Goal: Task Accomplishment & Management: Complete application form

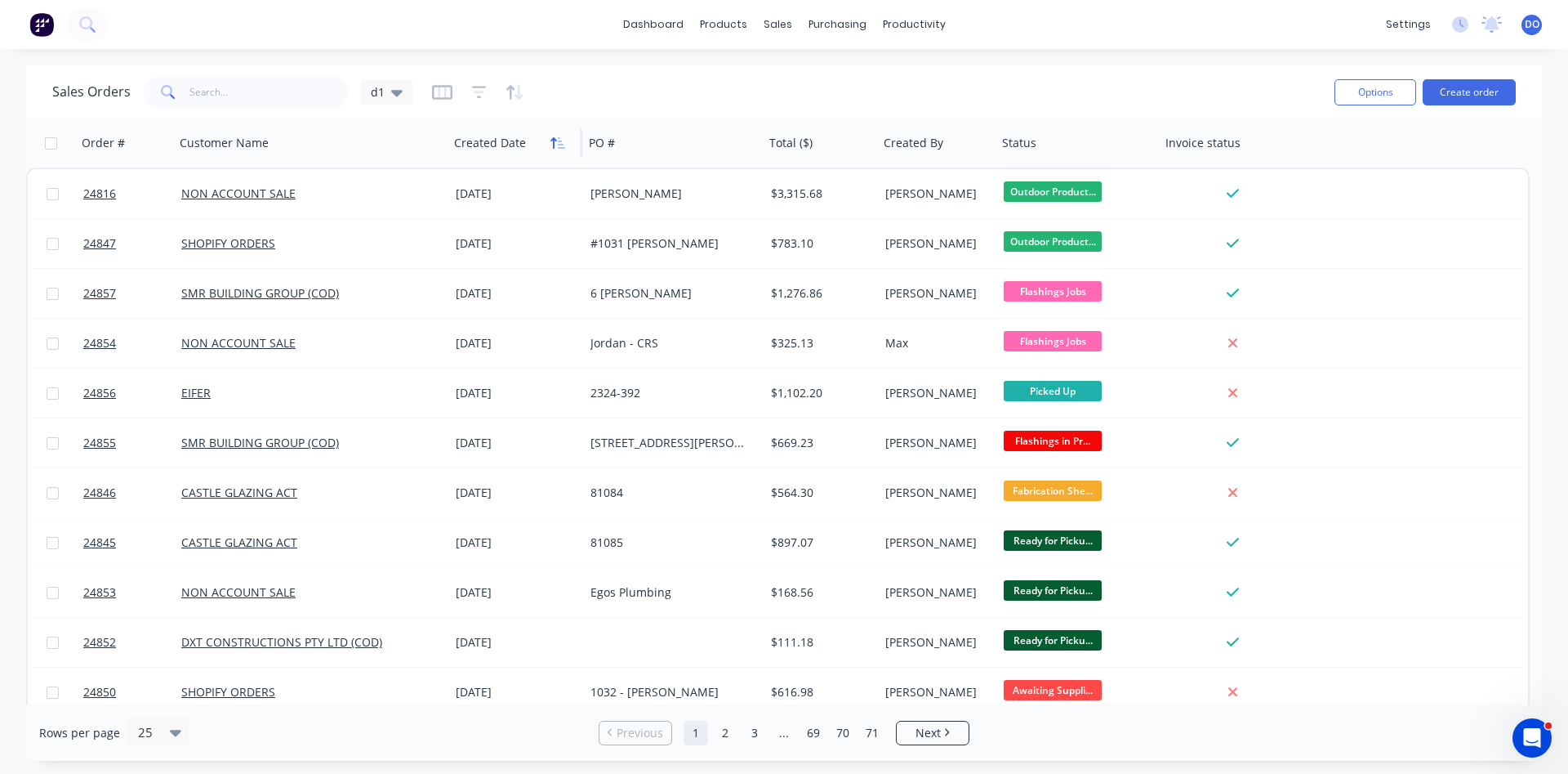
click at [559, 150] on button "button" at bounding box center [557, 142] width 24 height 24
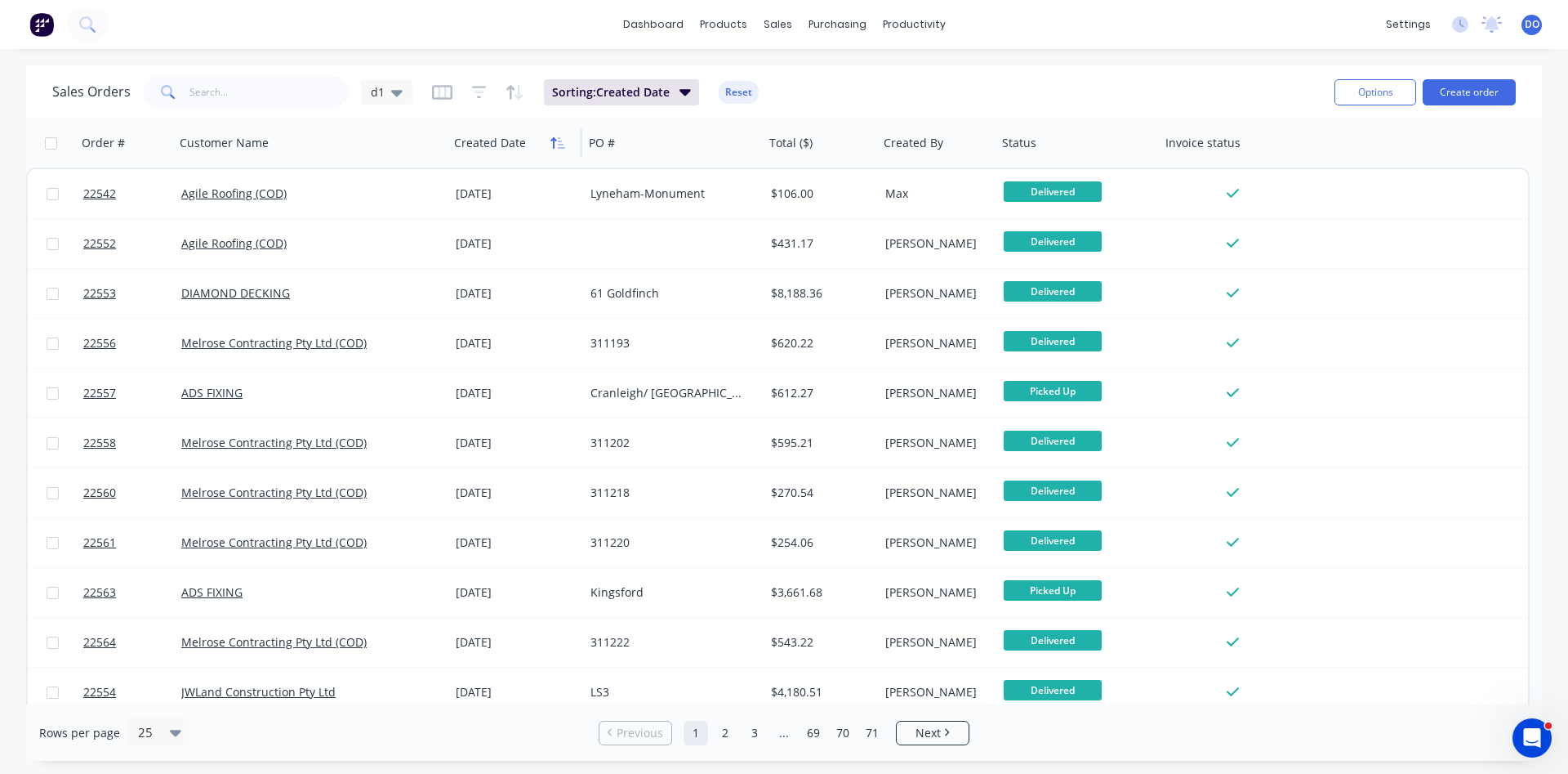
click at [558, 142] on icon "button" at bounding box center [558, 142] width 15 height 13
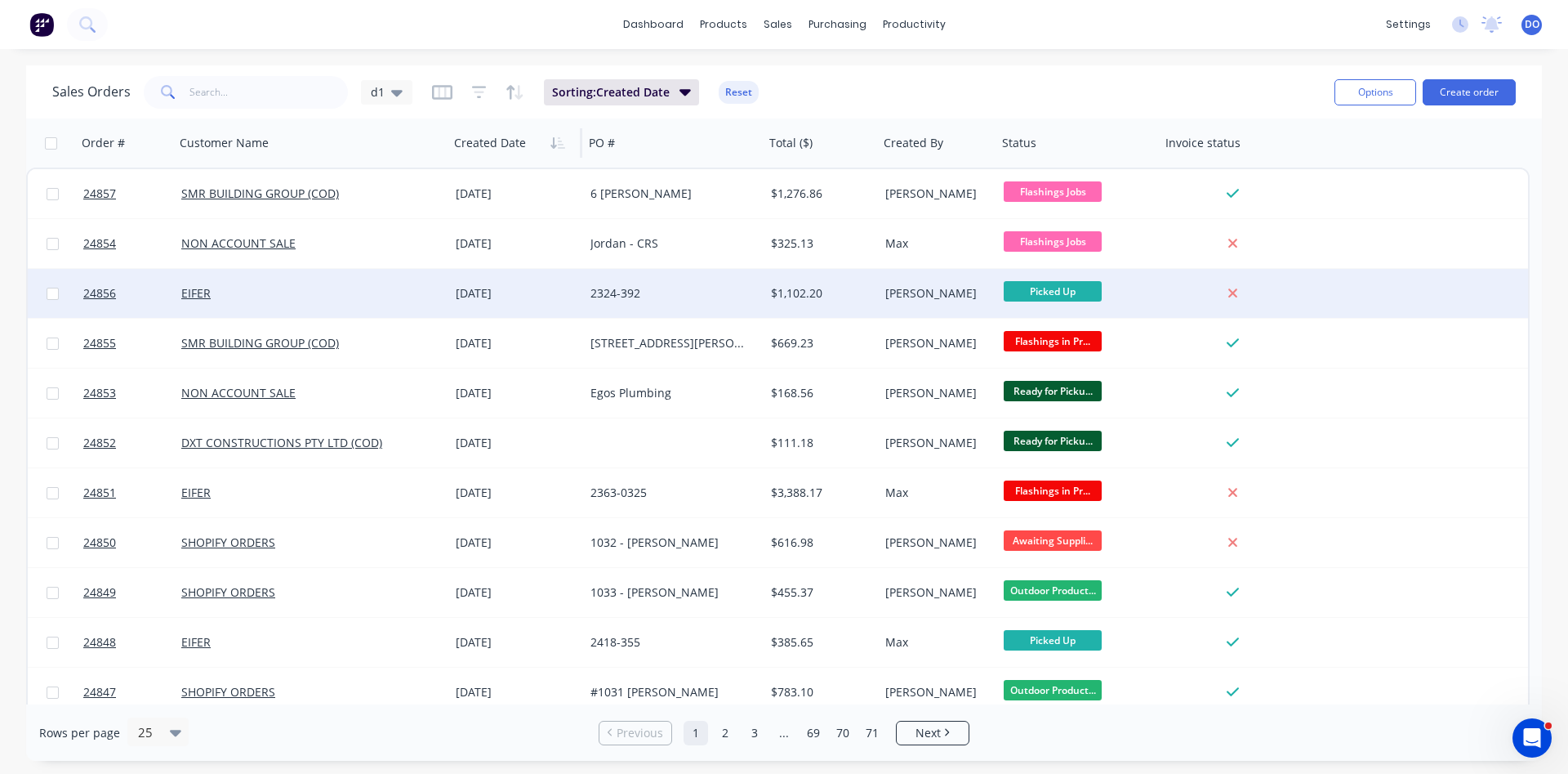
click at [1152, 289] on div "Picked Up" at bounding box center [1078, 293] width 150 height 24
click at [950, 285] on div "Dallas O'Hare" at bounding box center [935, 293] width 100 height 17
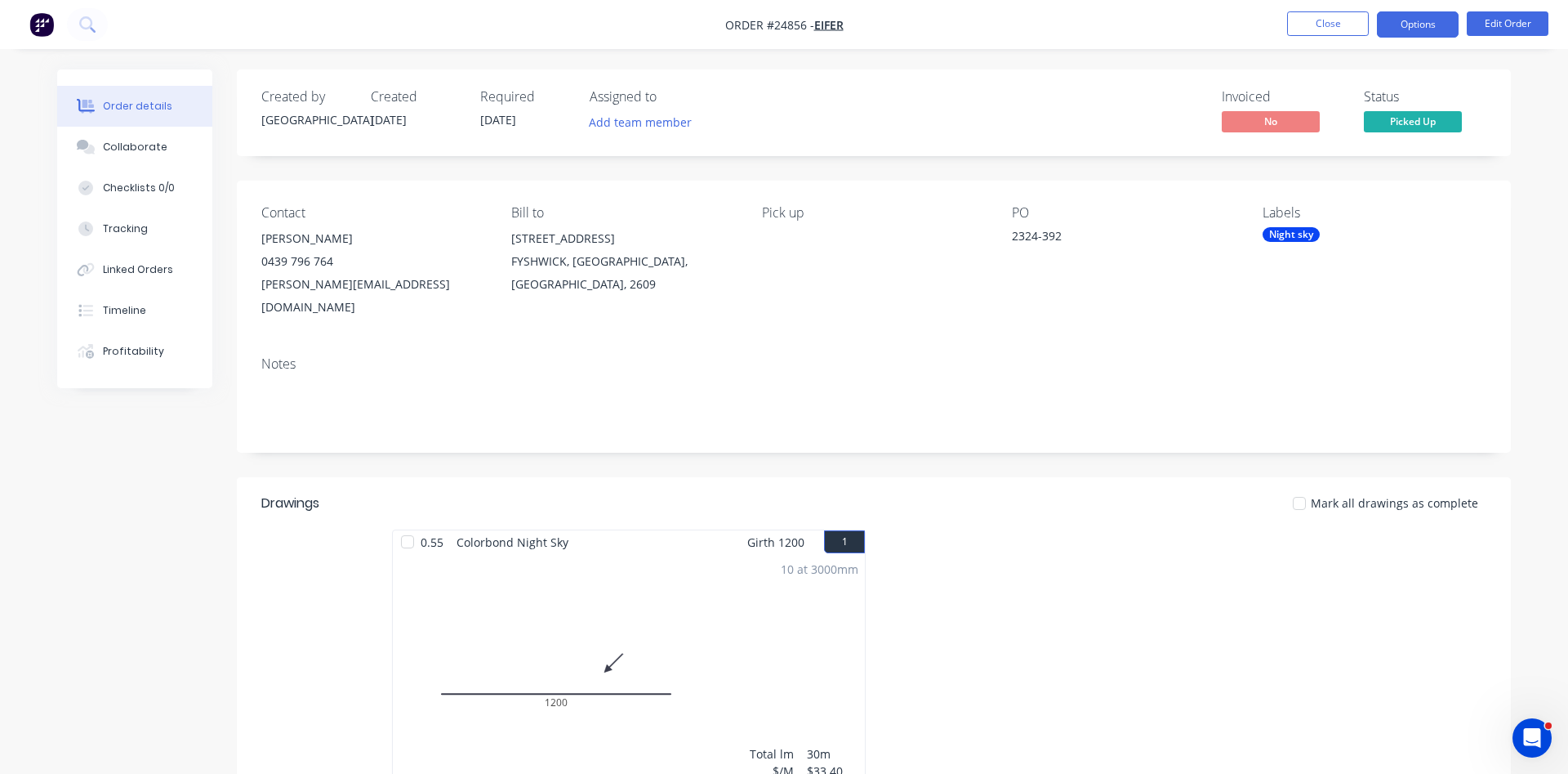
click at [1421, 28] on button "Options" at bounding box center [1418, 24] width 82 height 26
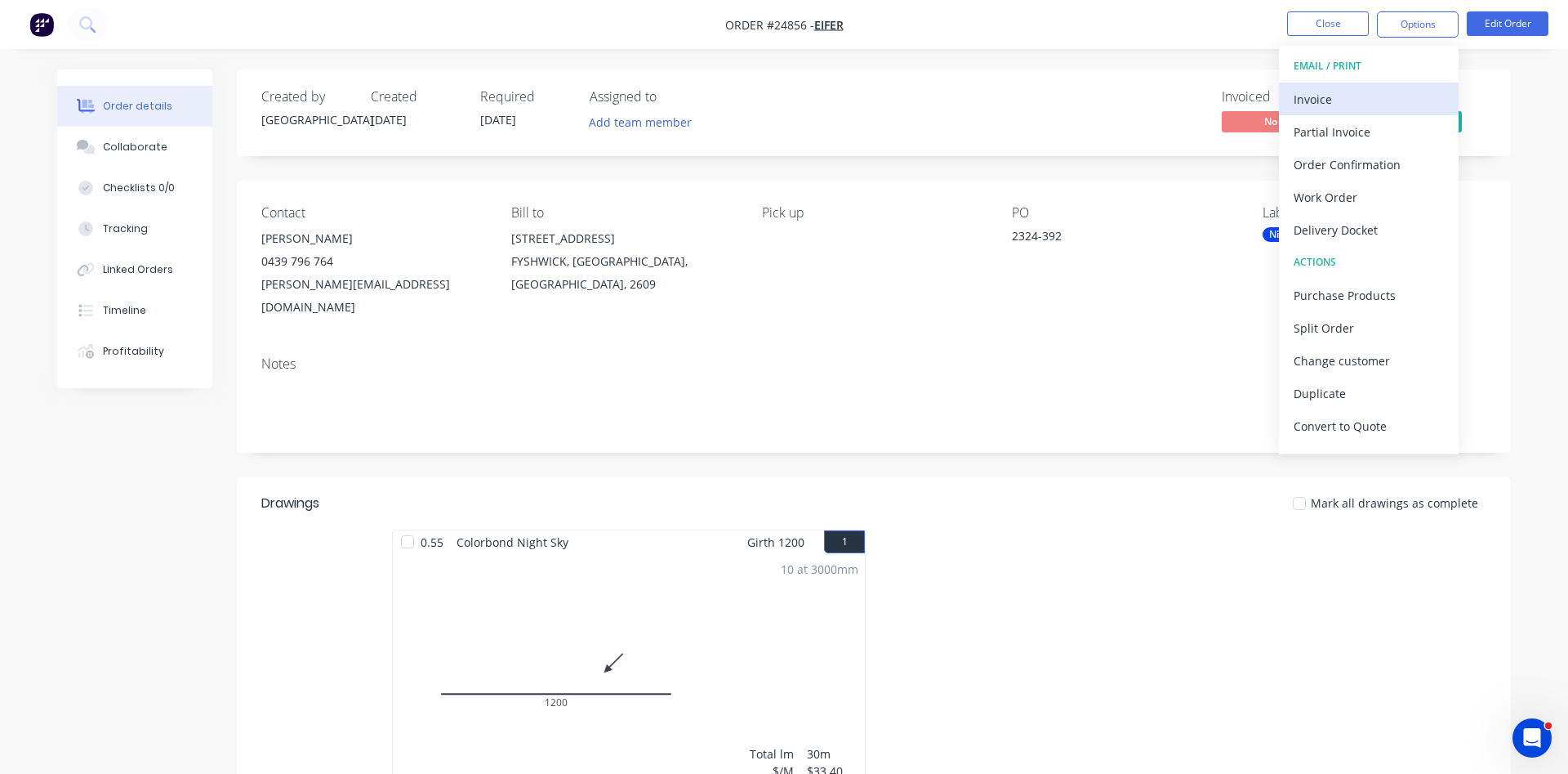
click at [1299, 101] on div "Invoice" at bounding box center [1368, 99] width 150 height 23
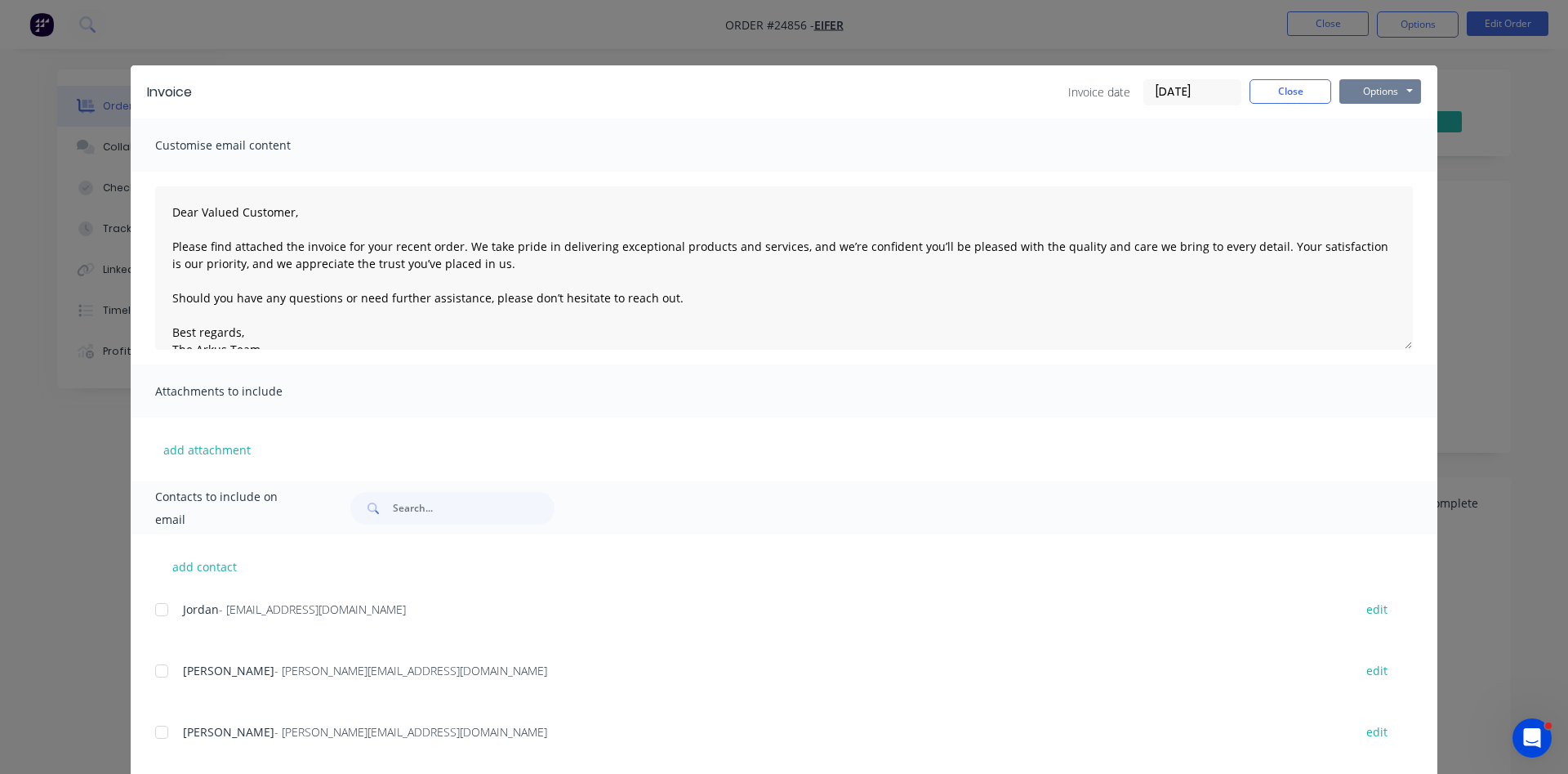
click at [1351, 93] on button "Options" at bounding box center [1380, 91] width 82 height 24
click at [1375, 151] on button "Print" at bounding box center [1391, 148] width 104 height 27
click at [1317, 90] on button "Close" at bounding box center [1291, 91] width 82 height 24
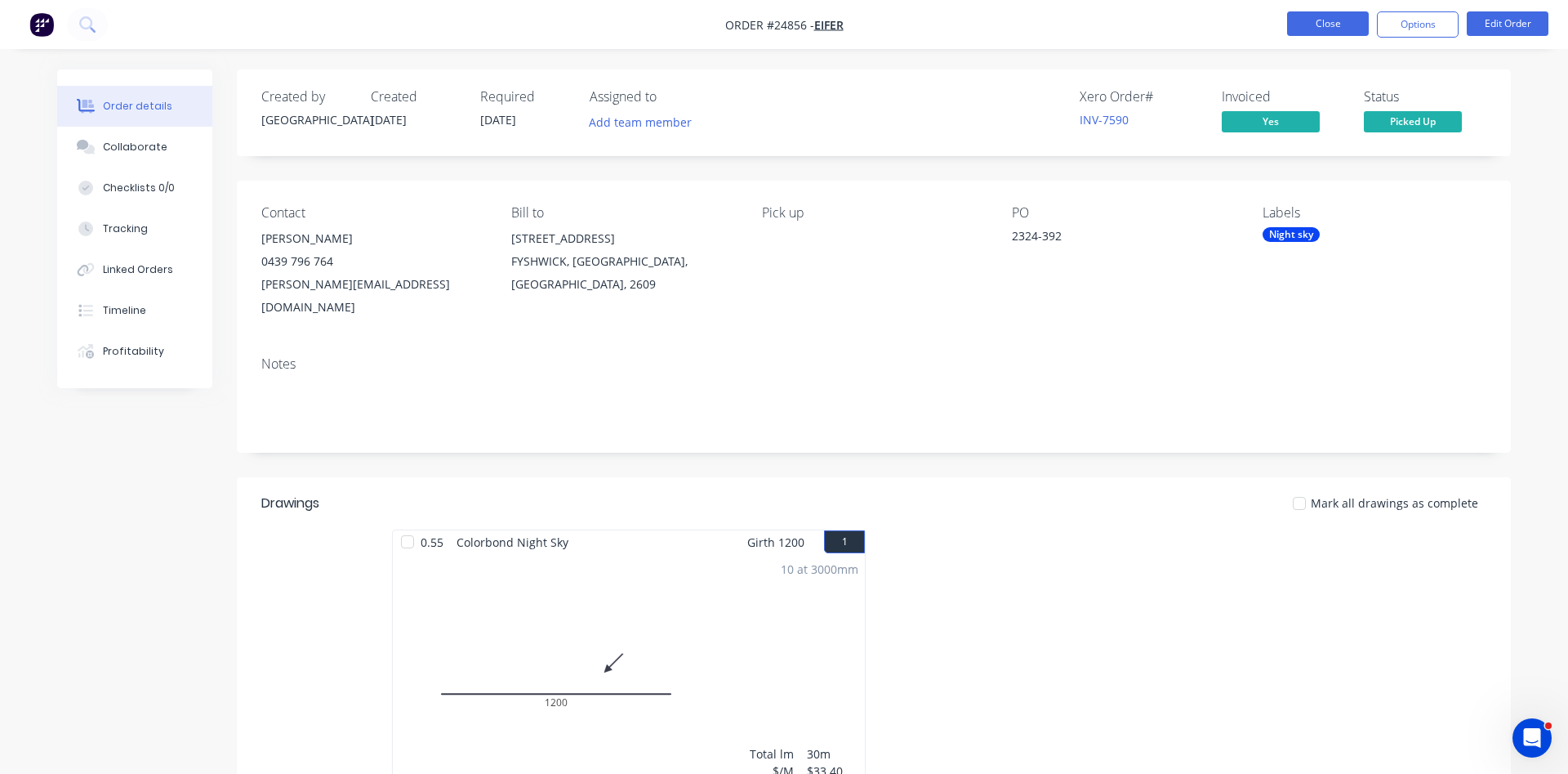
click at [1331, 32] on button "Close" at bounding box center [1328, 23] width 82 height 24
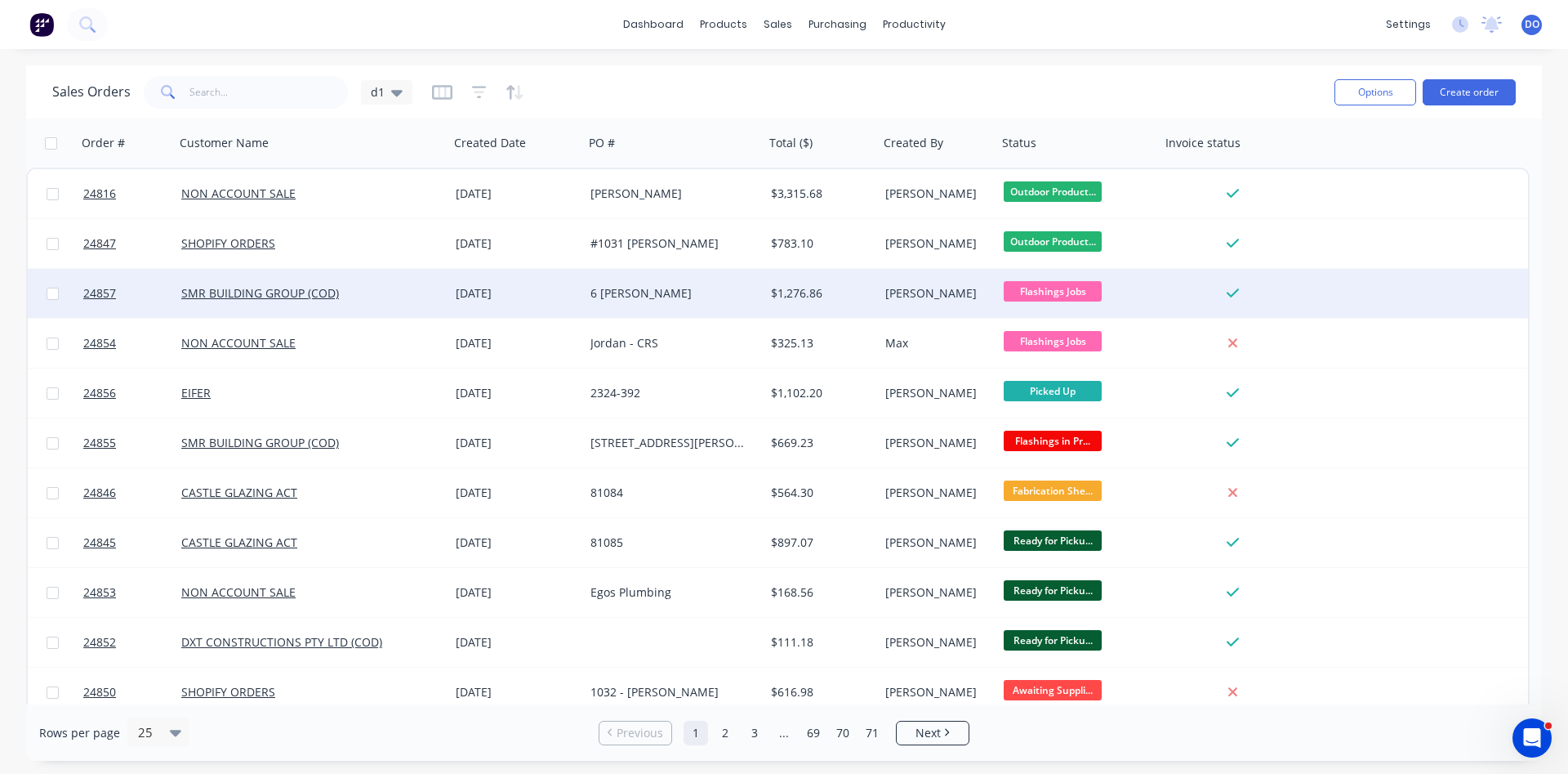
click at [647, 297] on div "6 Hartshorn Cres" at bounding box center [671, 293] width 160 height 17
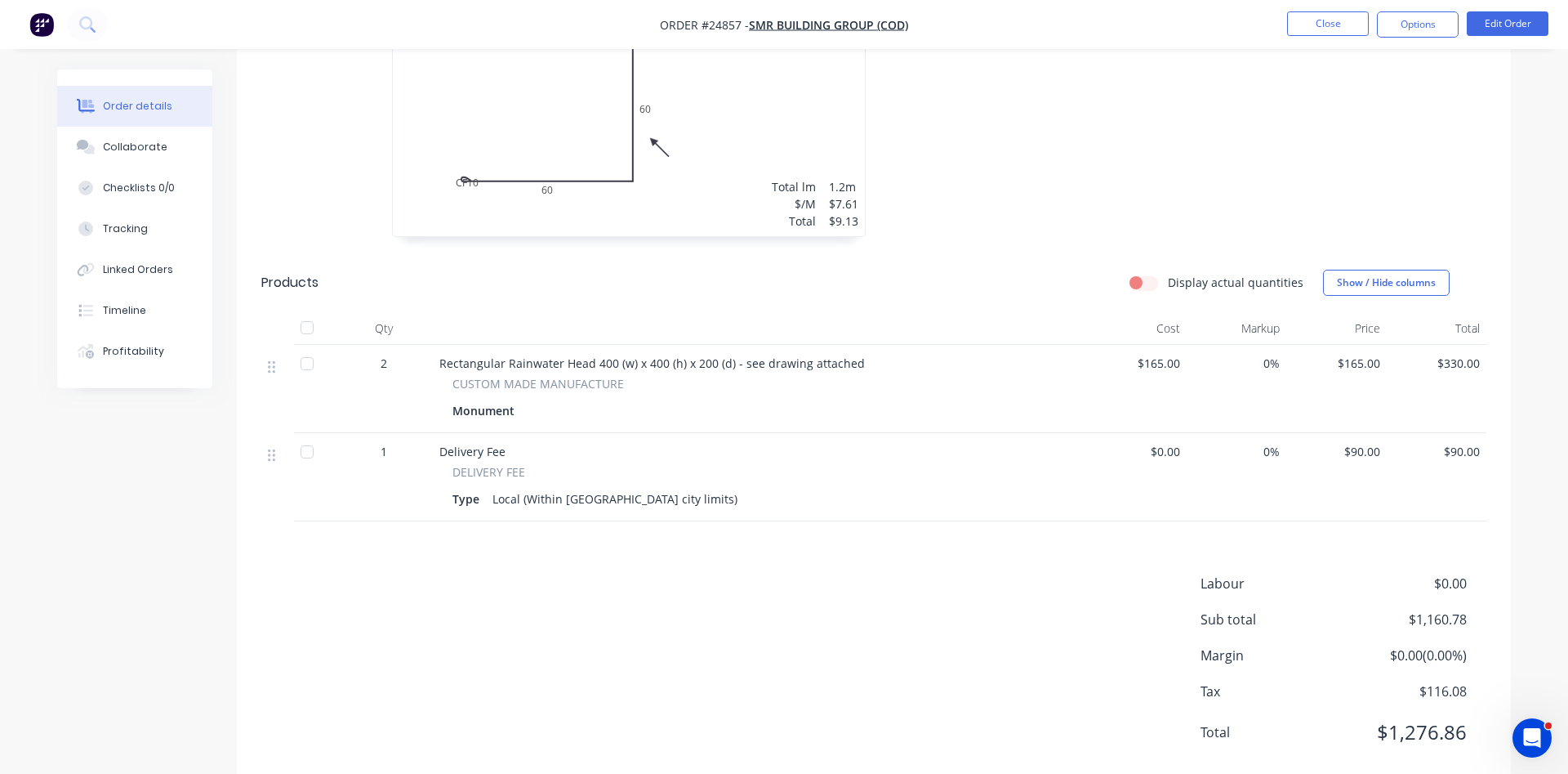
scroll to position [1455, 0]
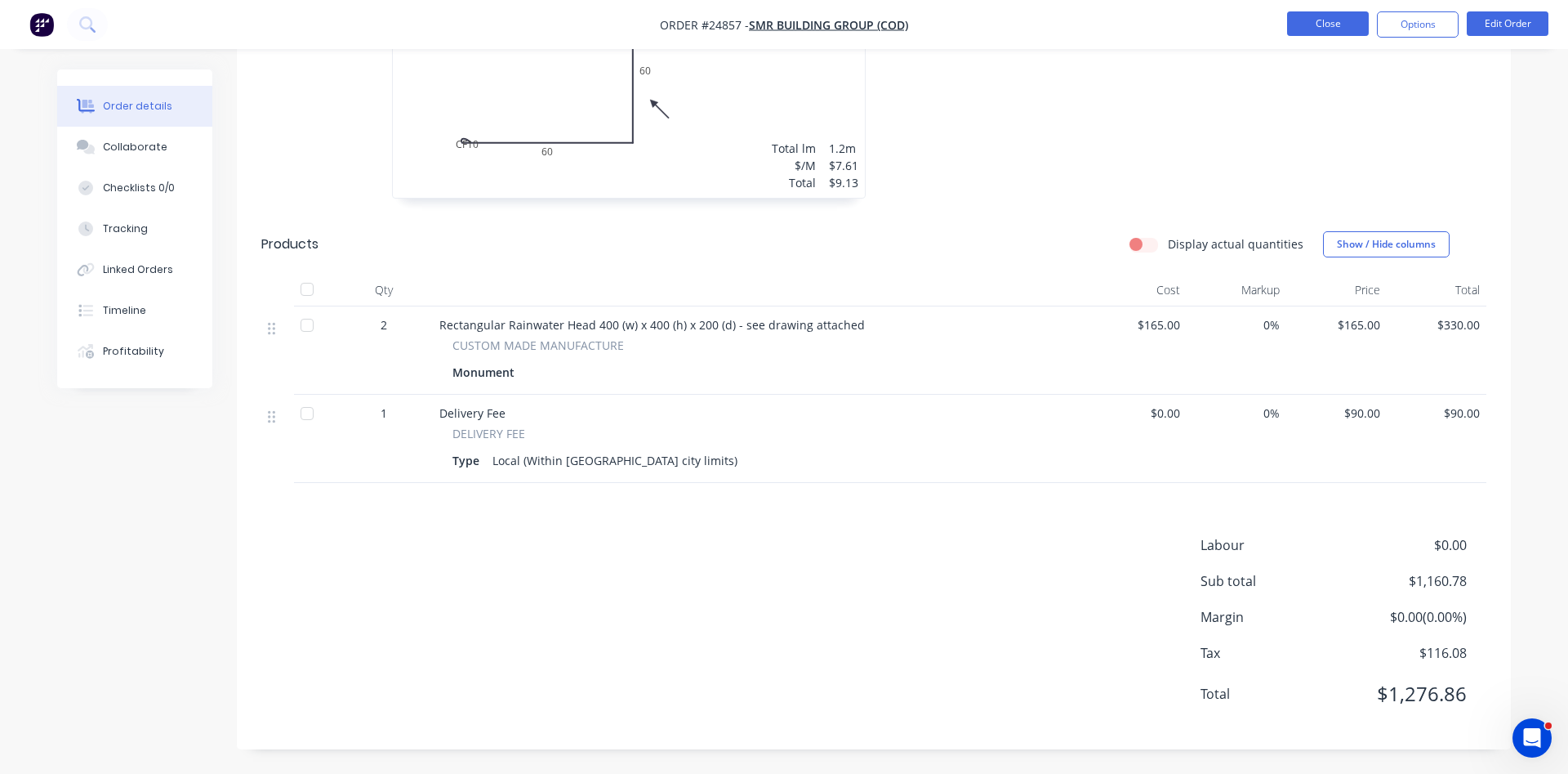
click at [1324, 21] on button "Close" at bounding box center [1328, 23] width 82 height 24
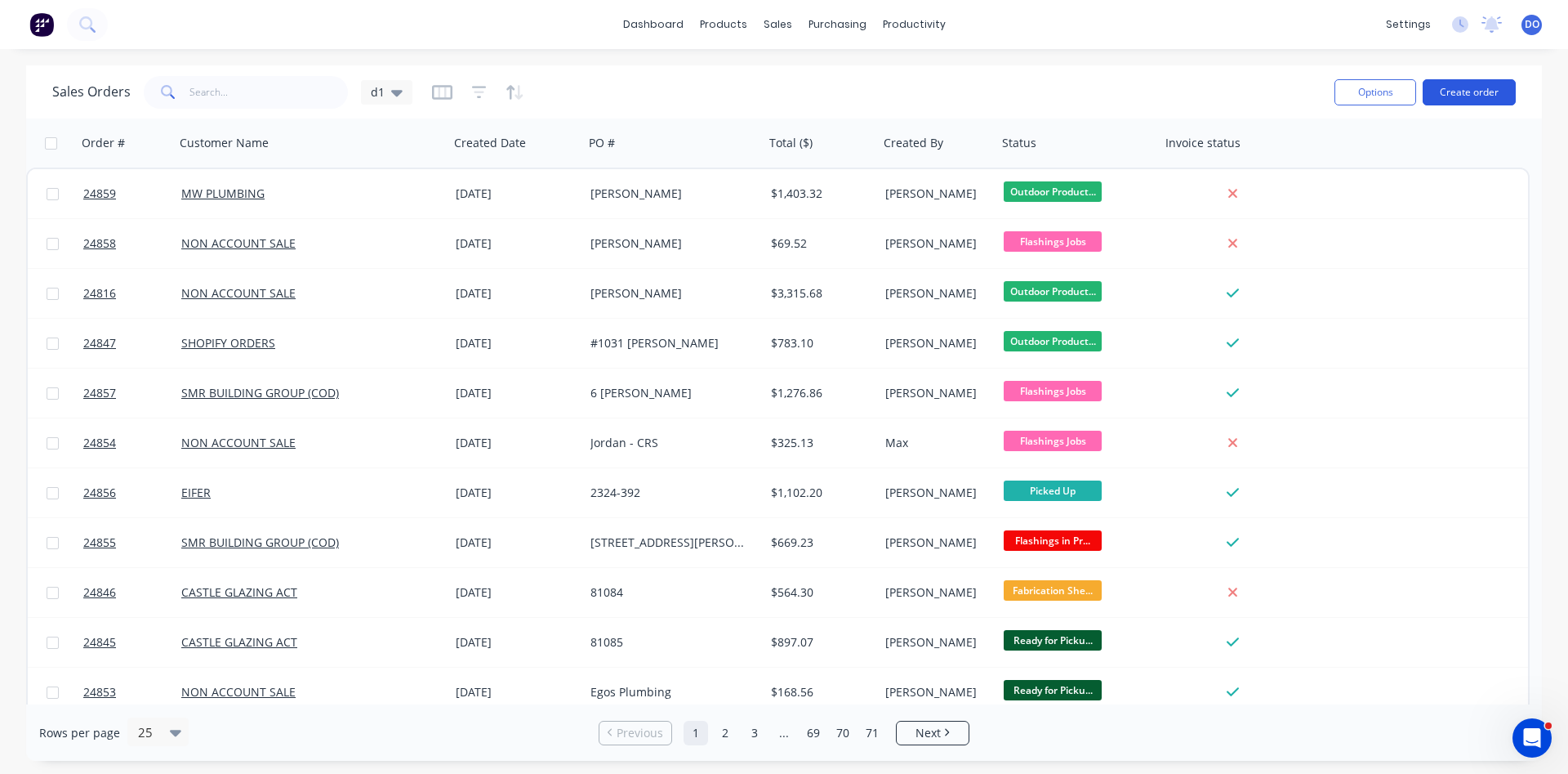
click at [1471, 97] on button "Create order" at bounding box center [1470, 92] width 93 height 26
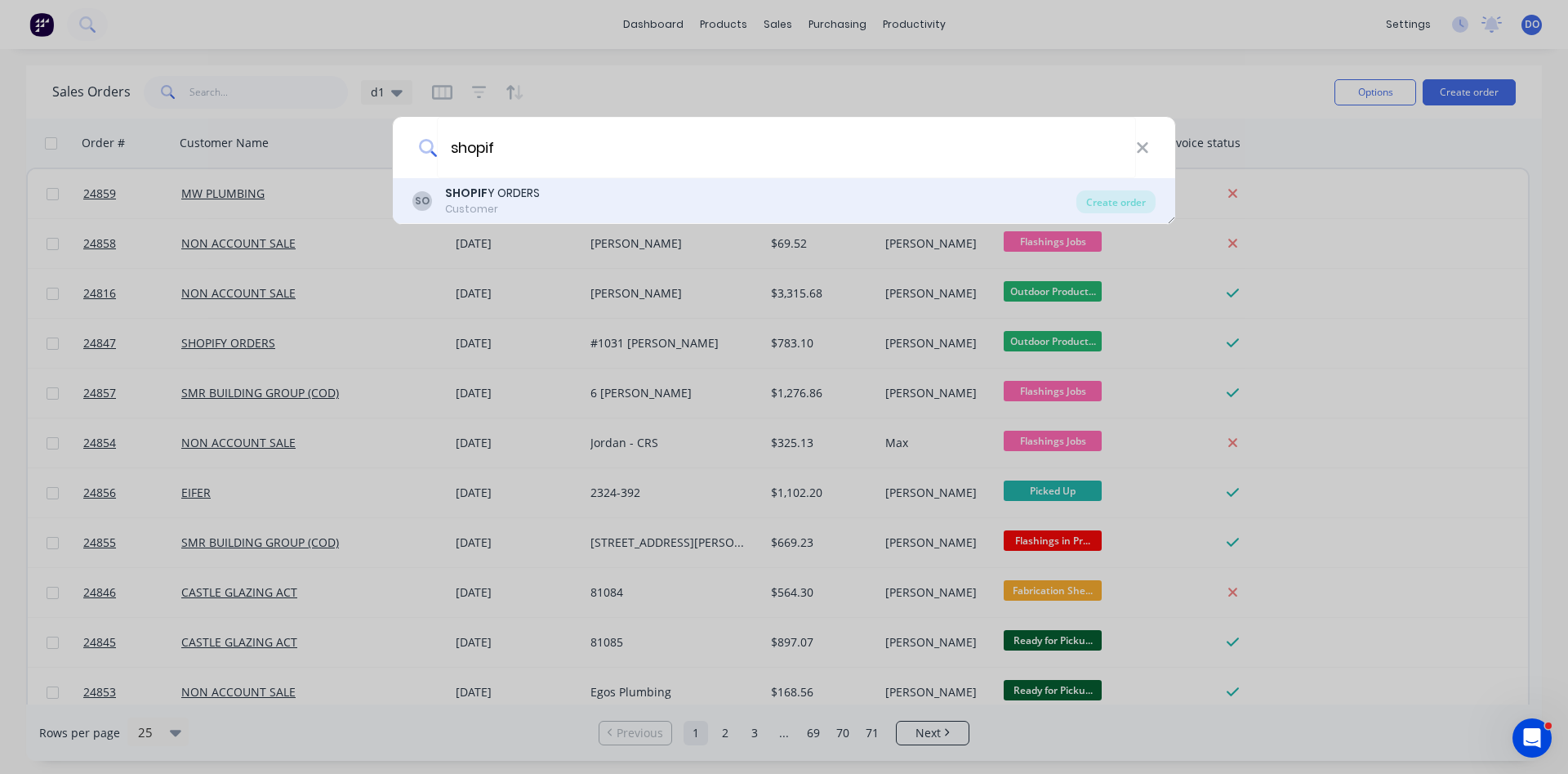
type input "shopif"
click at [490, 203] on div "Customer" at bounding box center [492, 208] width 94 height 15
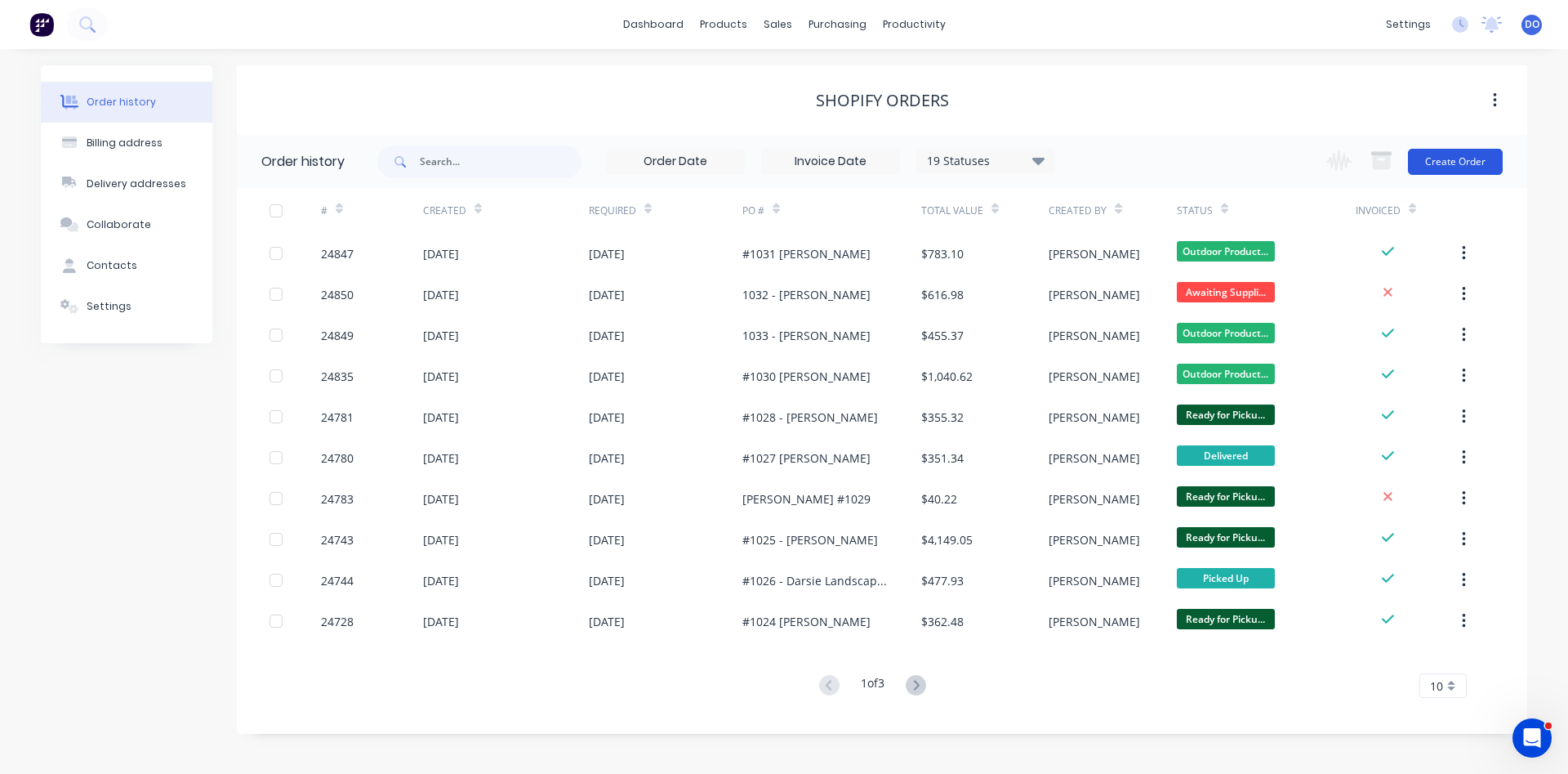
click at [1449, 160] on button "Create Order" at bounding box center [1454, 162] width 94 height 26
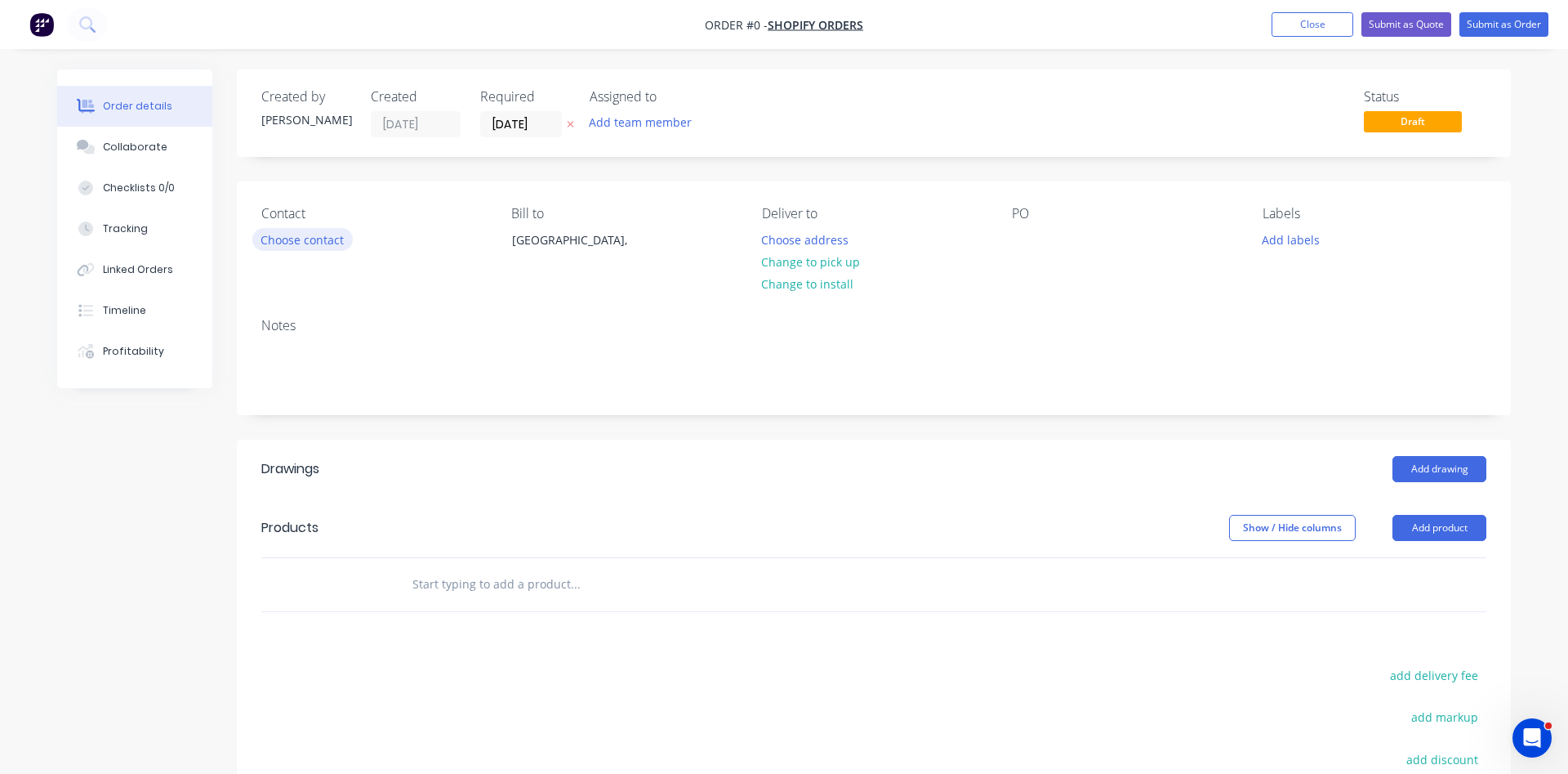
click at [300, 242] on button "Choose contact" at bounding box center [302, 239] width 100 height 22
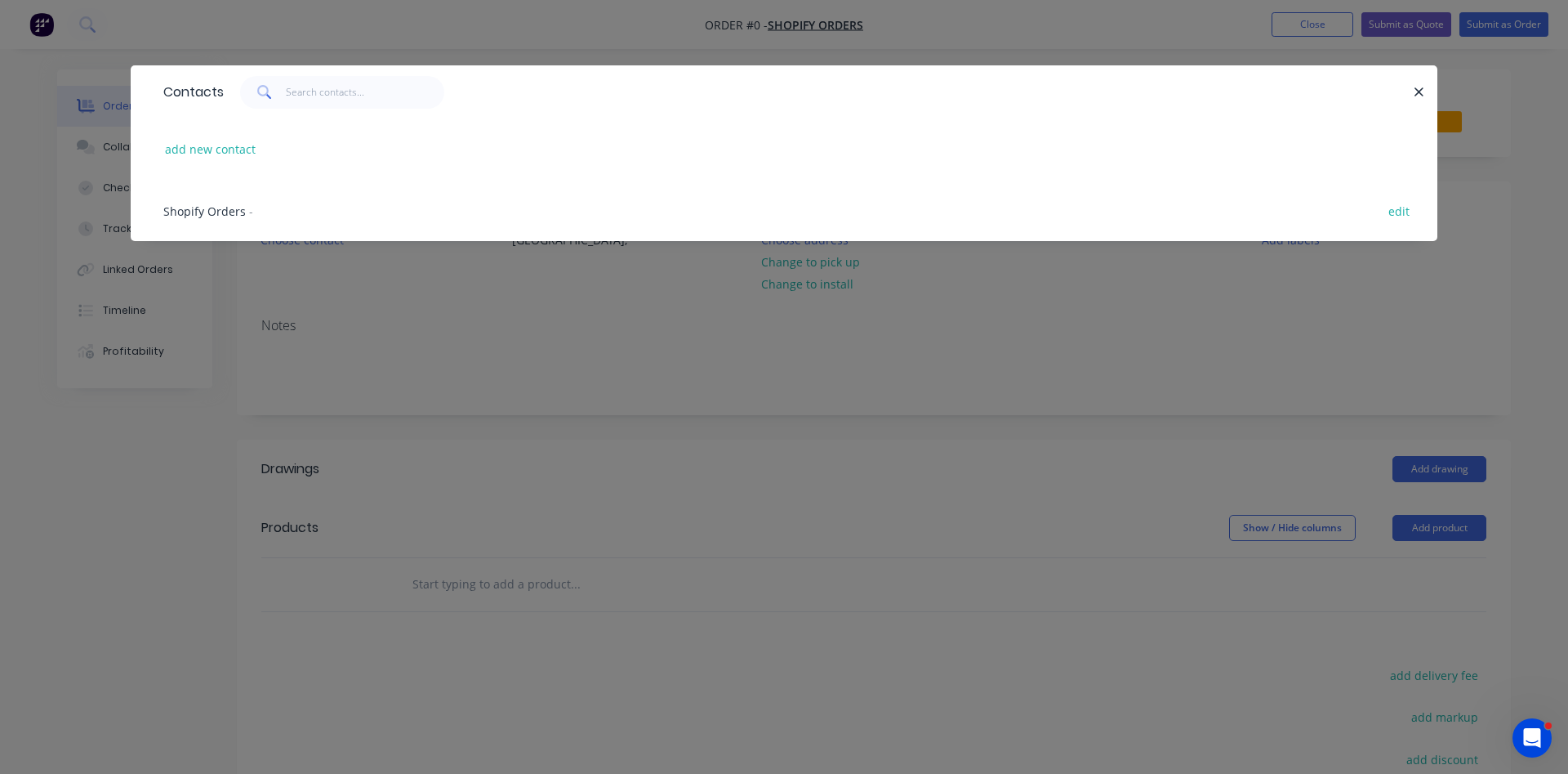
click at [177, 209] on span "Shopify Orders" at bounding box center [204, 211] width 83 height 16
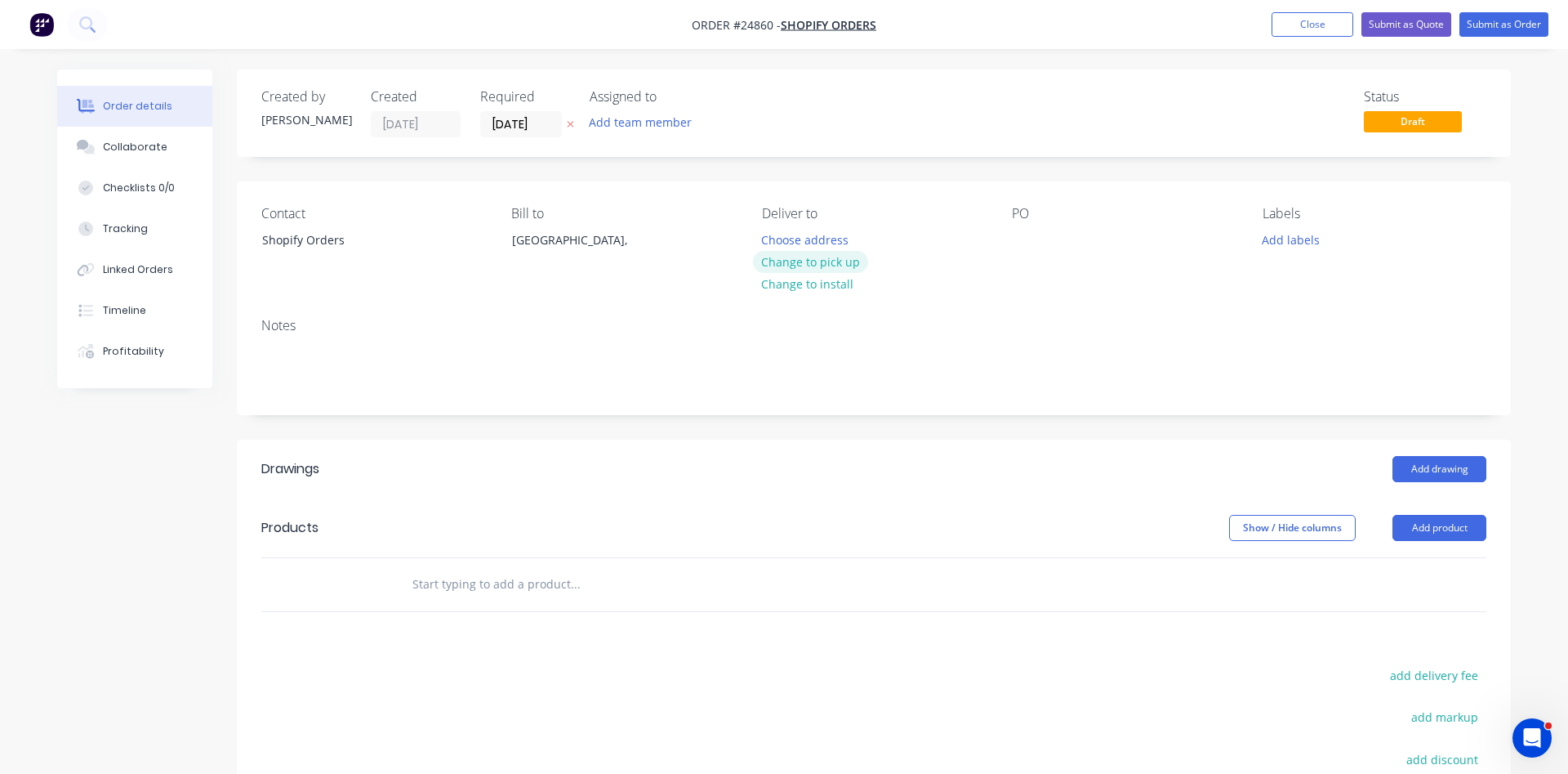
click at [832, 263] on button "Change to pick up" at bounding box center [811, 262] width 116 height 22
click at [1017, 248] on div at bounding box center [1025, 240] width 26 height 23
click at [1427, 525] on button "Add product" at bounding box center [1440, 528] width 93 height 26
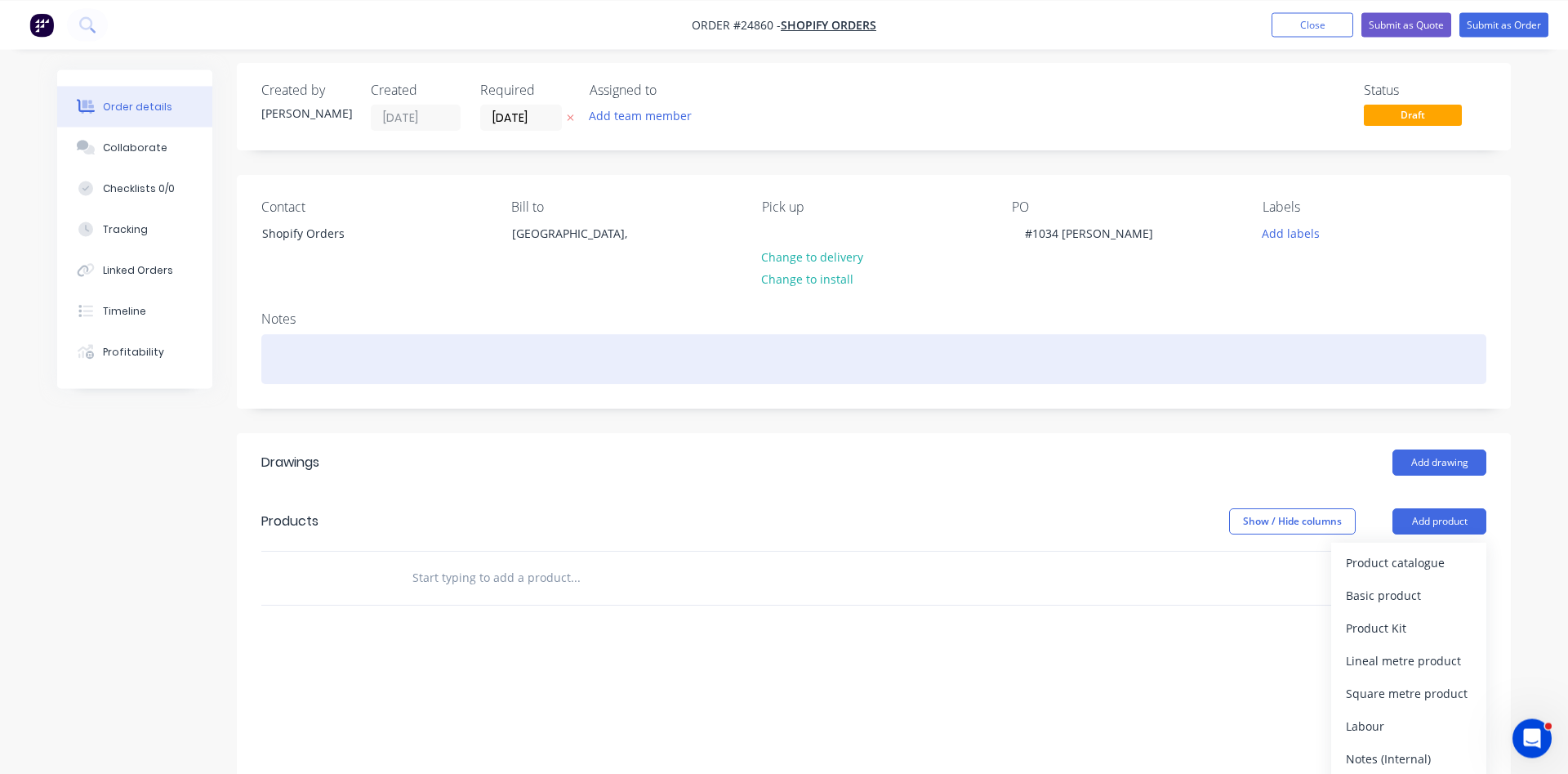
scroll to position [166, 0]
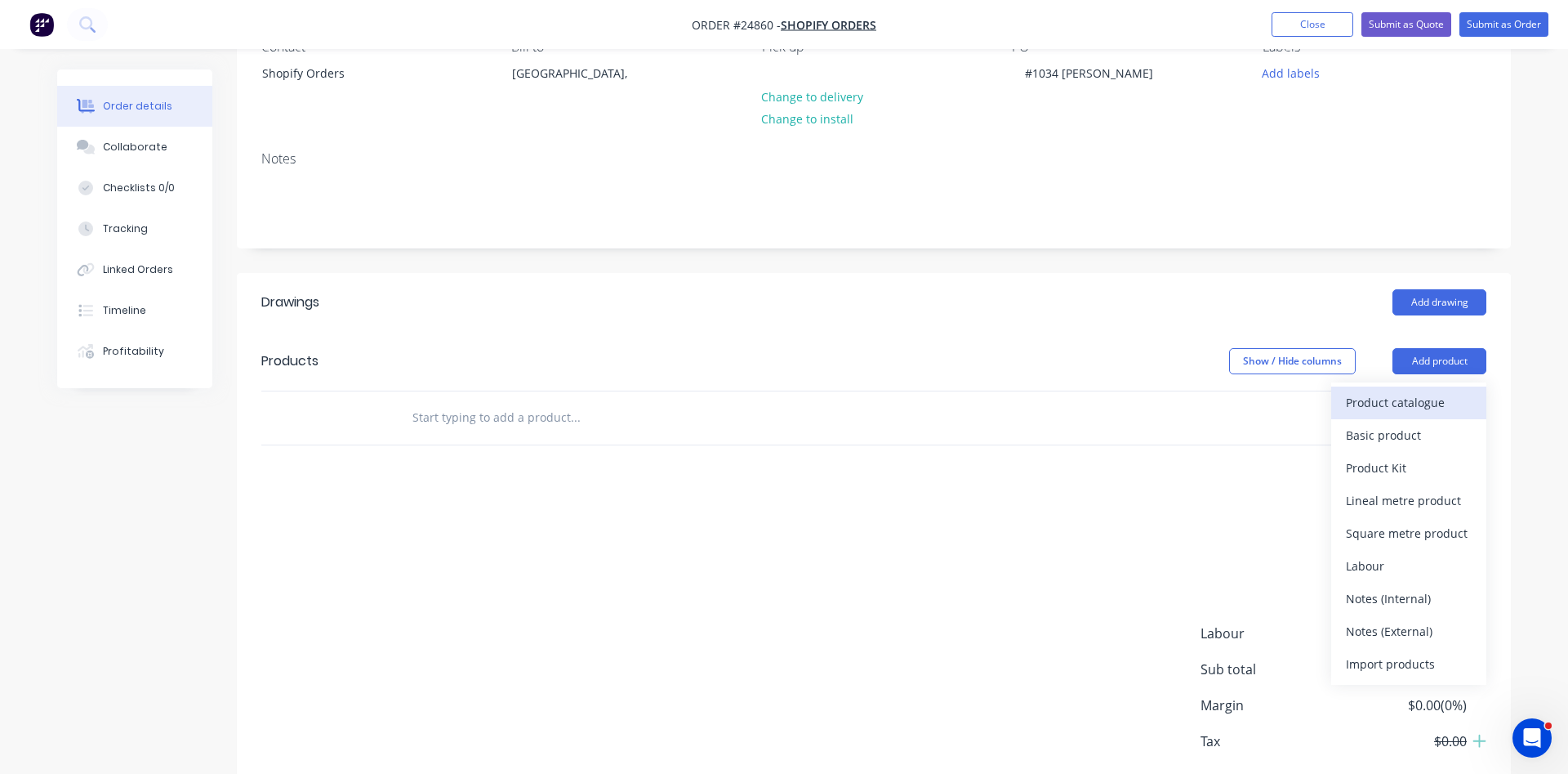
click at [1403, 409] on div "Product catalogue" at bounding box center [1408, 402] width 126 height 23
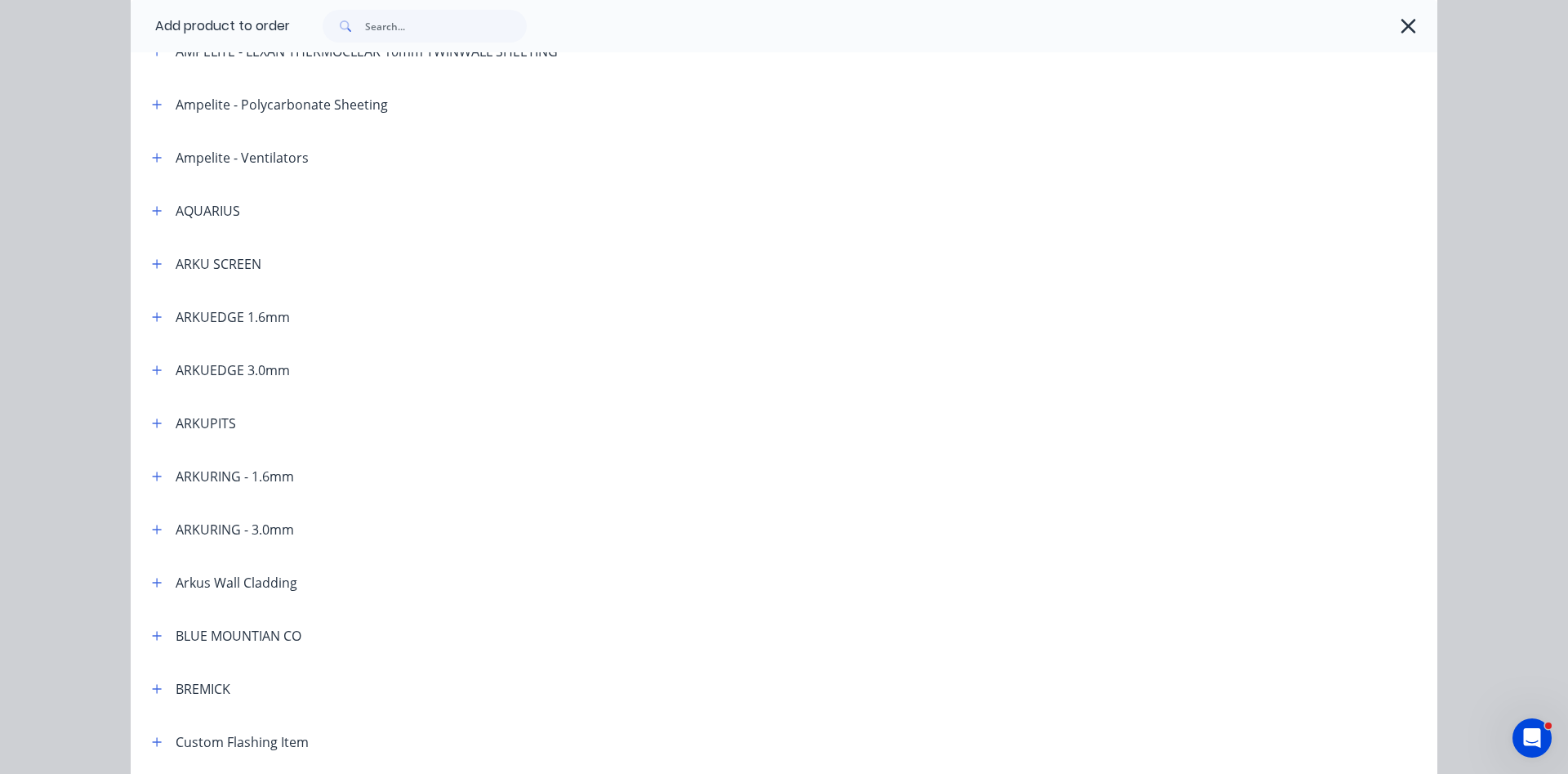
scroll to position [279, 0]
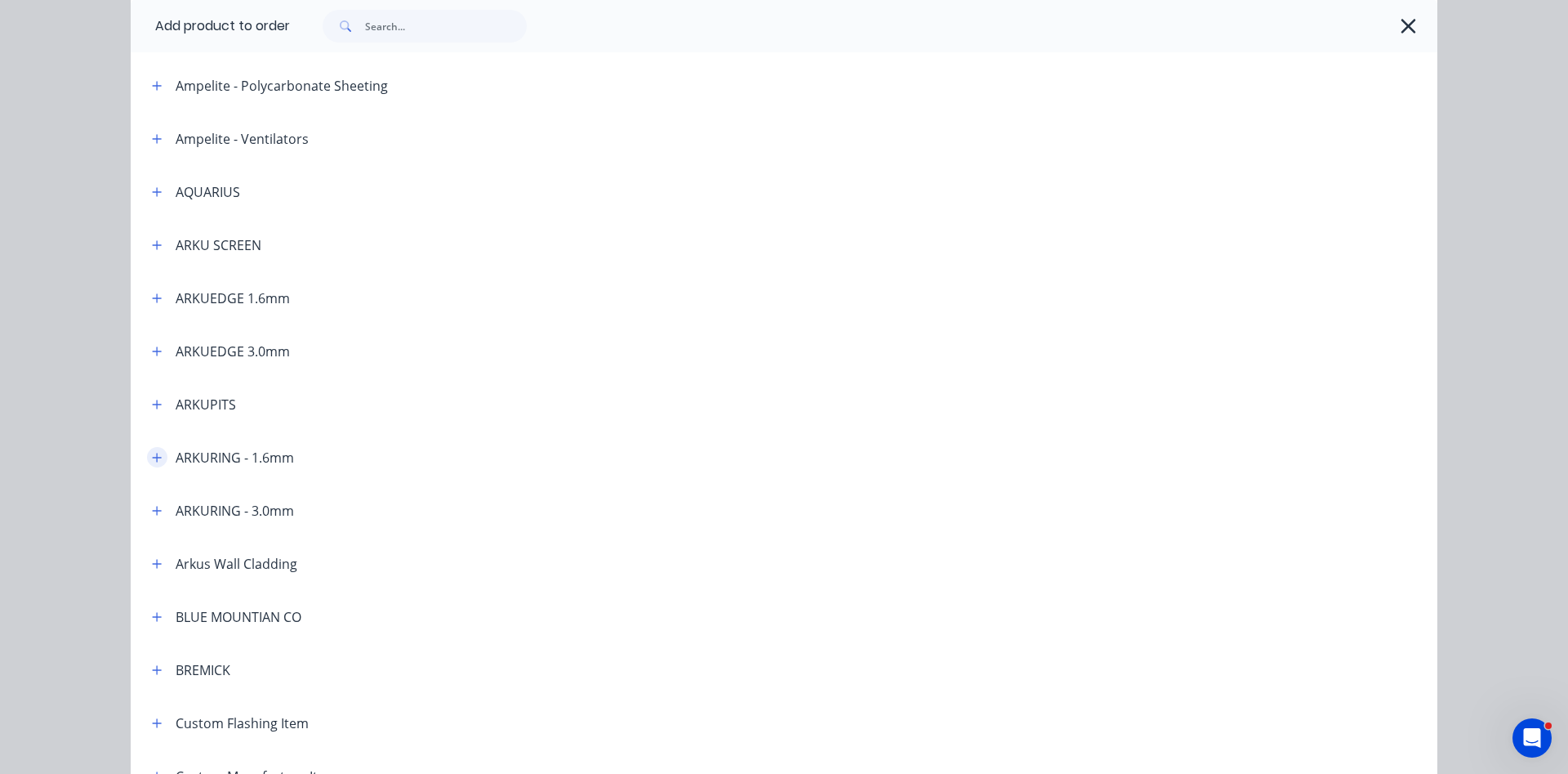
click at [160, 459] on icon "button" at bounding box center [157, 458] width 10 height 12
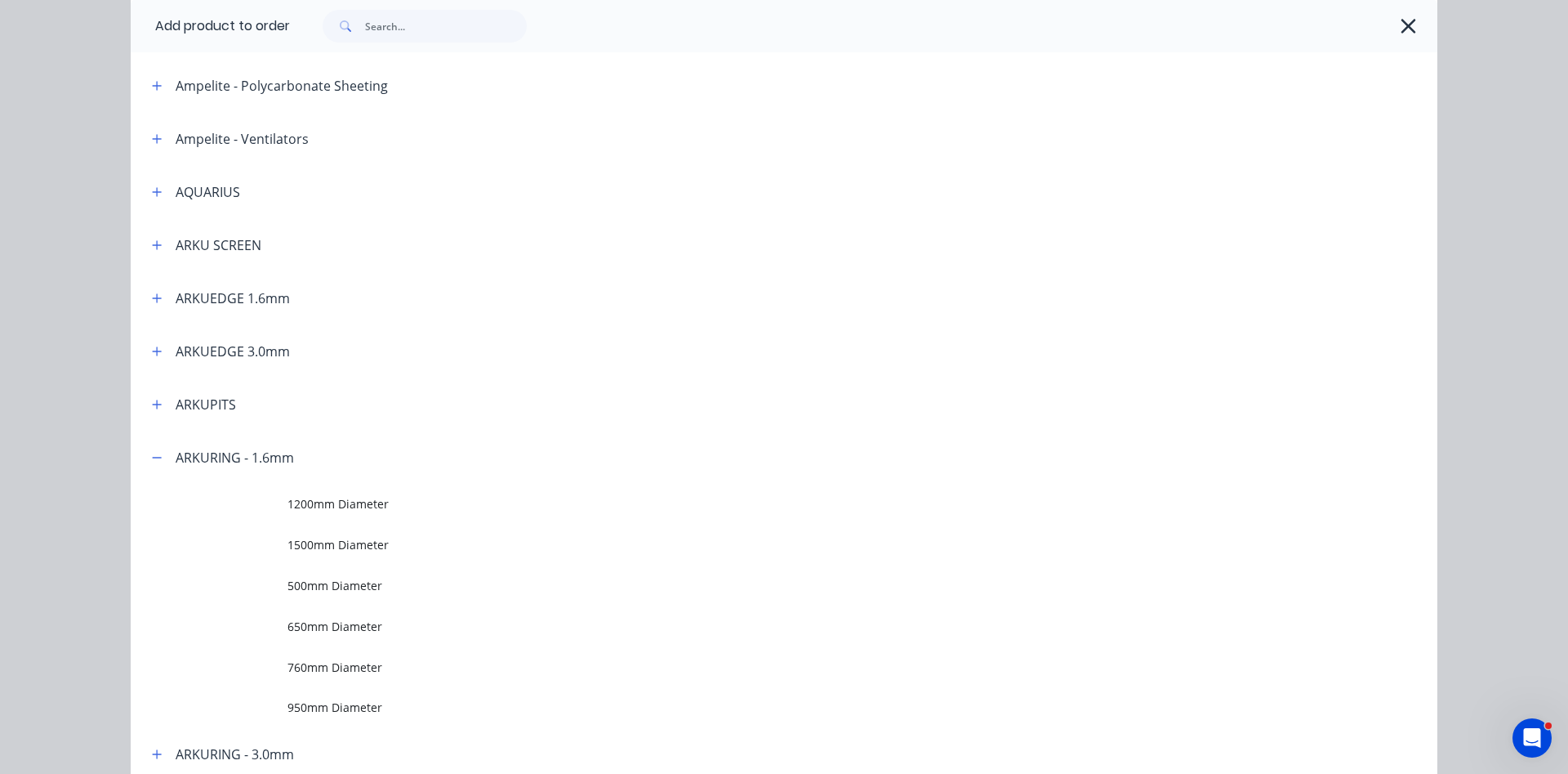
scroll to position [373, 0]
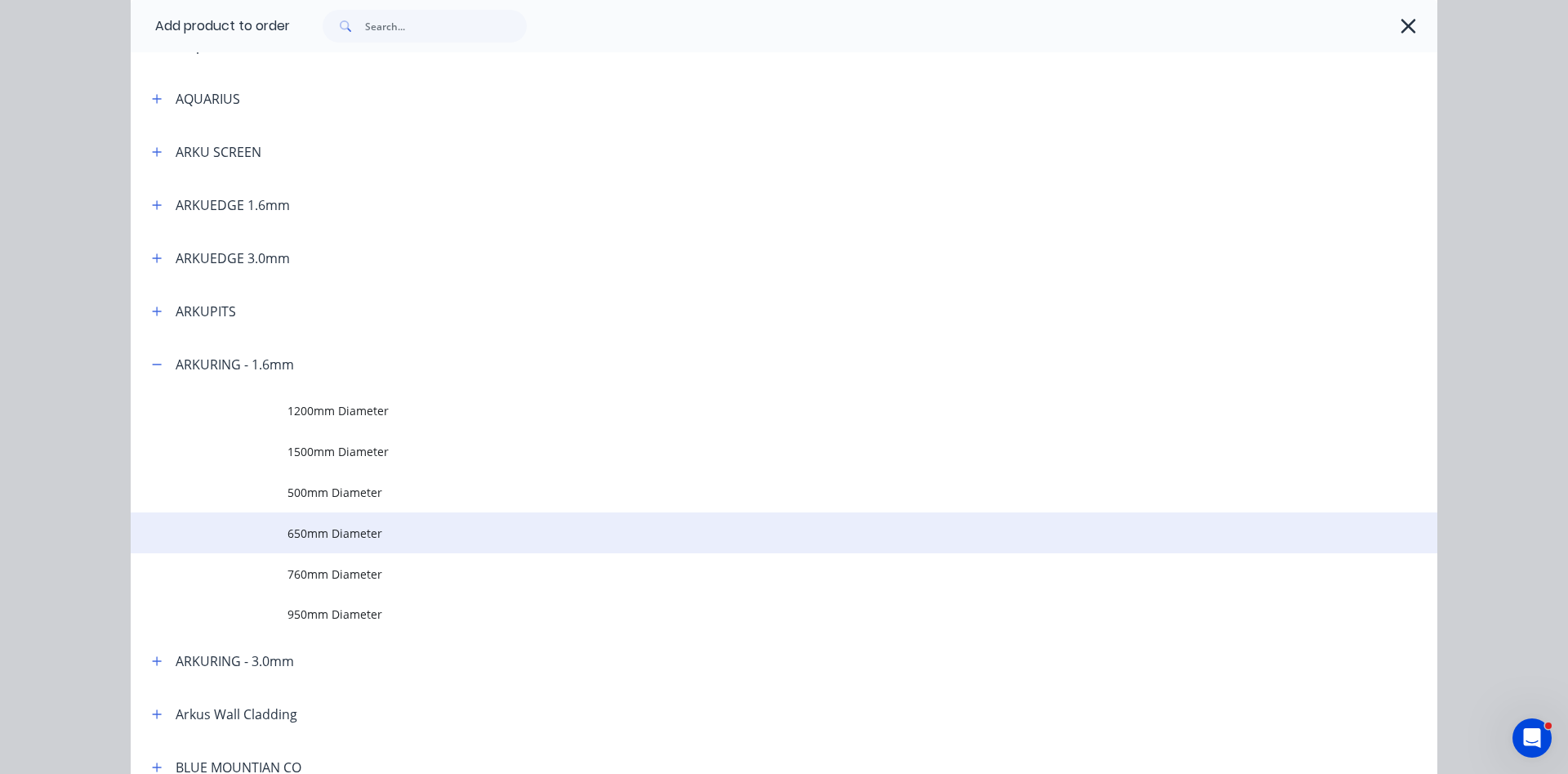
click at [332, 527] on span "650mm Diameter" at bounding box center [747, 534] width 920 height 18
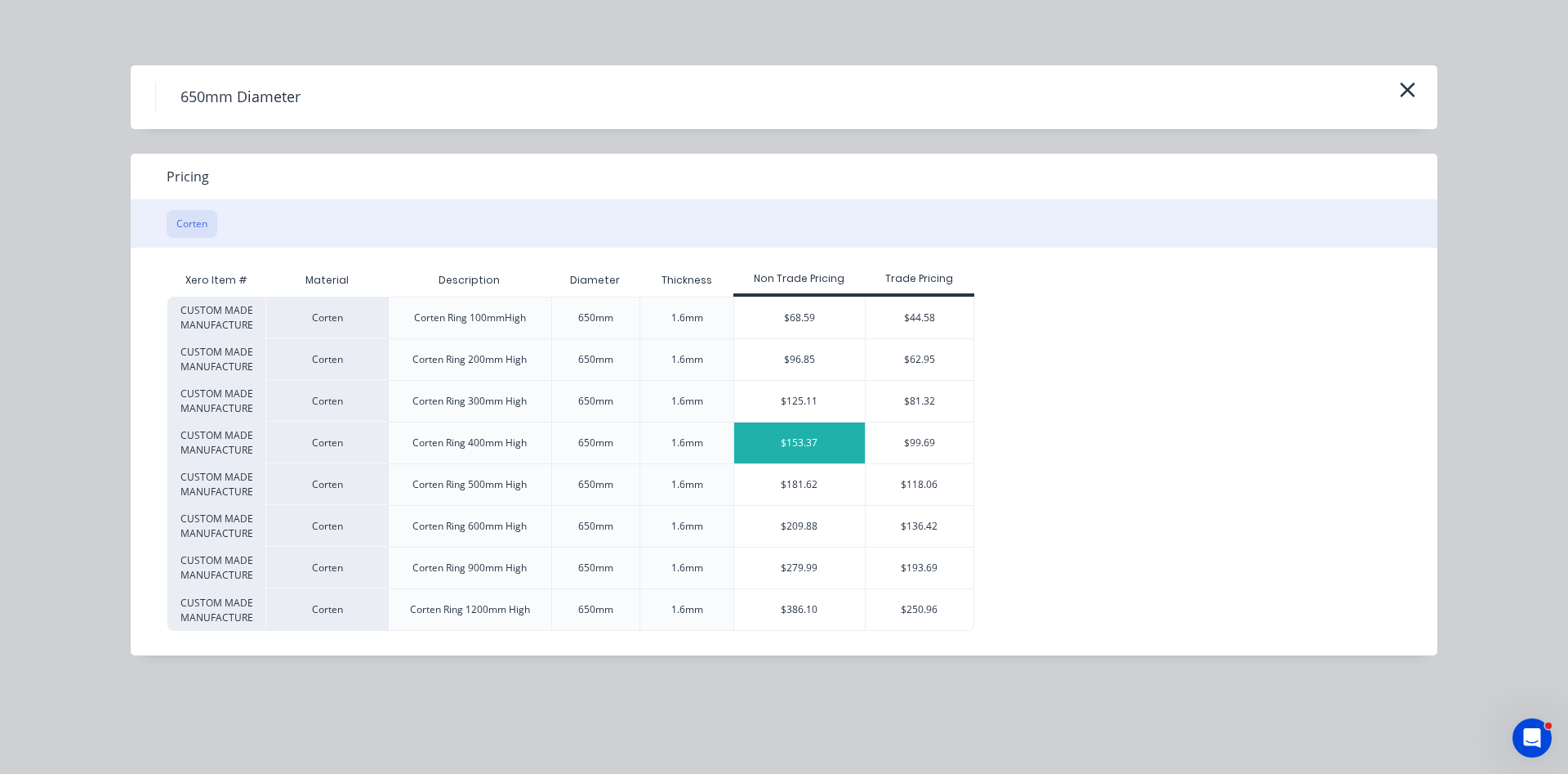
click at [815, 450] on div "$153.37" at bounding box center [799, 443] width 130 height 41
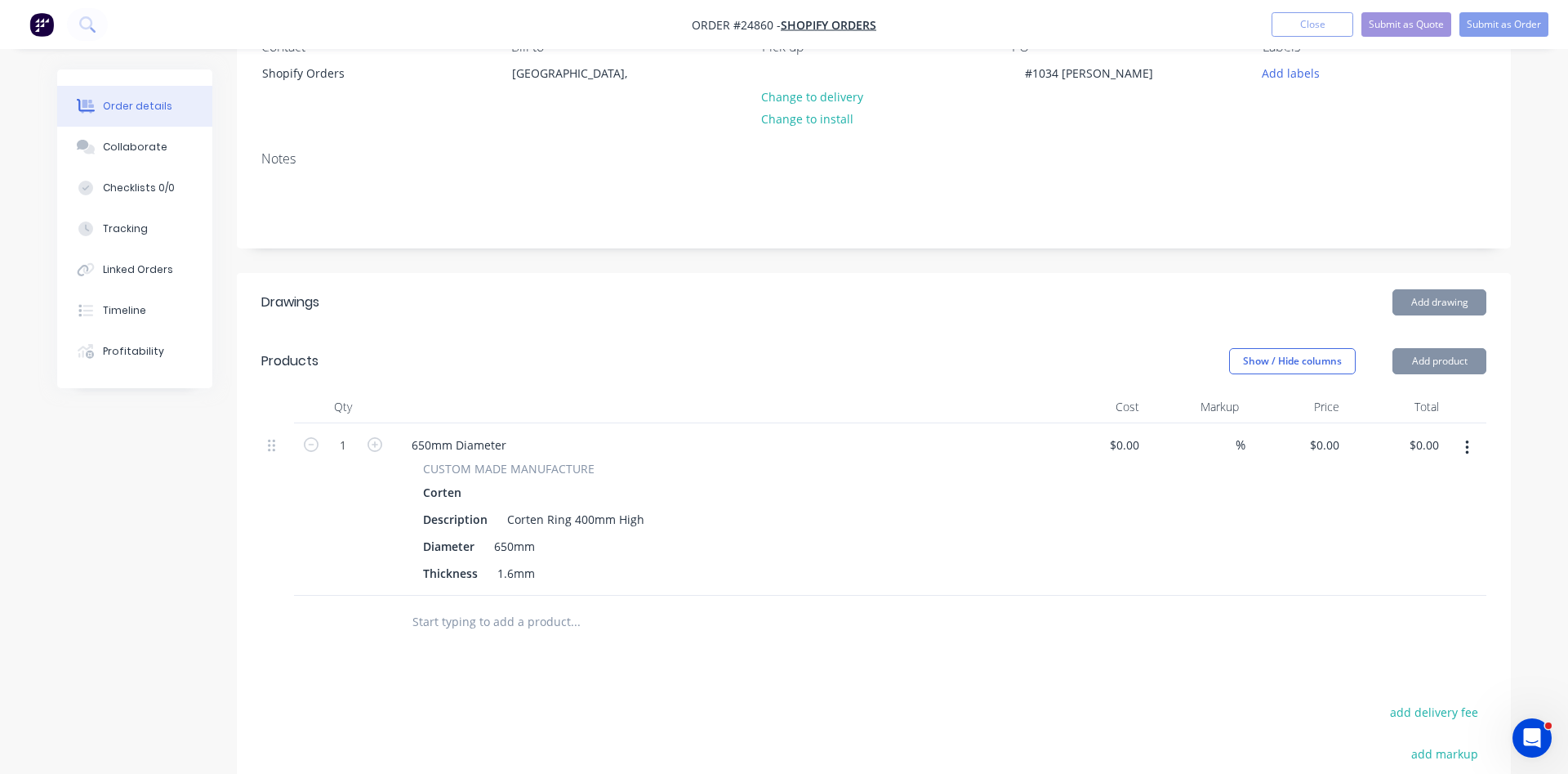
type input "$153.37"
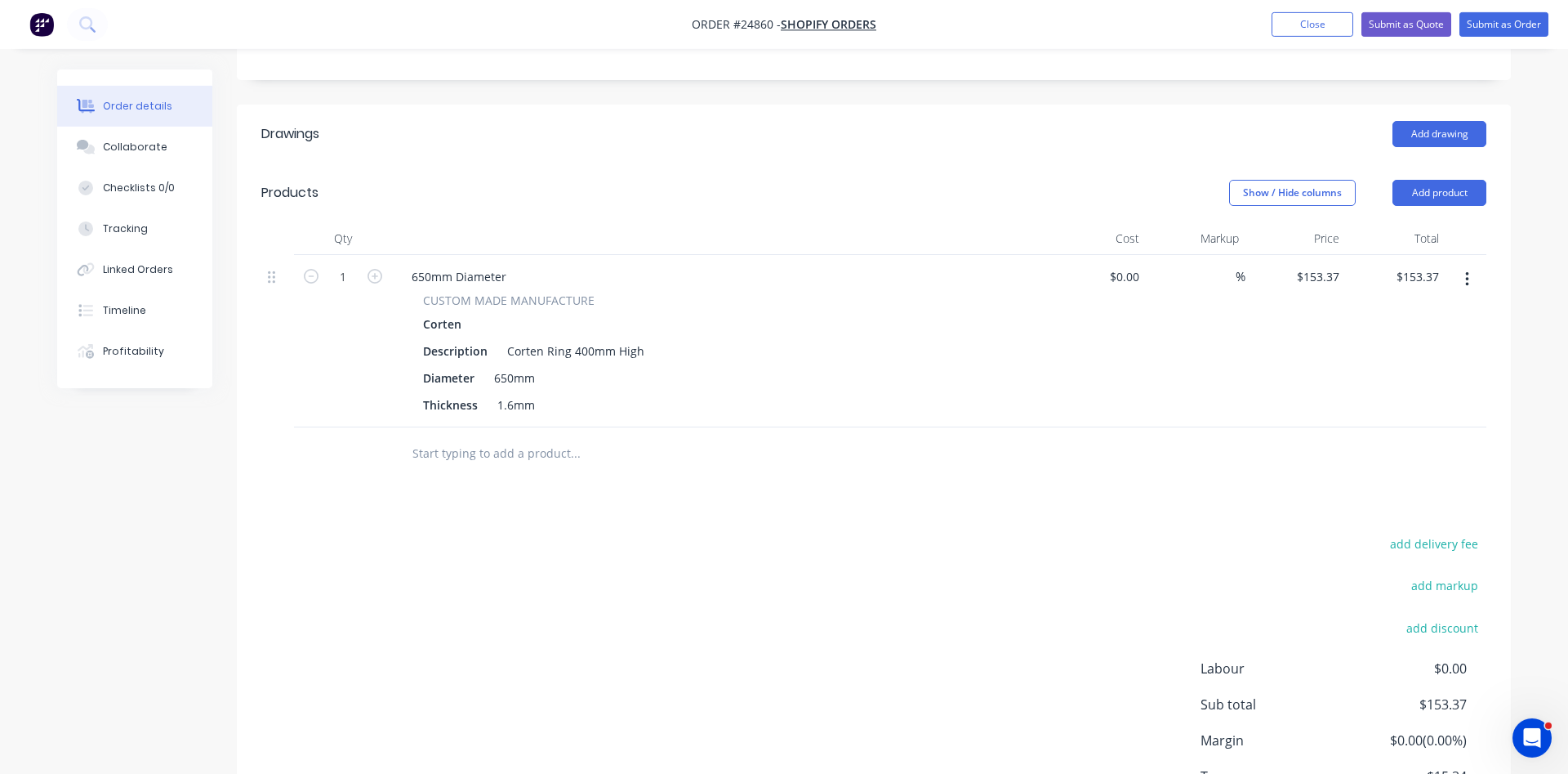
scroll to position [333, 0]
click at [1412, 199] on button "Add product" at bounding box center [1440, 194] width 93 height 26
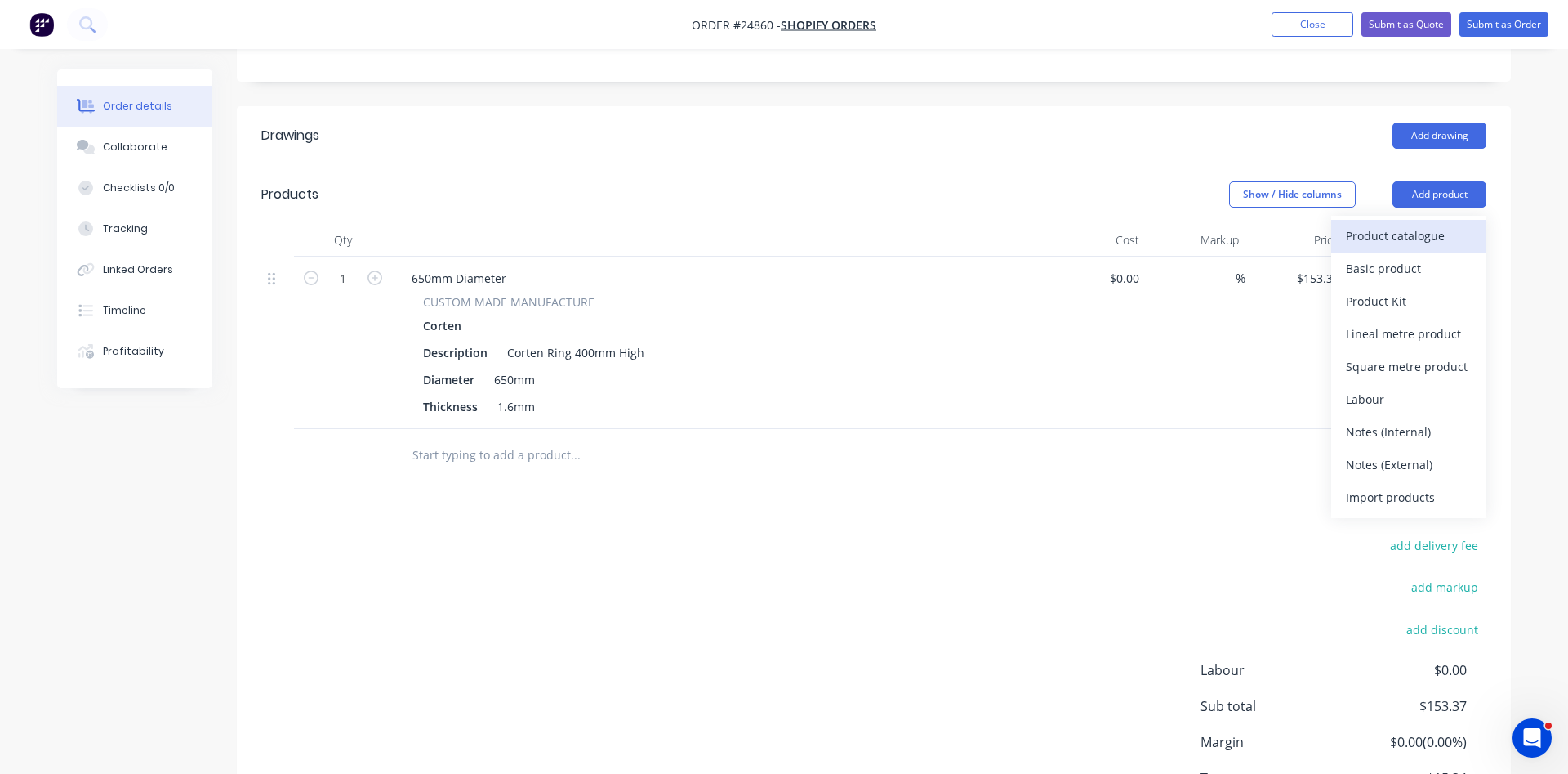
click at [1397, 236] on div "Product catalogue" at bounding box center [1408, 236] width 126 height 23
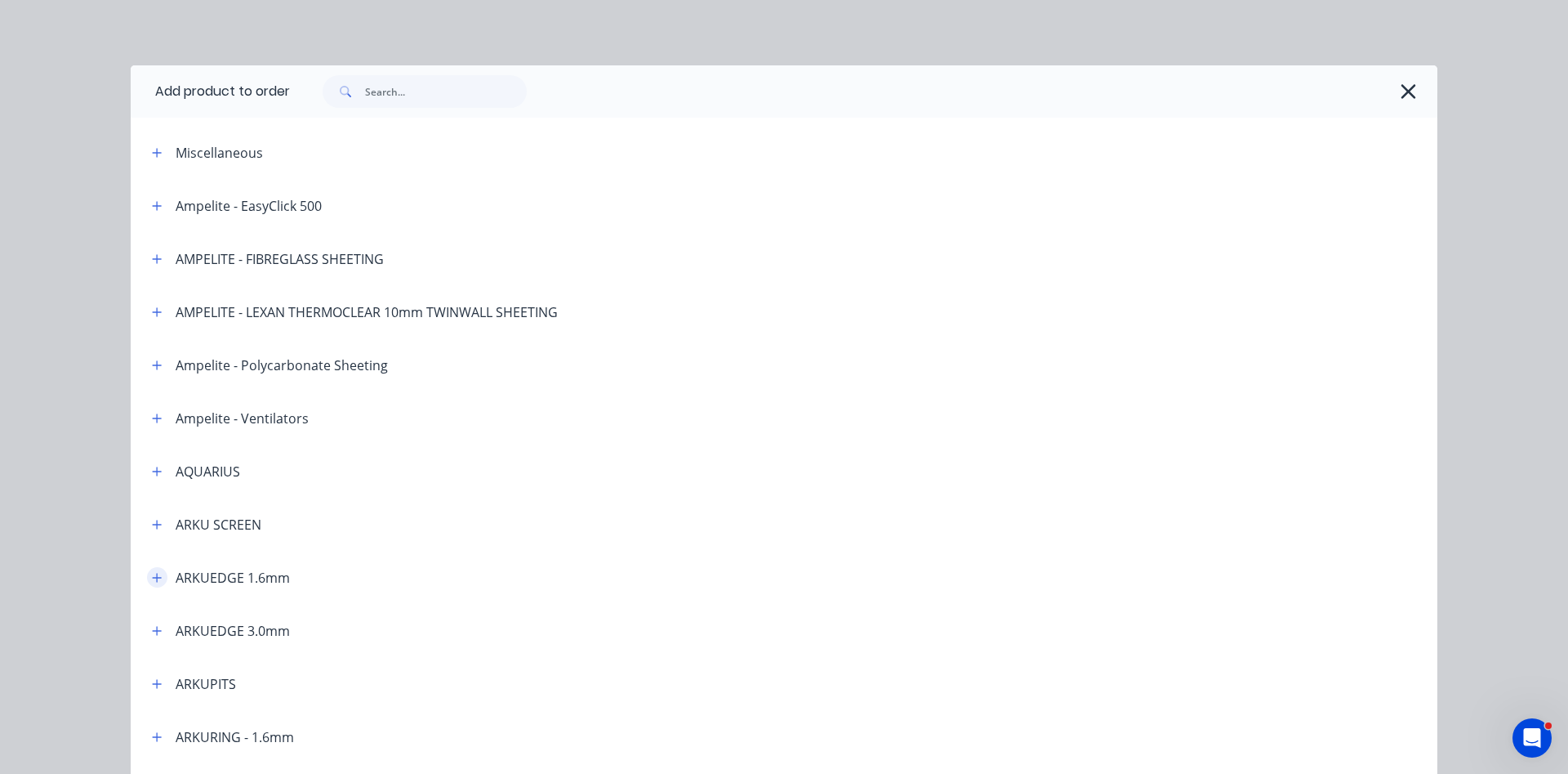
click at [155, 579] on icon "button" at bounding box center [157, 577] width 10 height 12
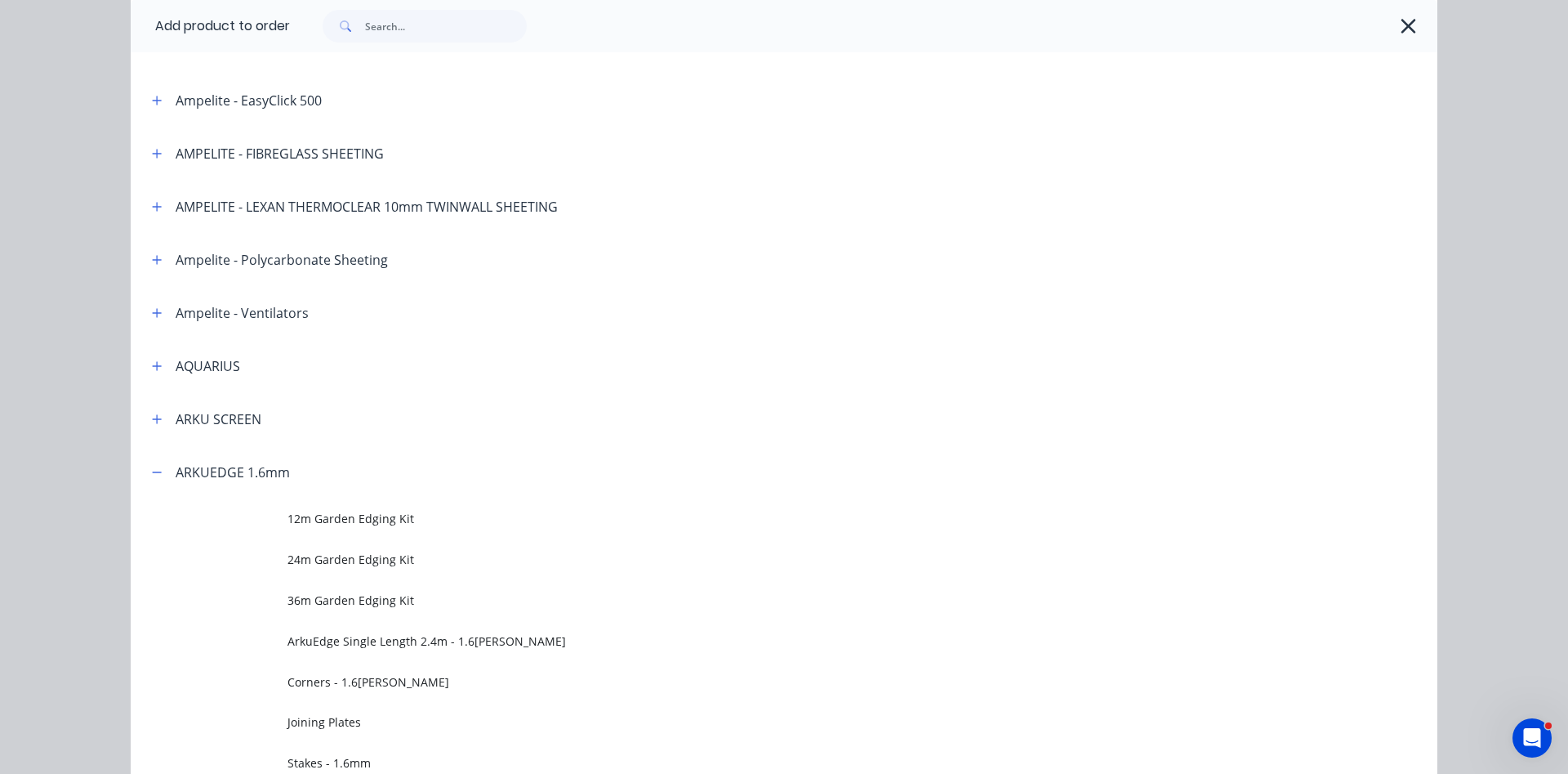
scroll to position [186, 0]
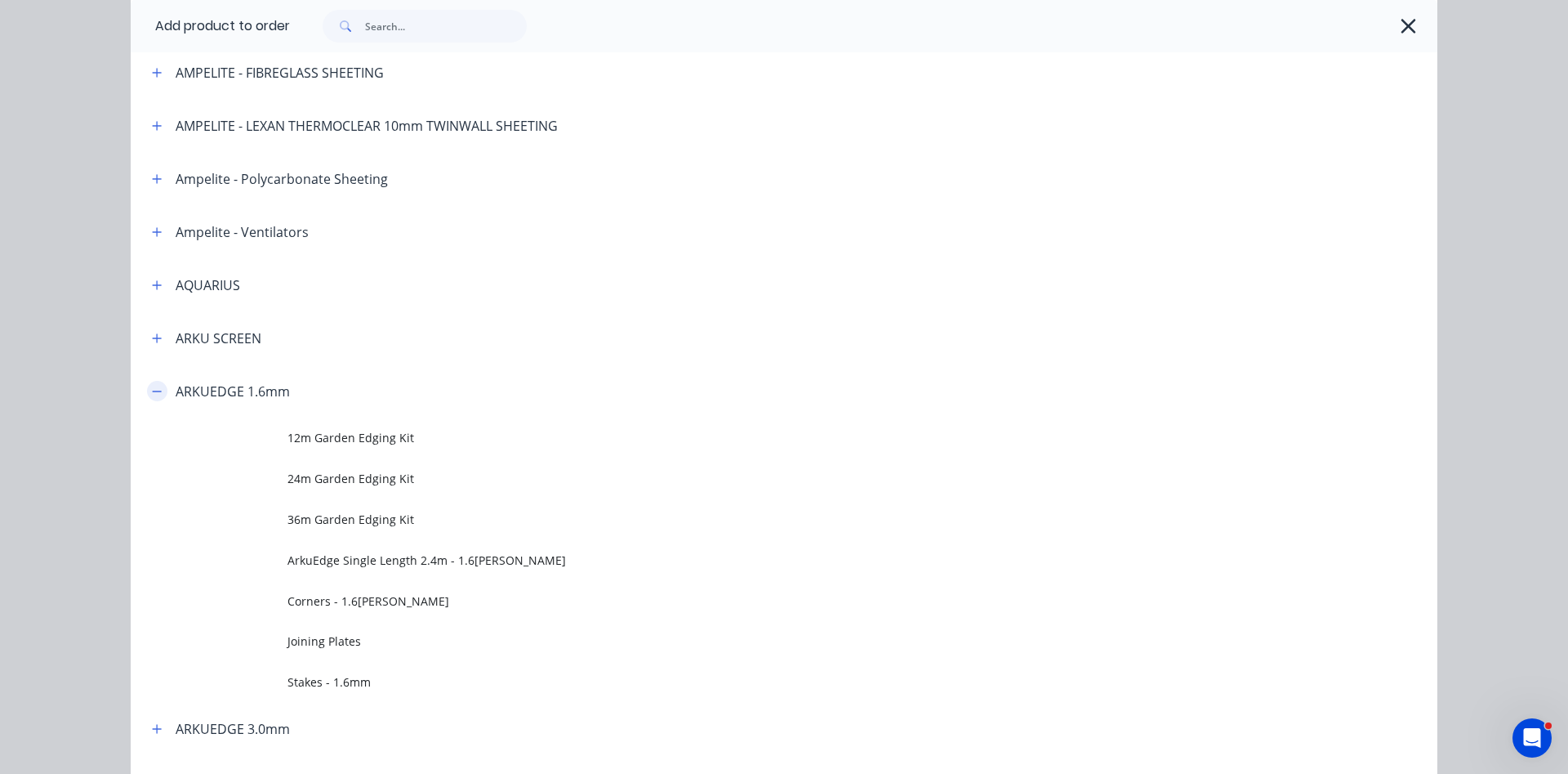
click at [157, 392] on icon "button" at bounding box center [157, 391] width 10 height 12
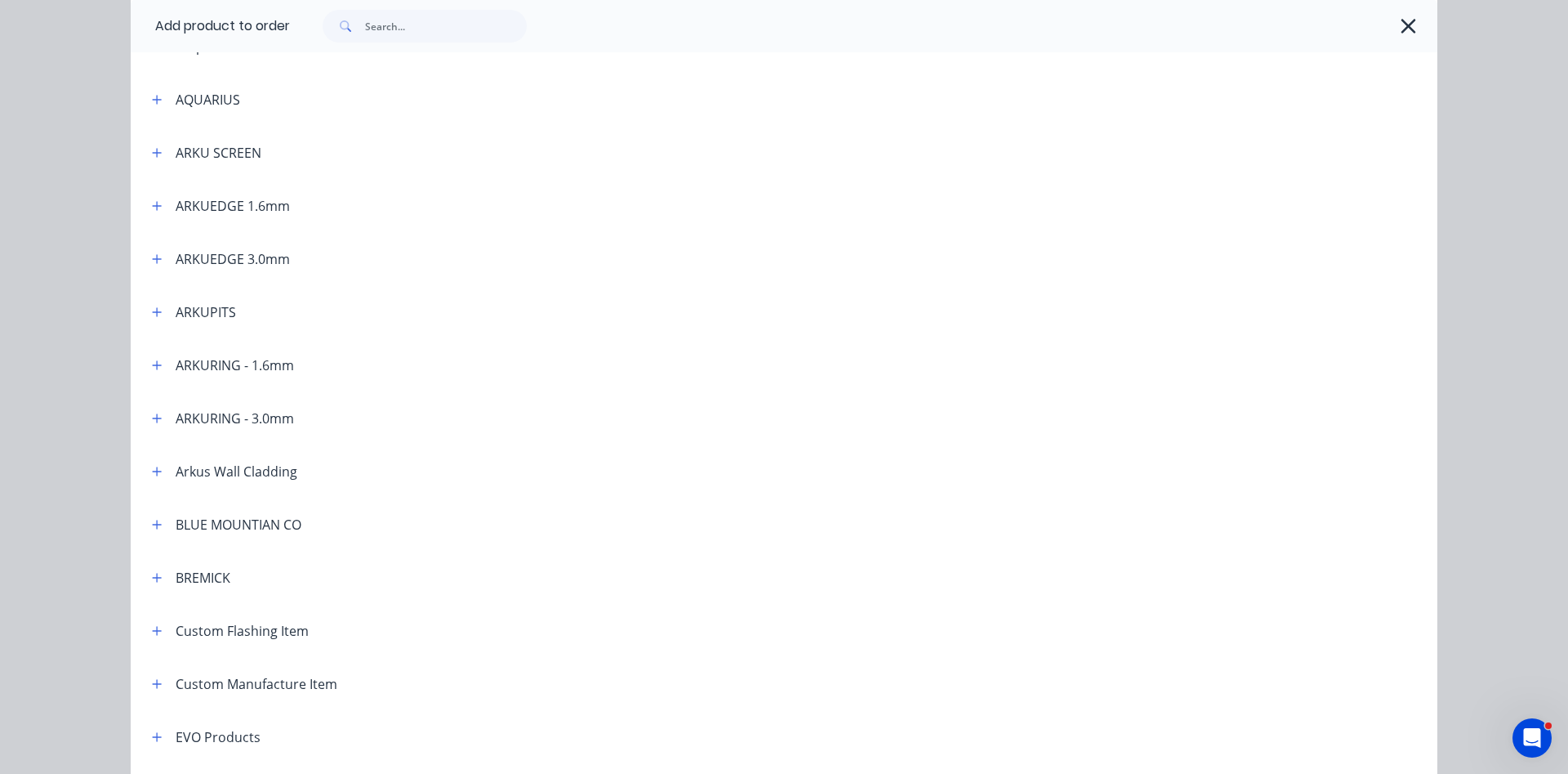
scroll to position [373, 0]
click at [157, 366] on icon "button" at bounding box center [157, 363] width 9 height 9
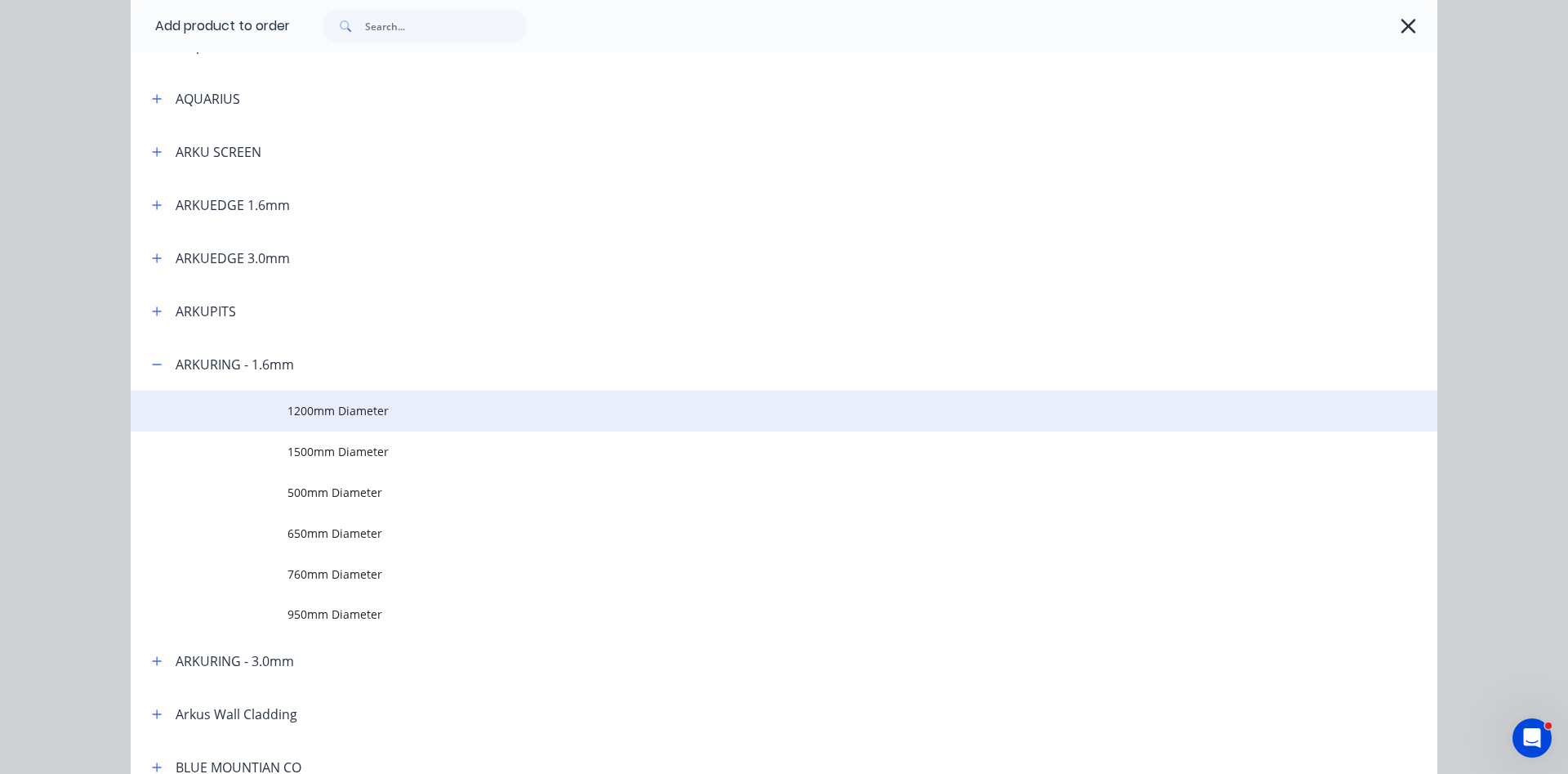
scroll to position [465, 0]
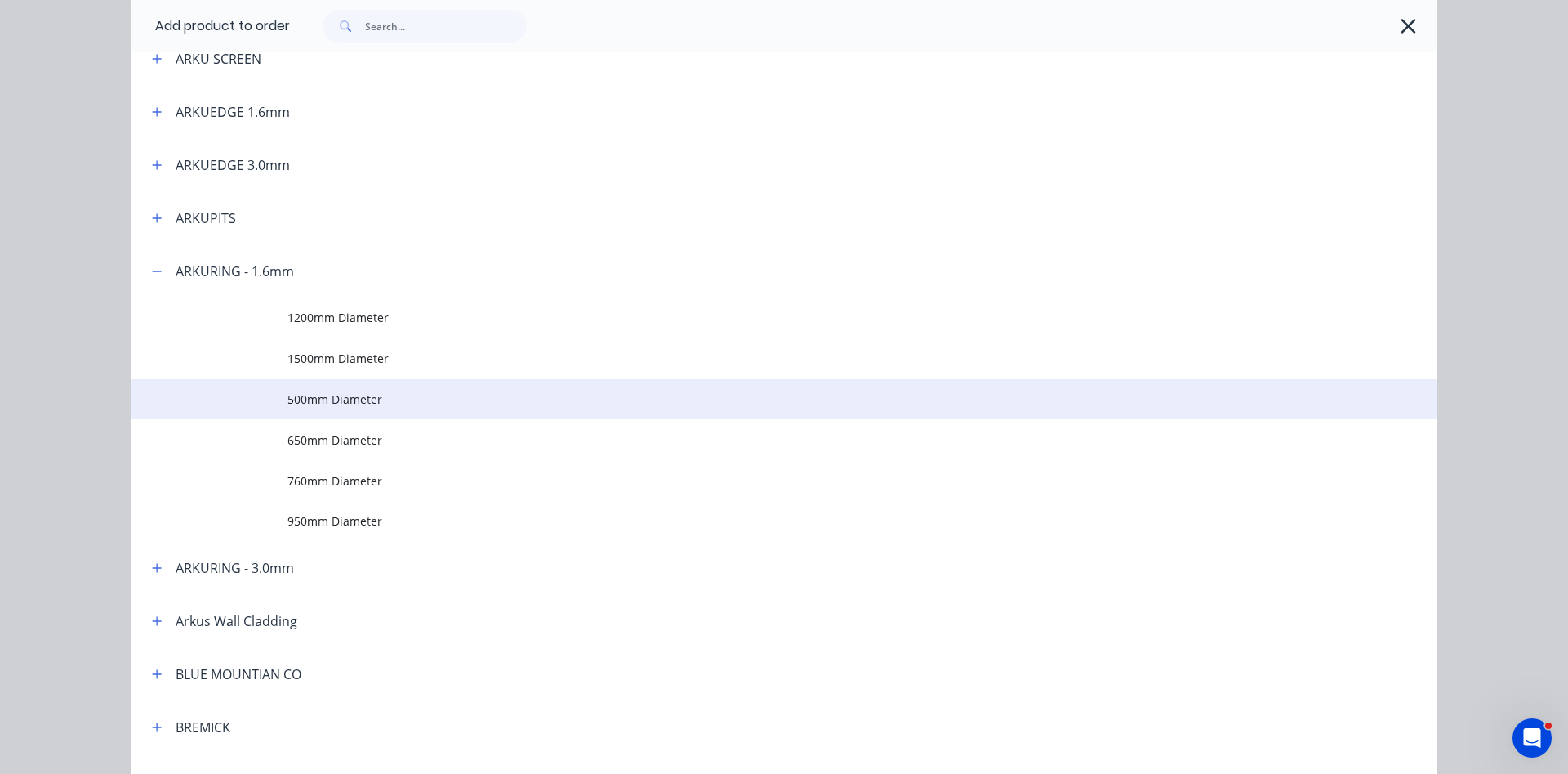
click at [334, 400] on span "500mm Diameter" at bounding box center [747, 399] width 920 height 18
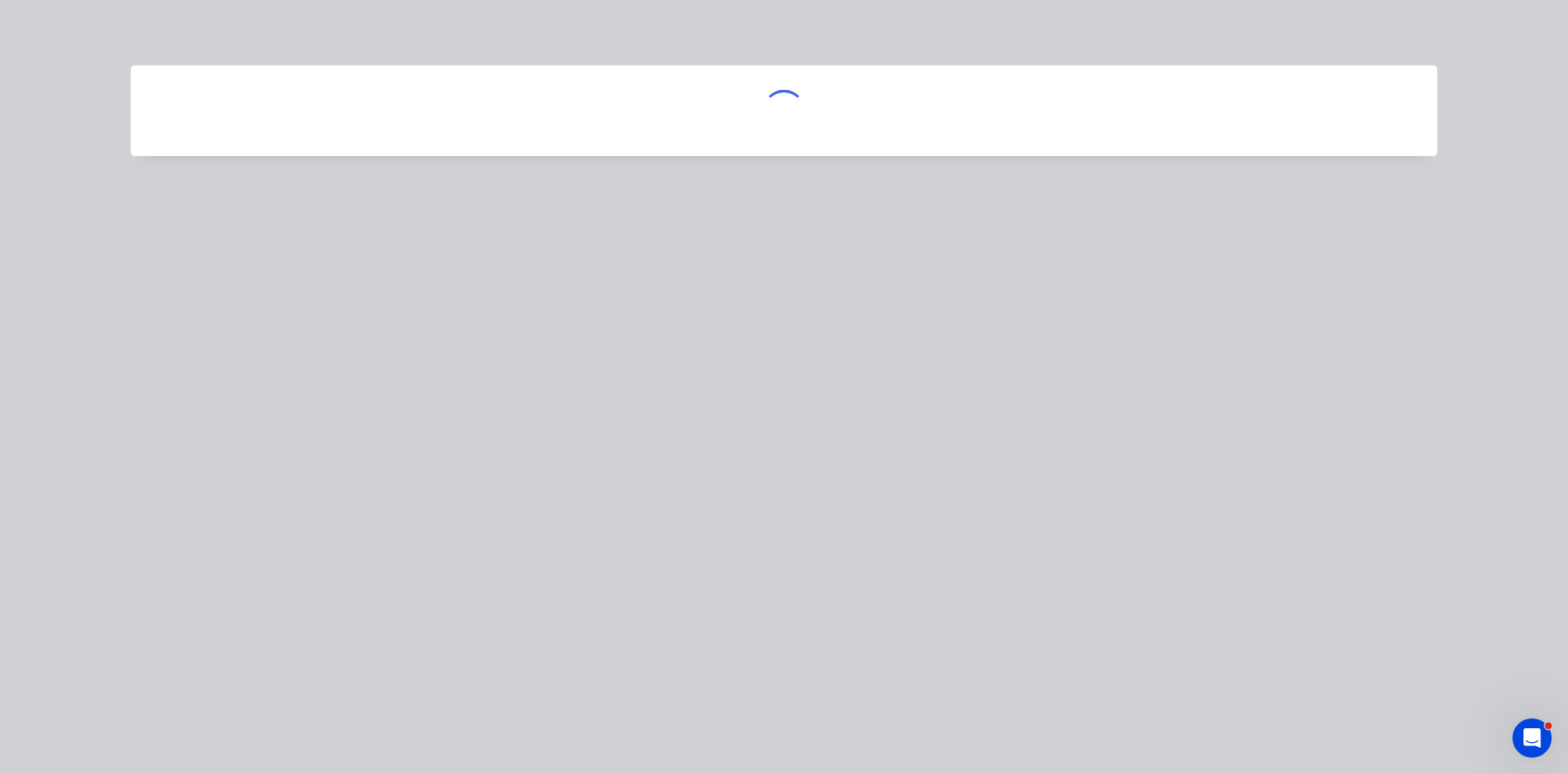
scroll to position [0, 0]
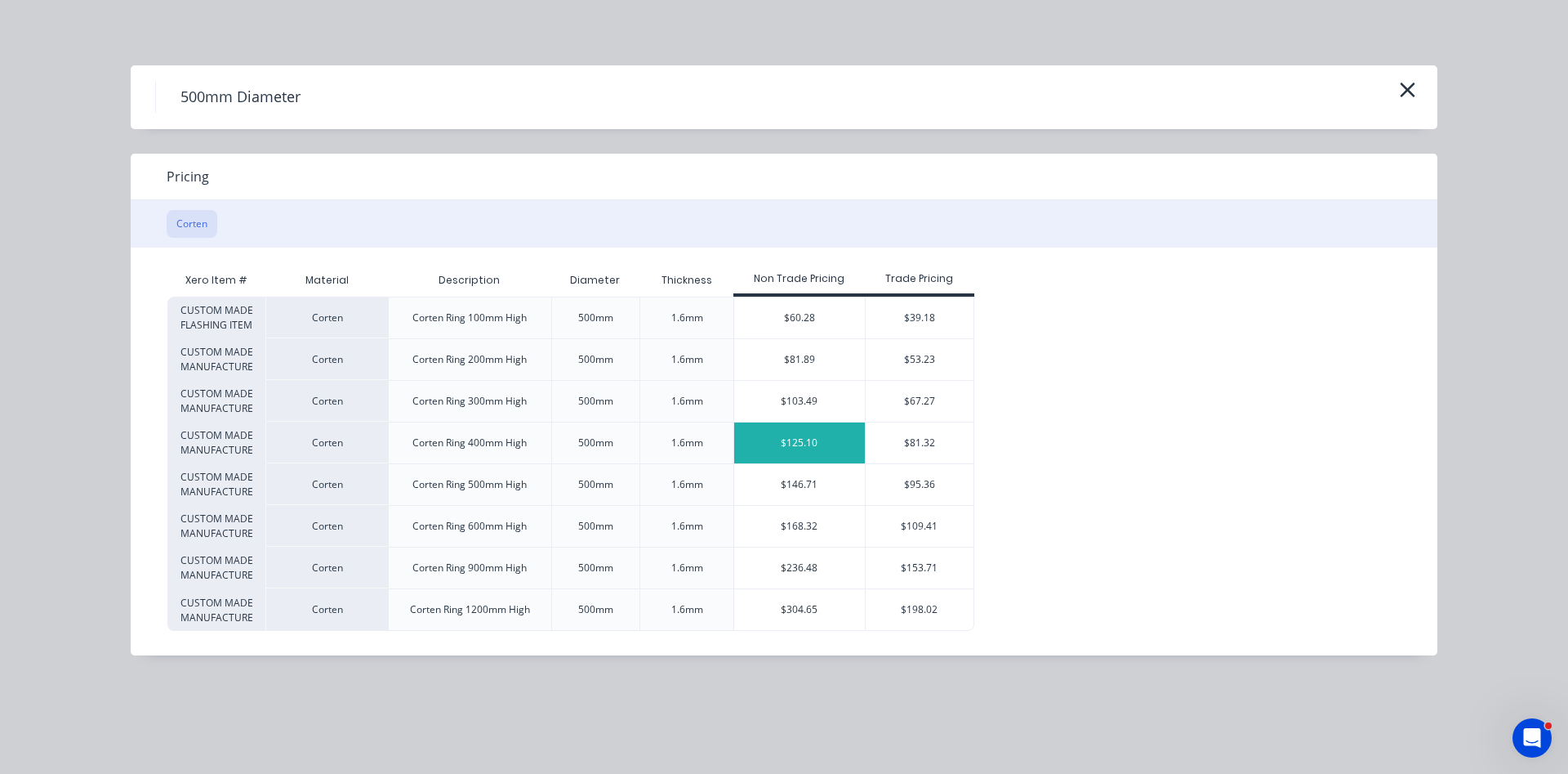
click at [794, 439] on div "$125.10" at bounding box center [799, 443] width 130 height 41
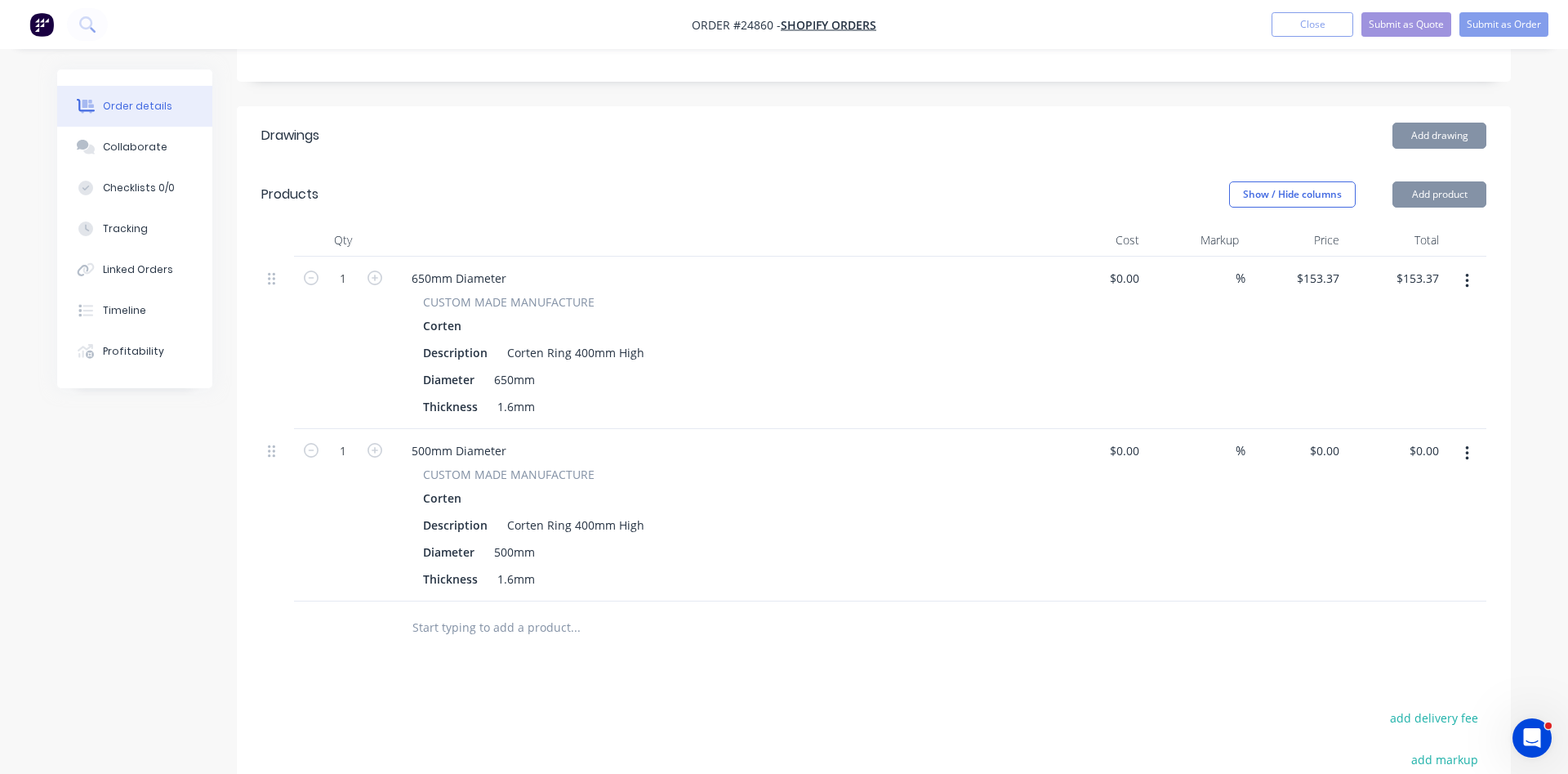
type input "$125.10"
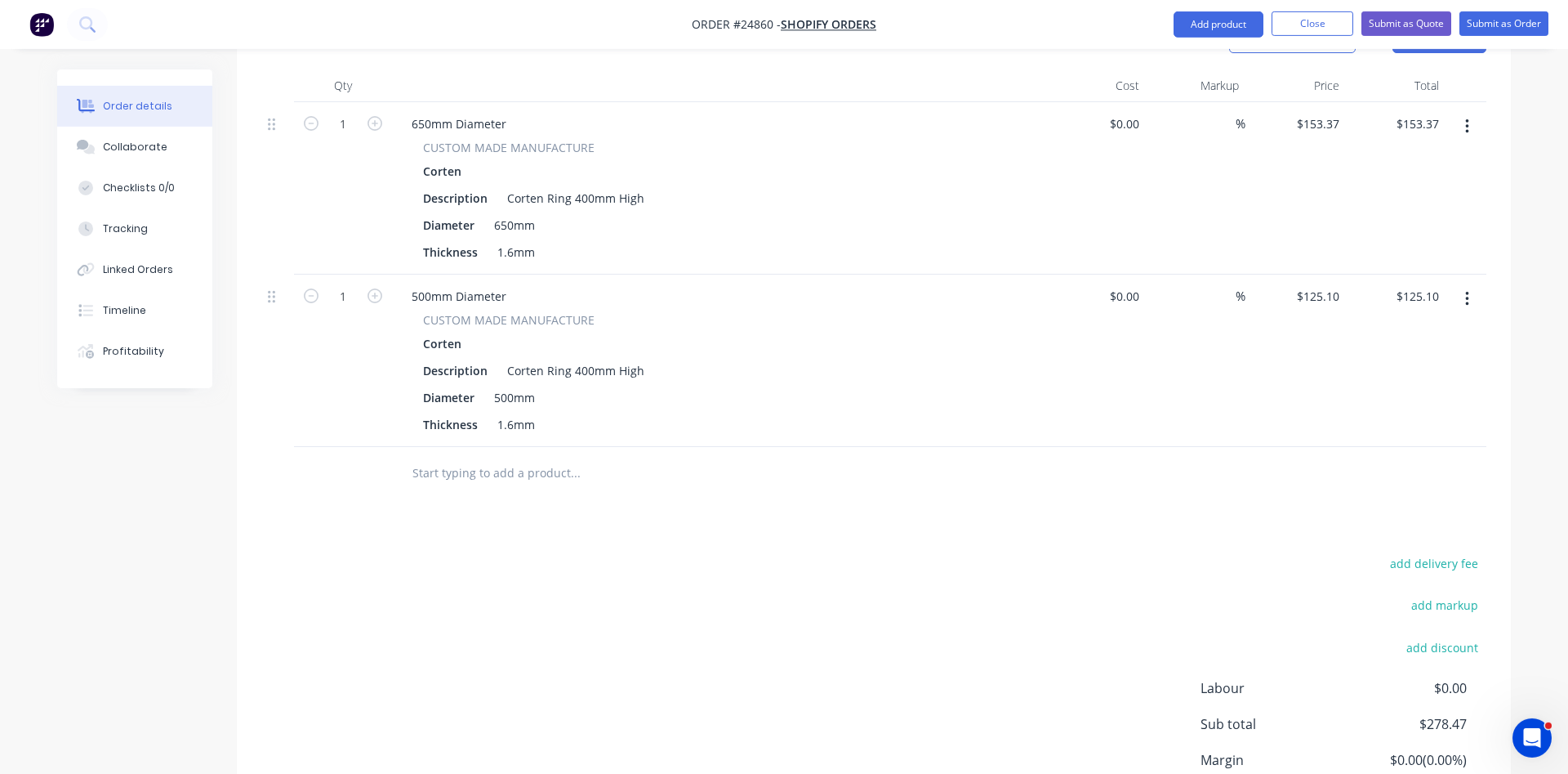
scroll to position [464, 0]
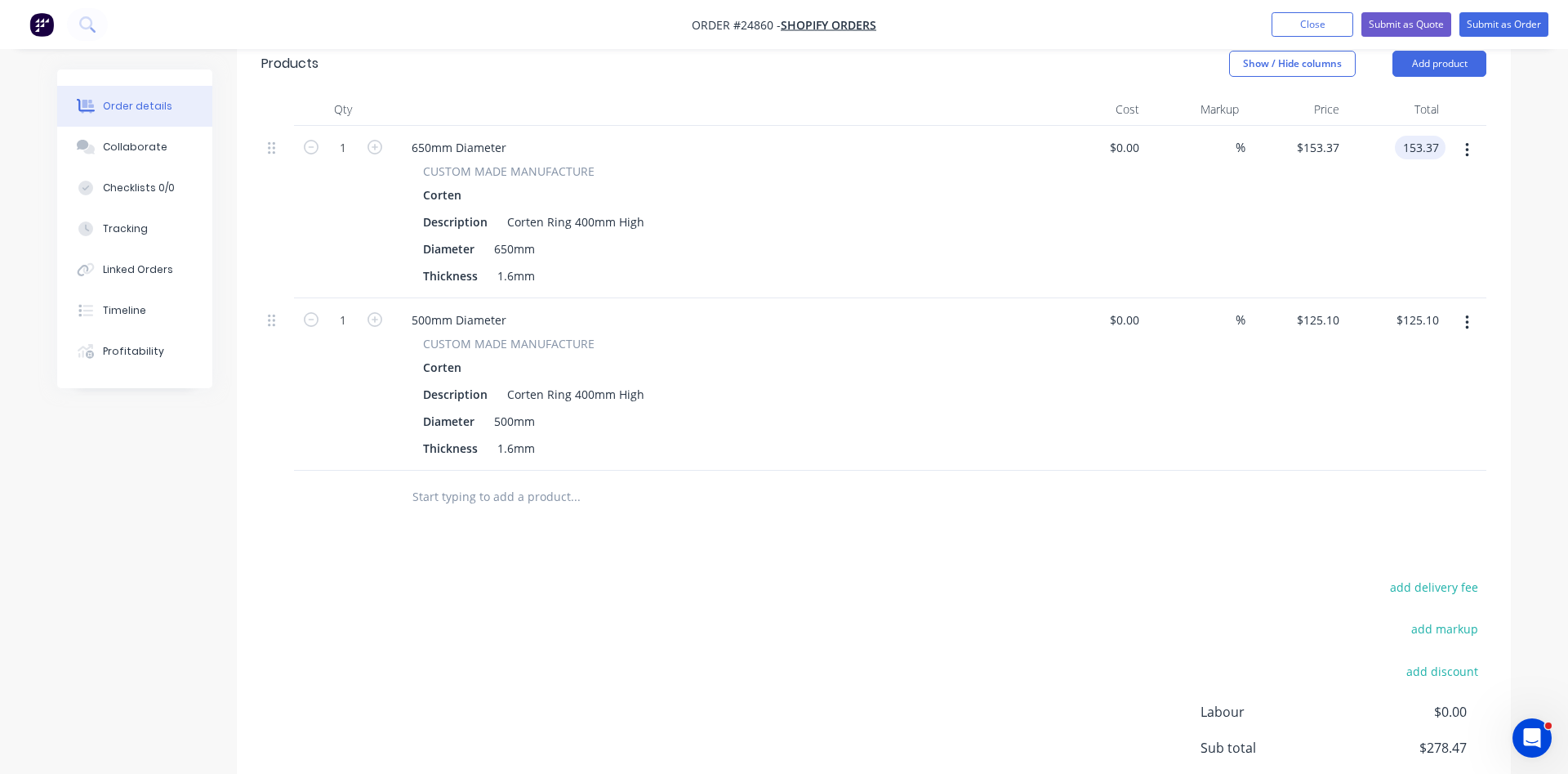
click at [1440, 145] on input "153.37" at bounding box center [1423, 147] width 44 height 23
type input "$153.36"
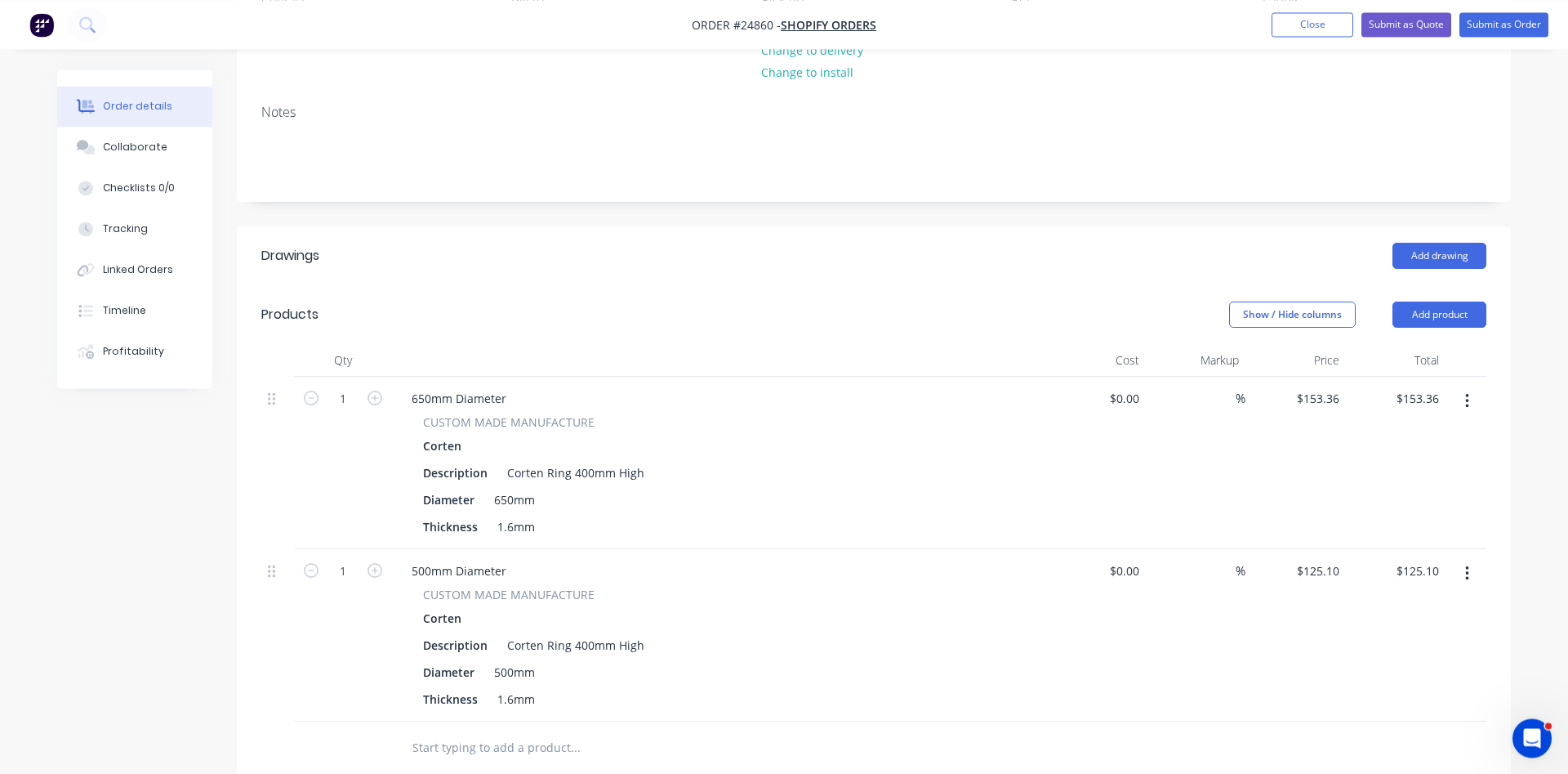
scroll to position [48, 0]
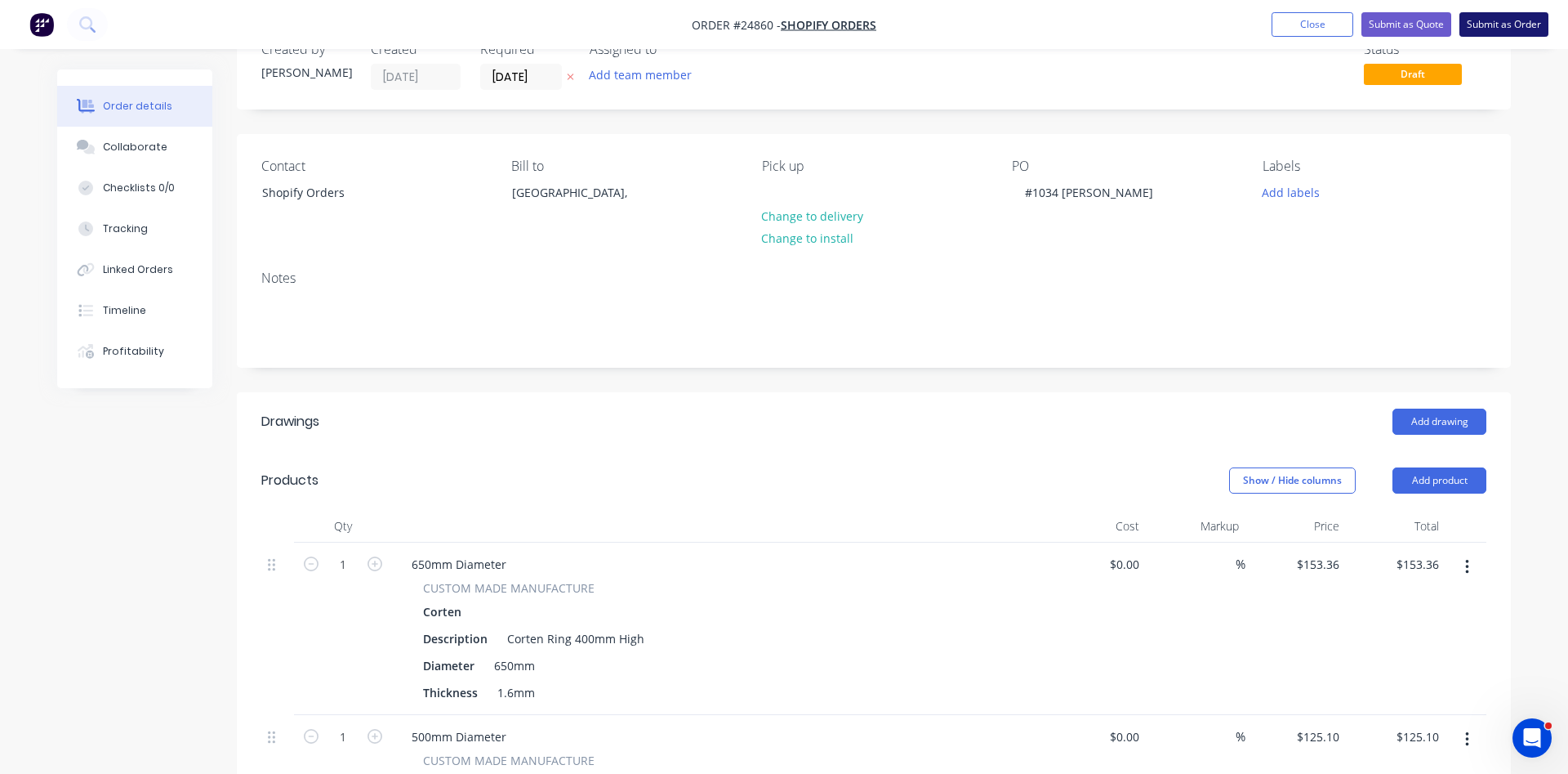
click at [1503, 25] on button "Submit as Order" at bounding box center [1503, 24] width 89 height 24
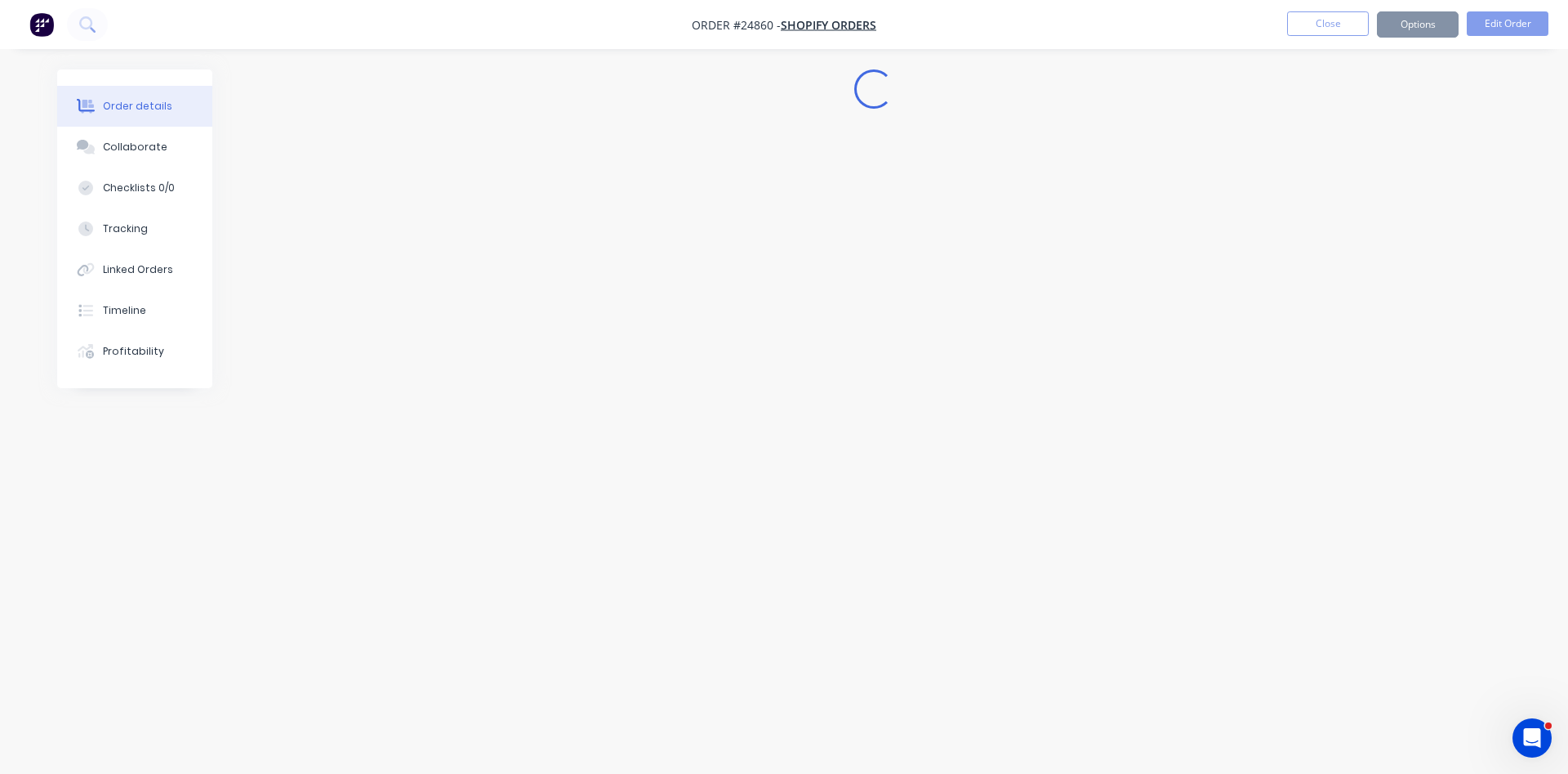
scroll to position [0, 0]
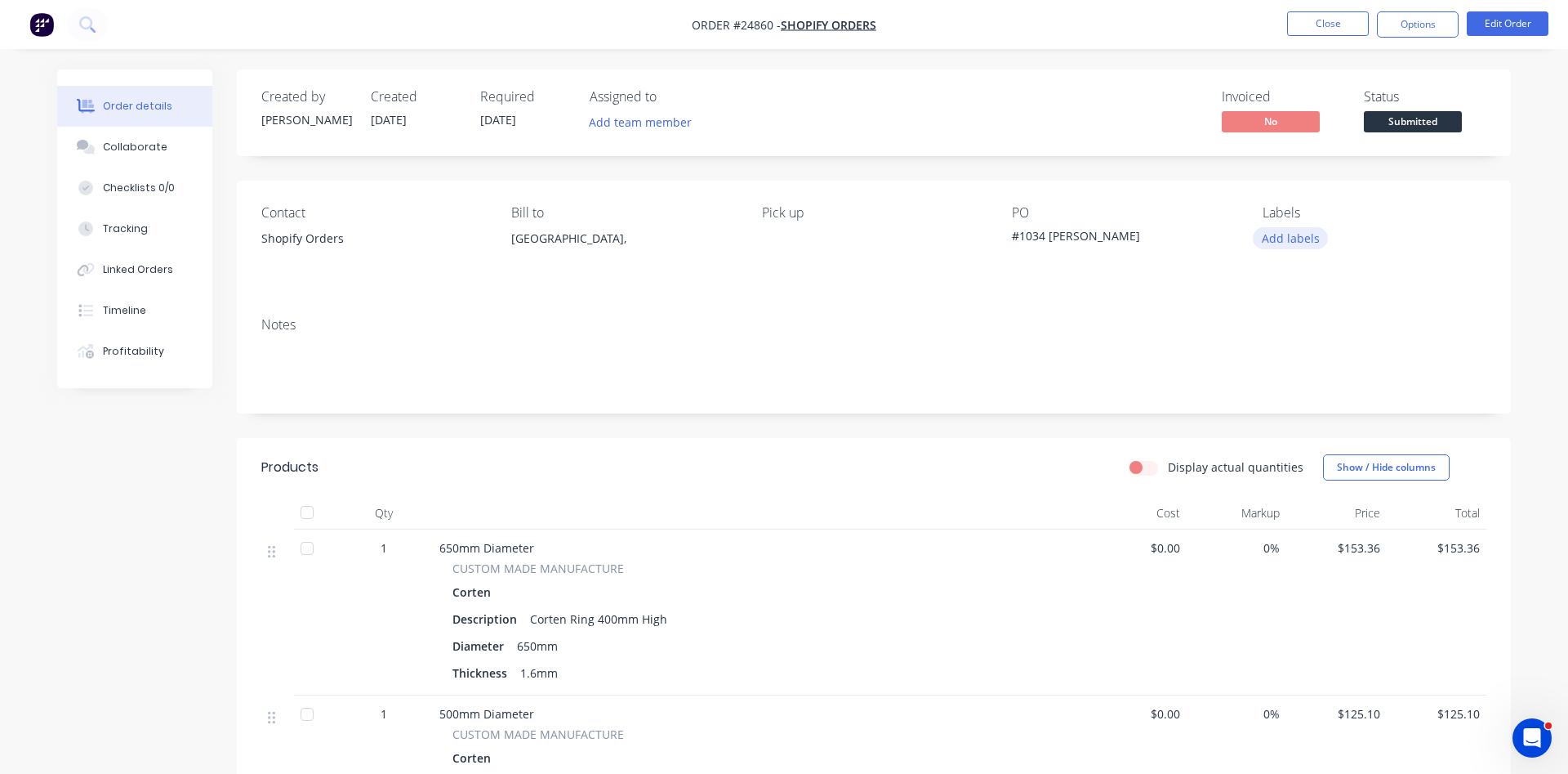
click at [1286, 240] on button "Add labels" at bounding box center [1290, 238] width 75 height 22
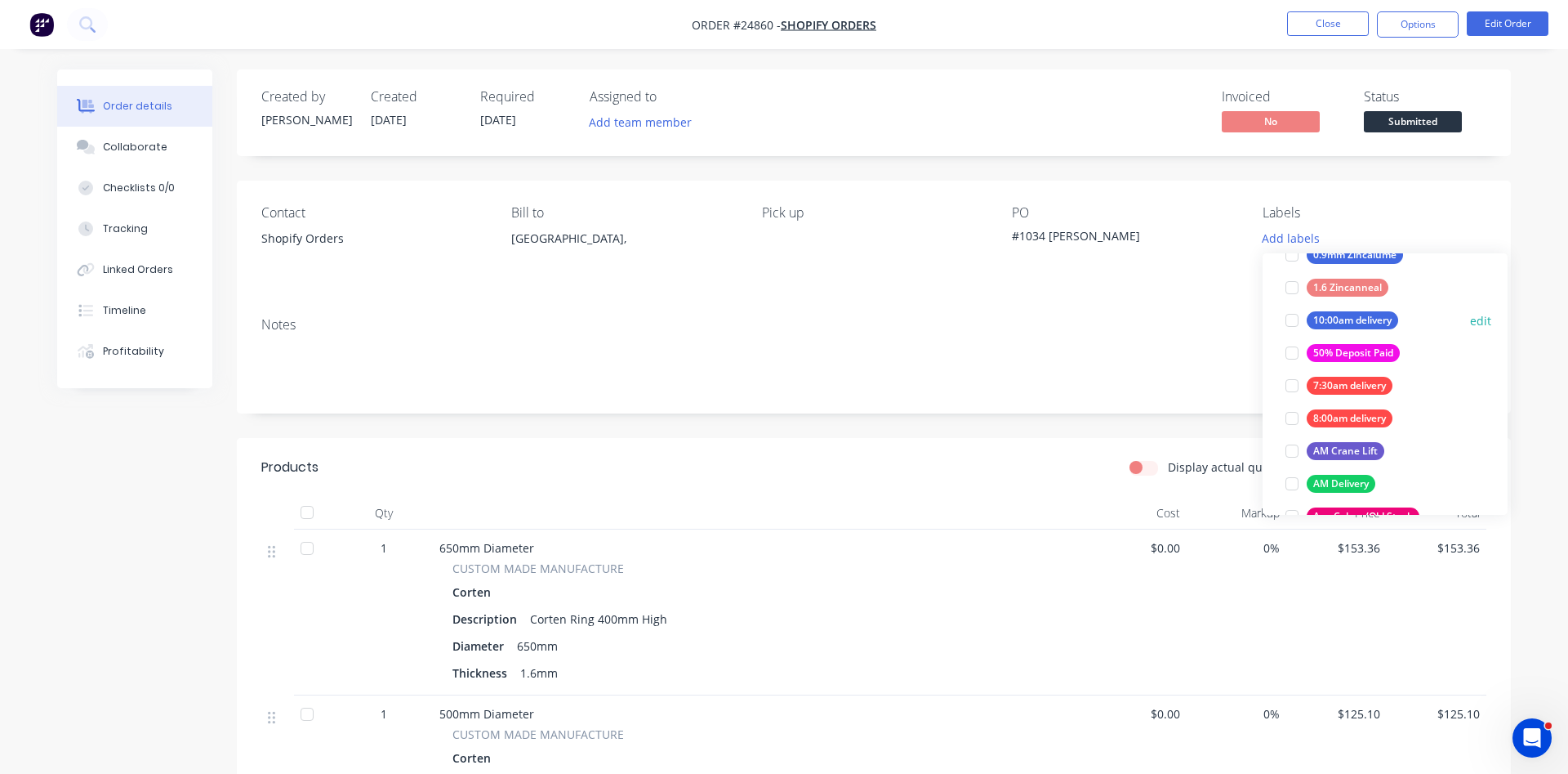
scroll to position [186, 0]
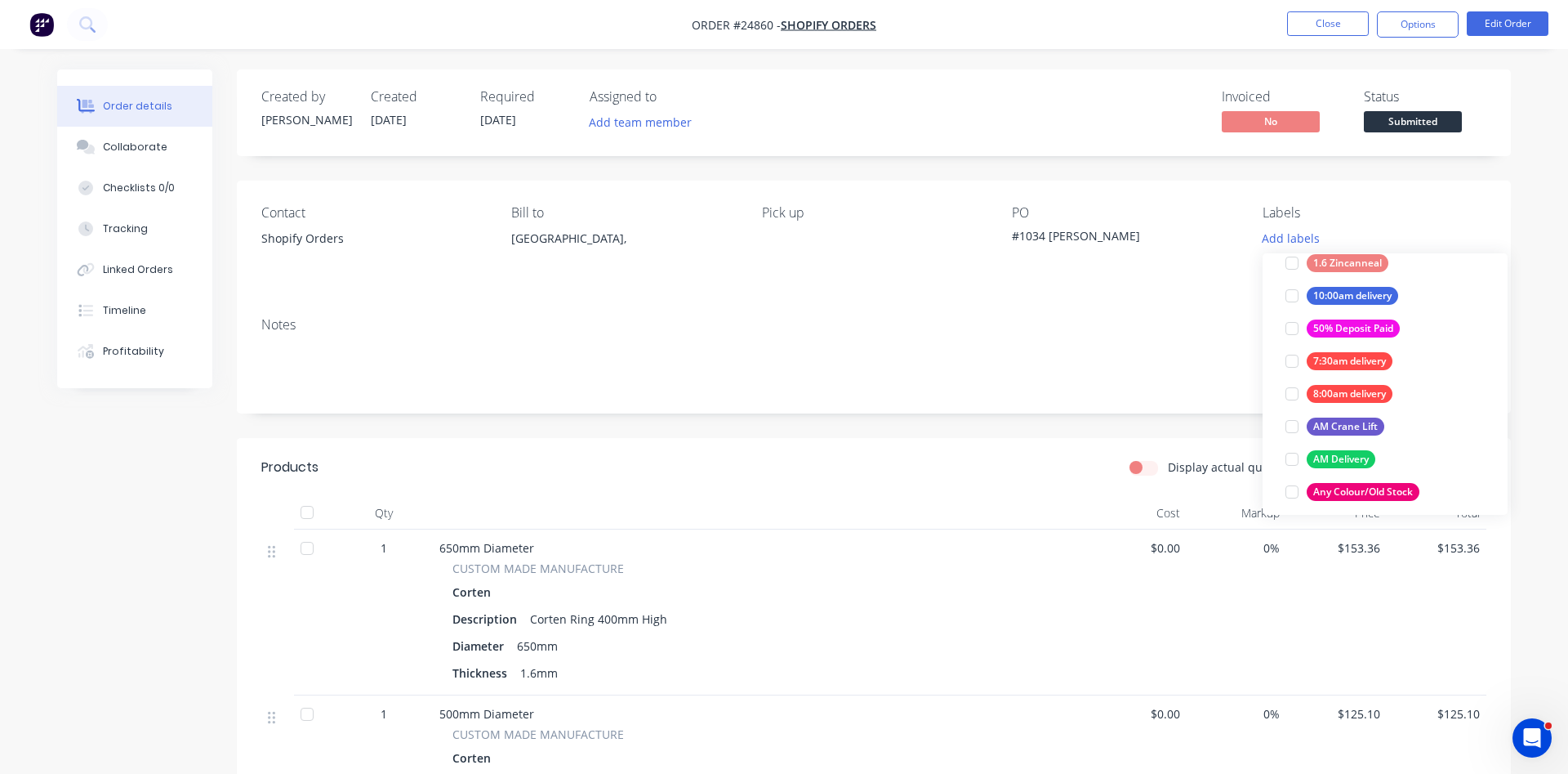
click at [1219, 302] on div "Contact Shopify Orders Bill to Australia, Pick up PO #1034 Andrew Bourandanis L…" at bounding box center [873, 241] width 1274 height 124
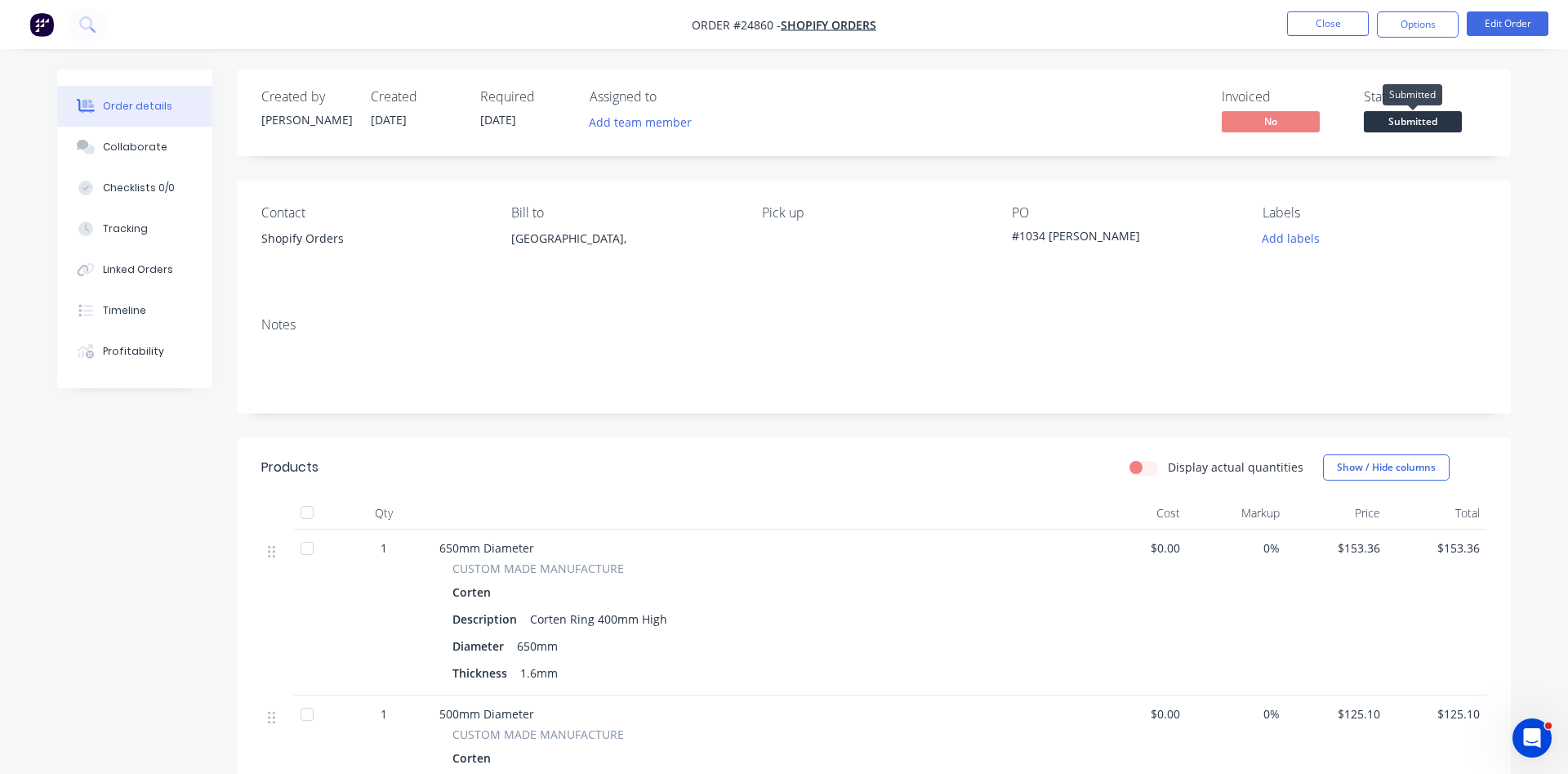
click at [1408, 124] on span "Submitted" at bounding box center [1412, 121] width 98 height 20
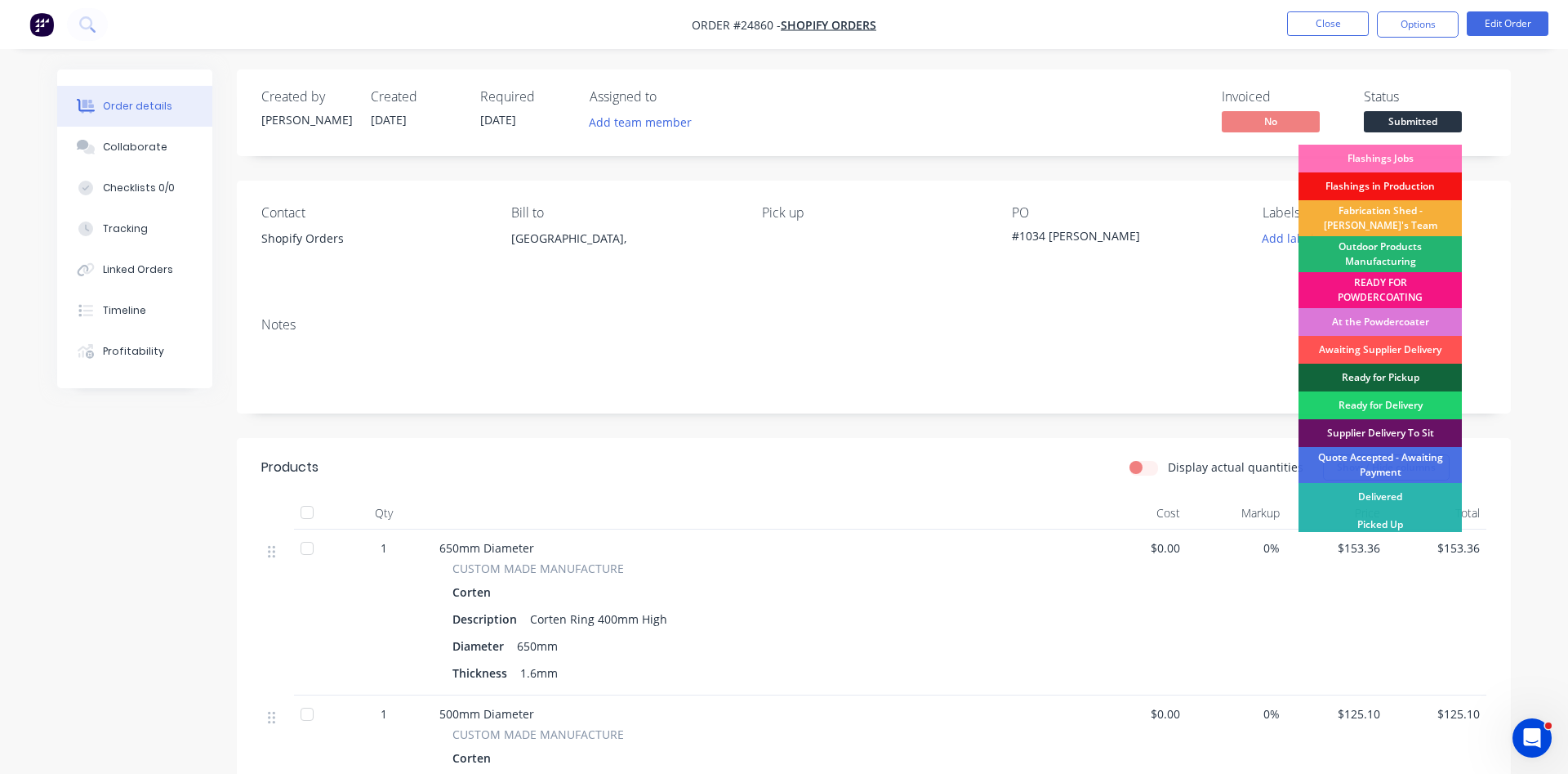
click at [1367, 257] on div "Outdoor Products Manufacturing" at bounding box center [1380, 253] width 164 height 36
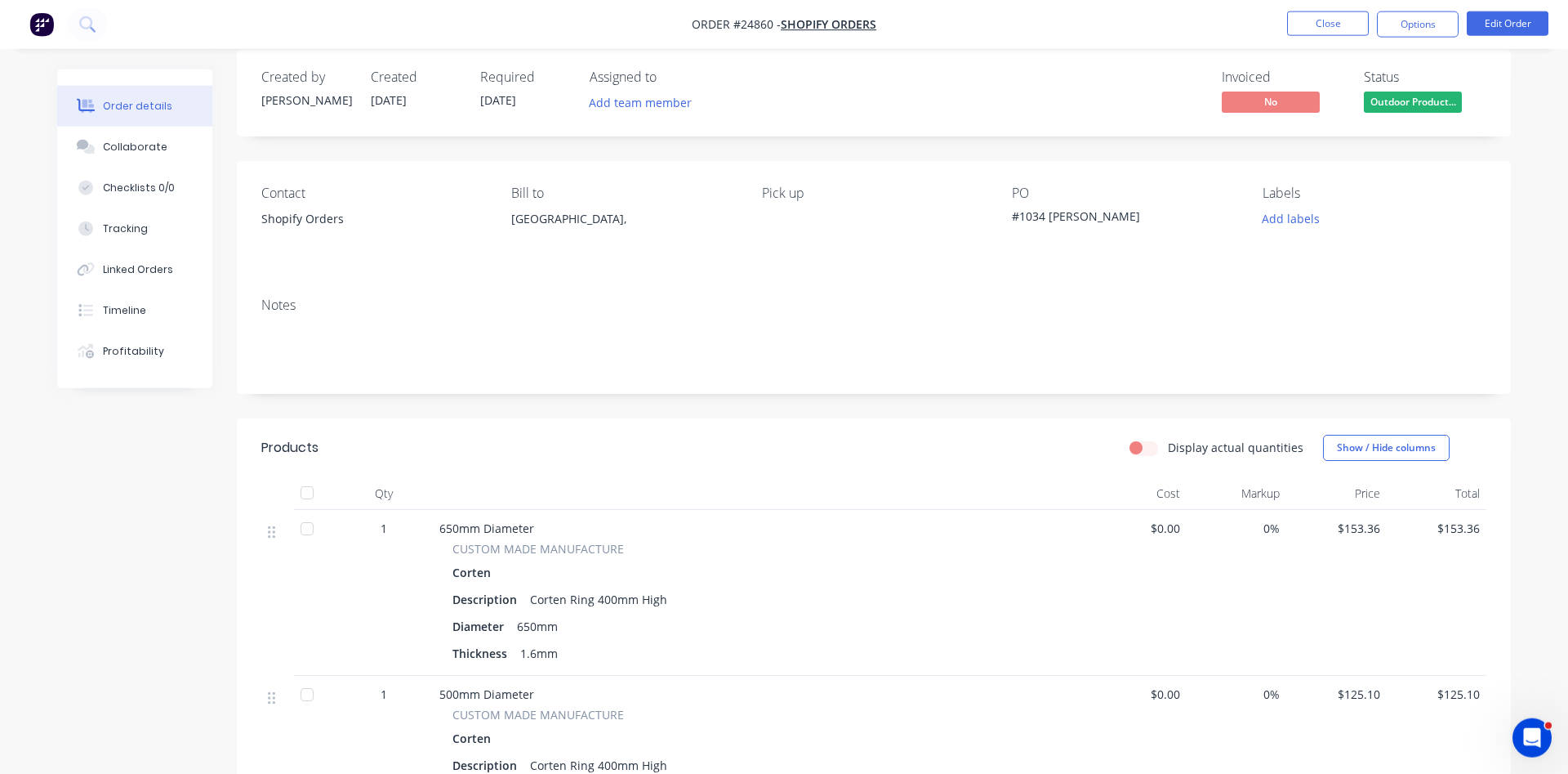
scroll to position [0, 0]
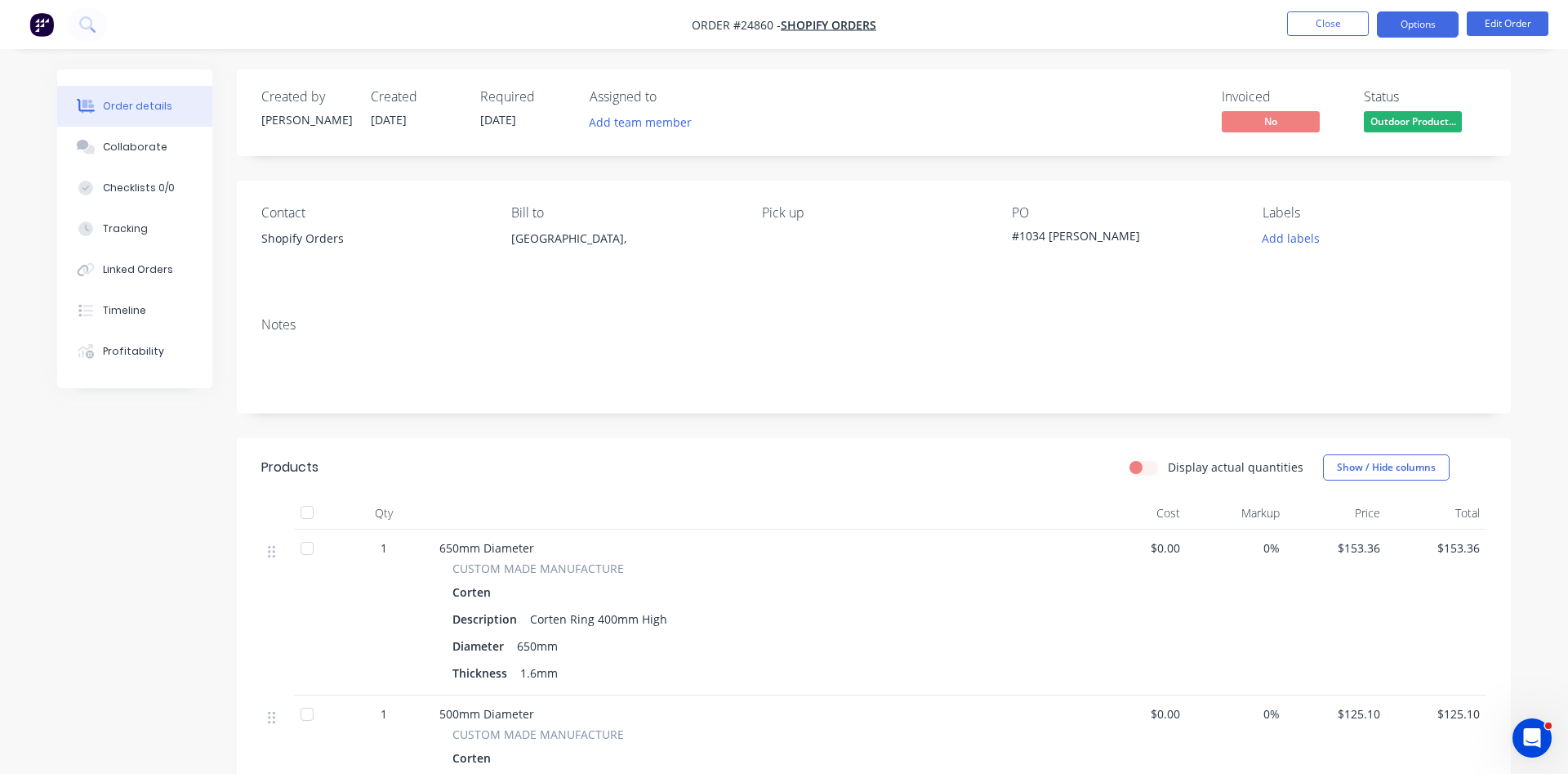
click at [1427, 17] on button "Options" at bounding box center [1418, 24] width 82 height 26
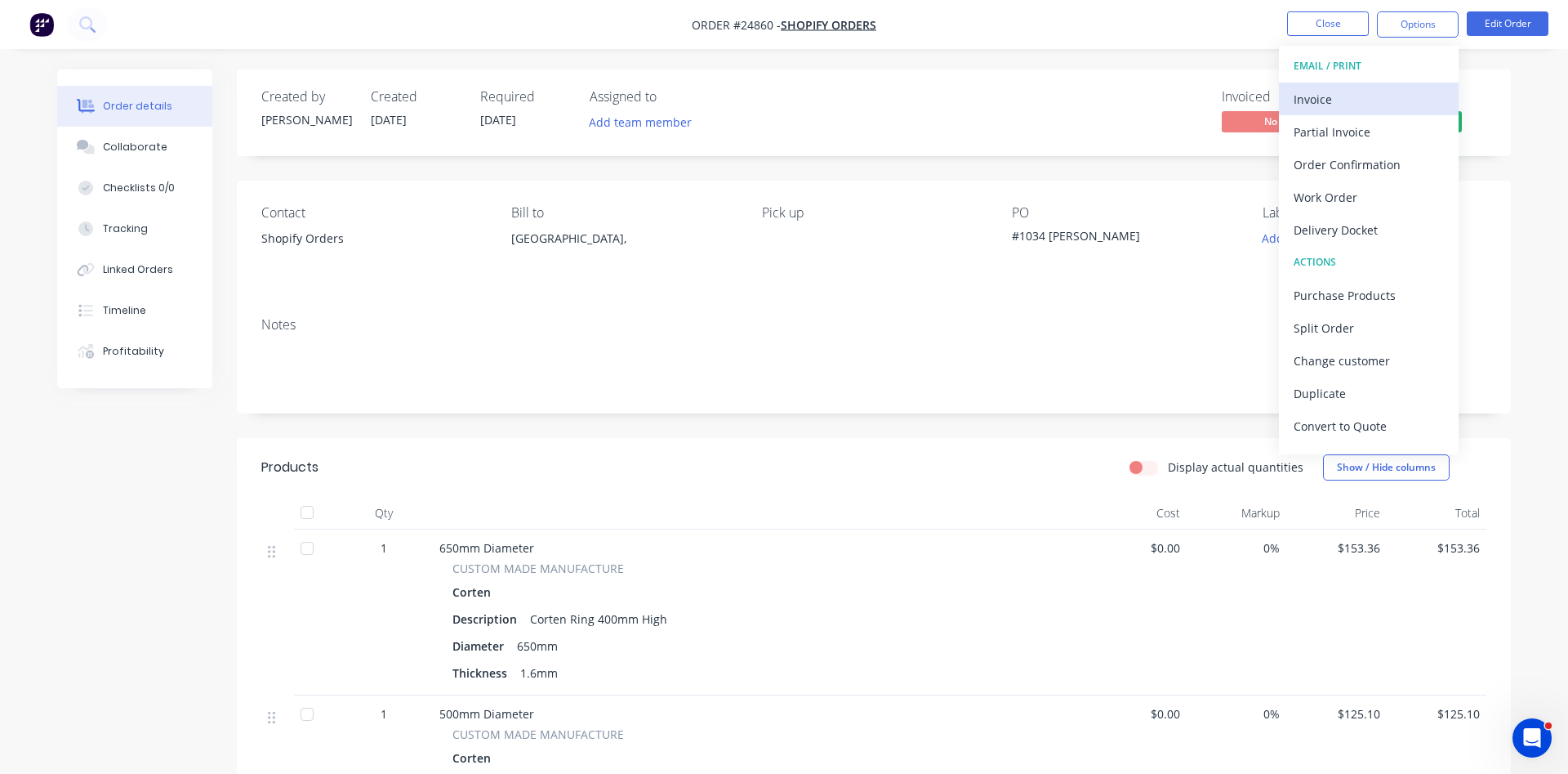
click at [1357, 91] on div "Invoice" at bounding box center [1368, 99] width 150 height 23
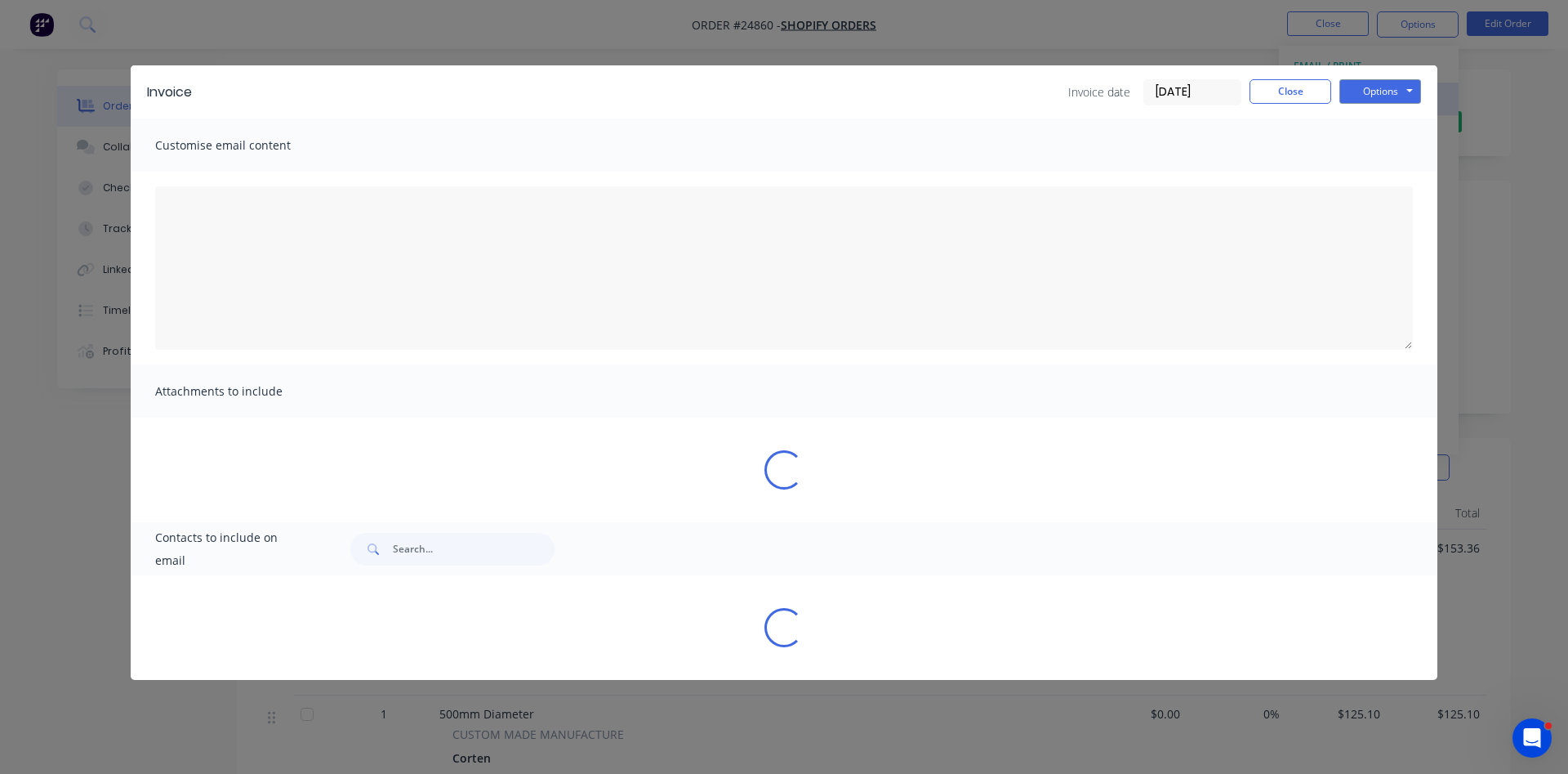
type textarea "Dear Valued Customer, Please find attached the invoice for your recent order. W…"
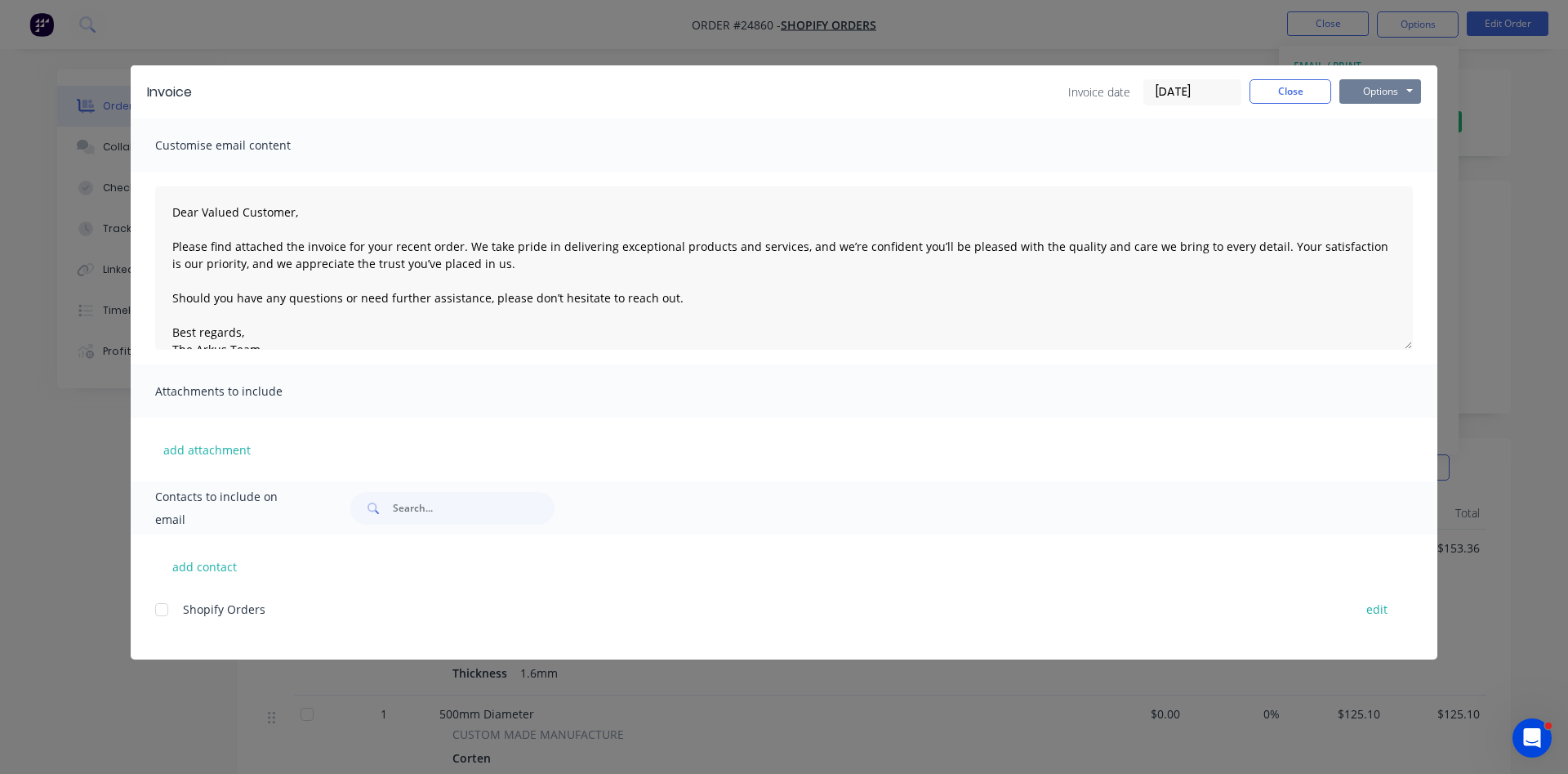
click at [1391, 97] on button "Options" at bounding box center [1380, 91] width 82 height 24
click at [1384, 140] on button "Print" at bounding box center [1391, 148] width 104 height 27
click at [1336, 89] on div "Invoice date 08/09/25 Close Options Preview Print Email" at bounding box center [1244, 92] width 352 height 26
click at [1306, 83] on button "Close" at bounding box center [1291, 91] width 82 height 24
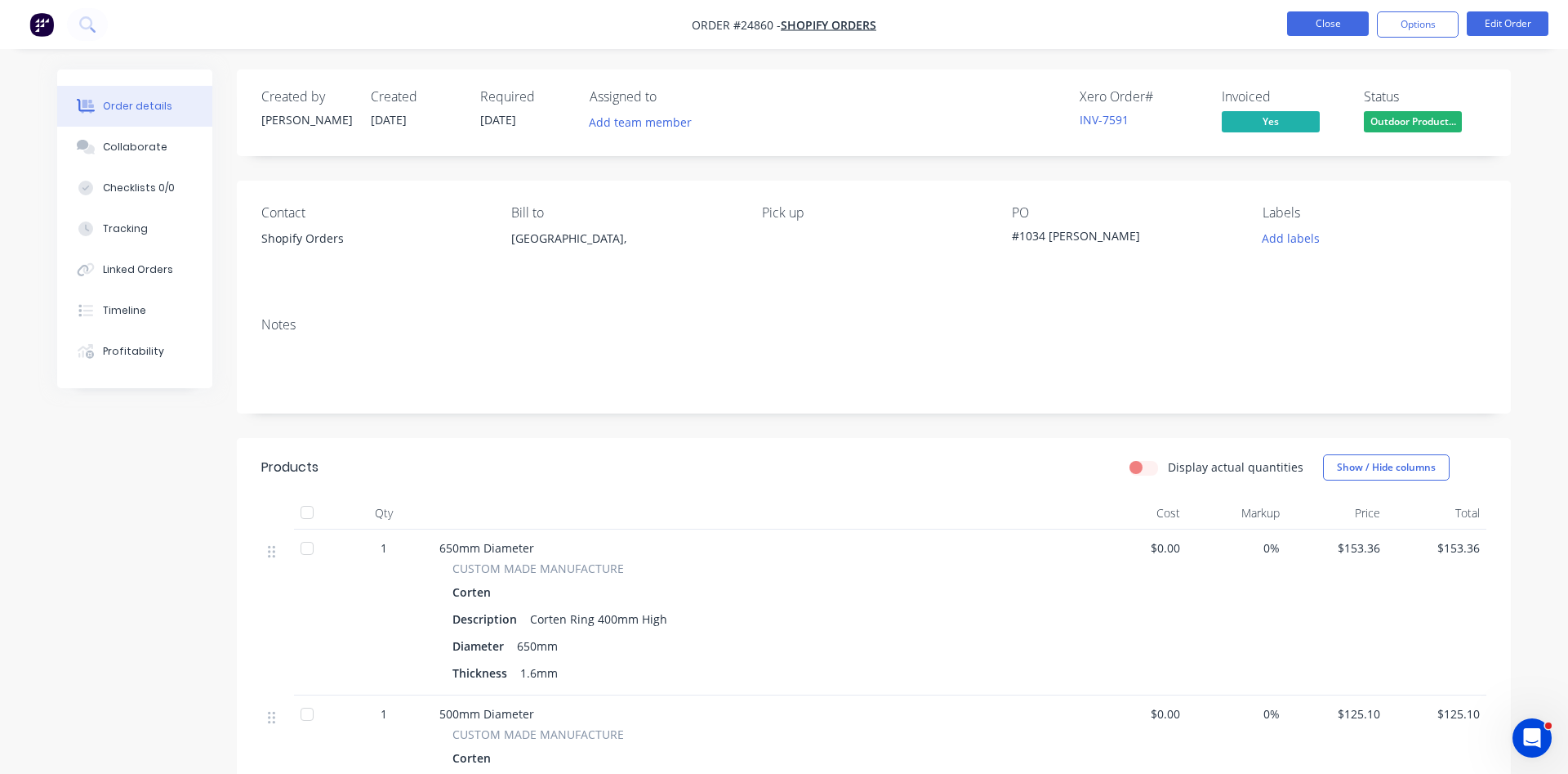
click at [1331, 23] on button "Close" at bounding box center [1328, 23] width 82 height 24
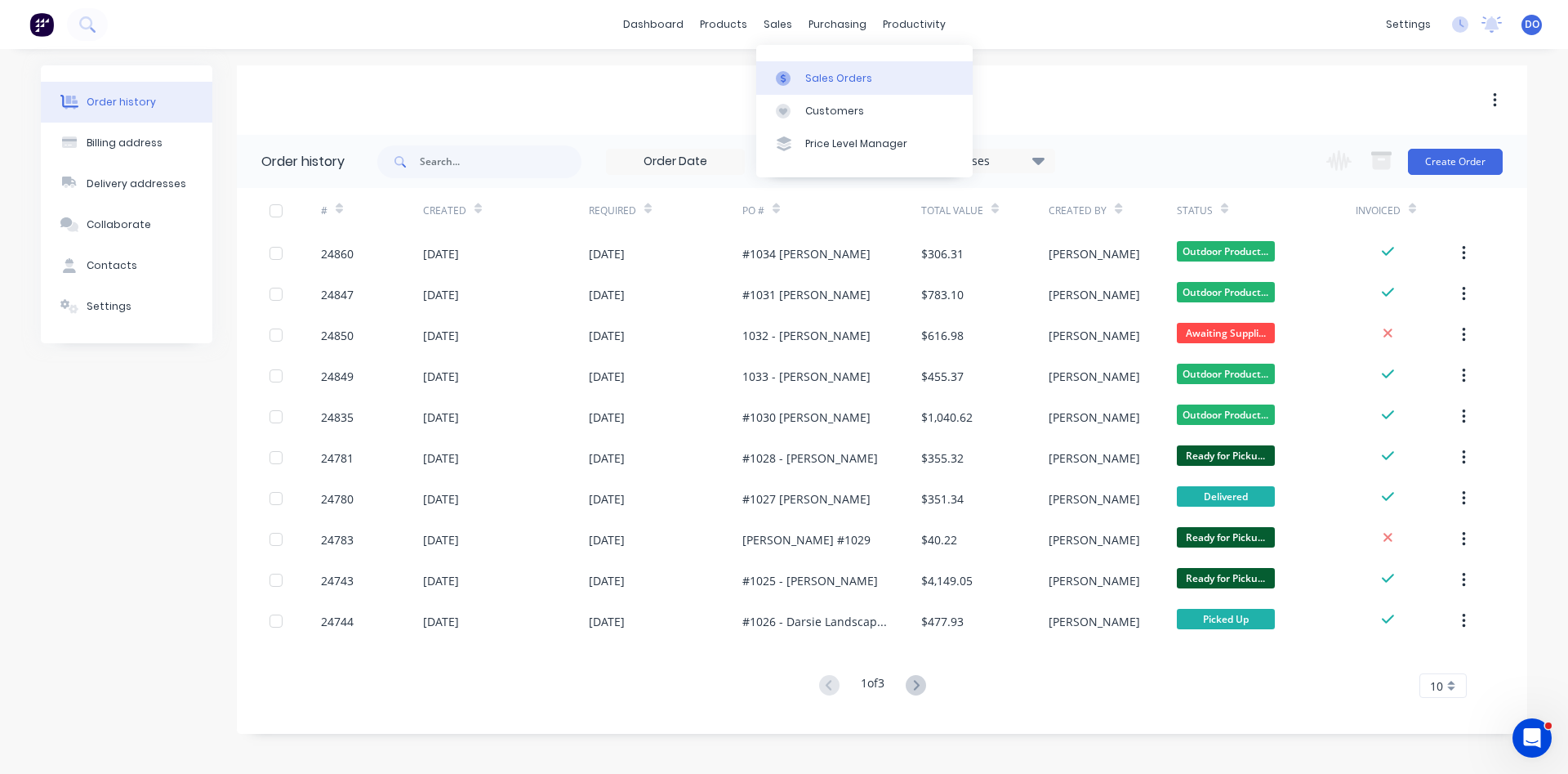
click at [817, 72] on div "Sales Orders" at bounding box center [838, 78] width 67 height 15
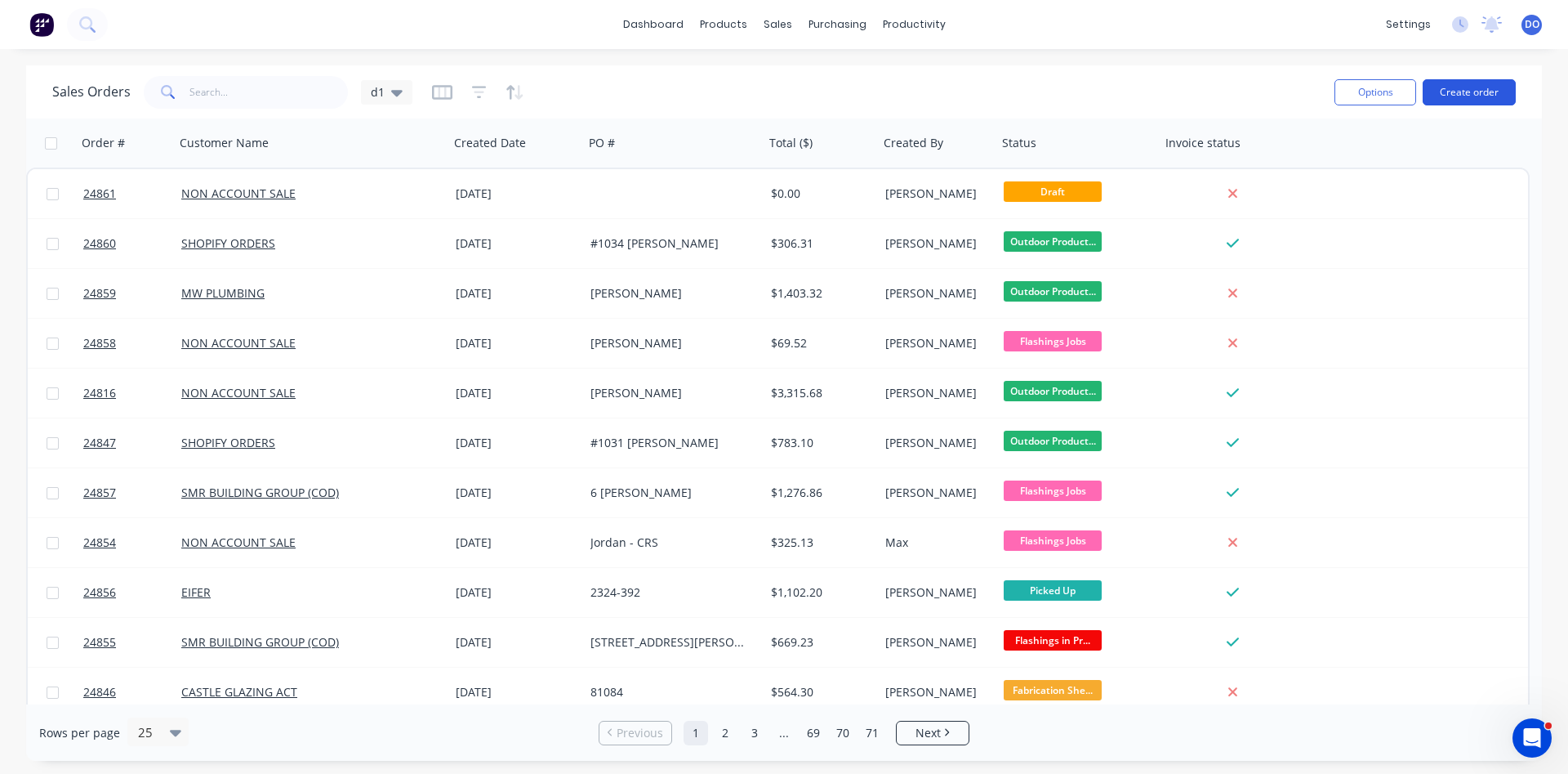
click at [1488, 91] on button "Create order" at bounding box center [1470, 92] width 93 height 26
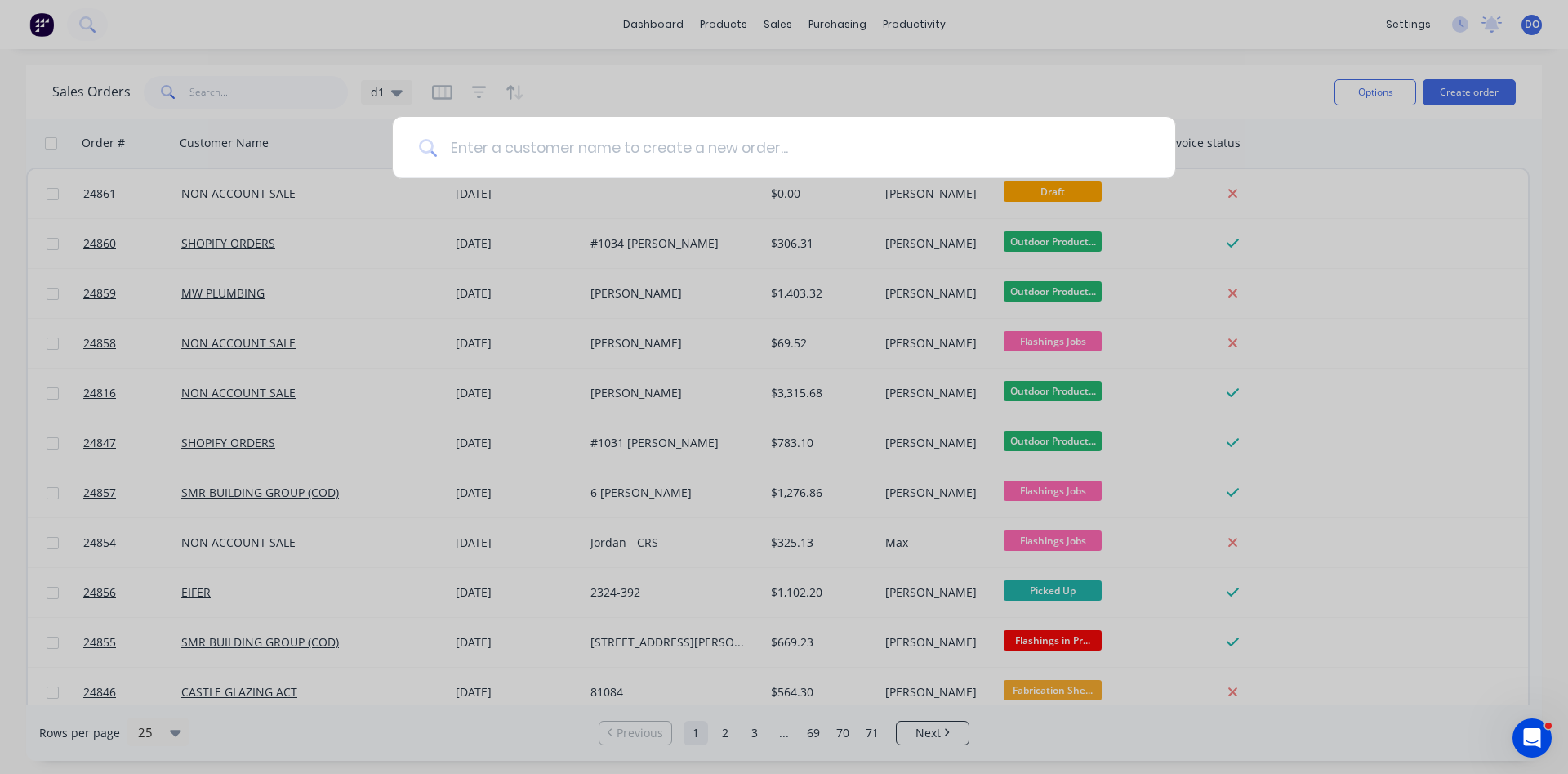
click at [852, 149] on input at bounding box center [793, 147] width 712 height 61
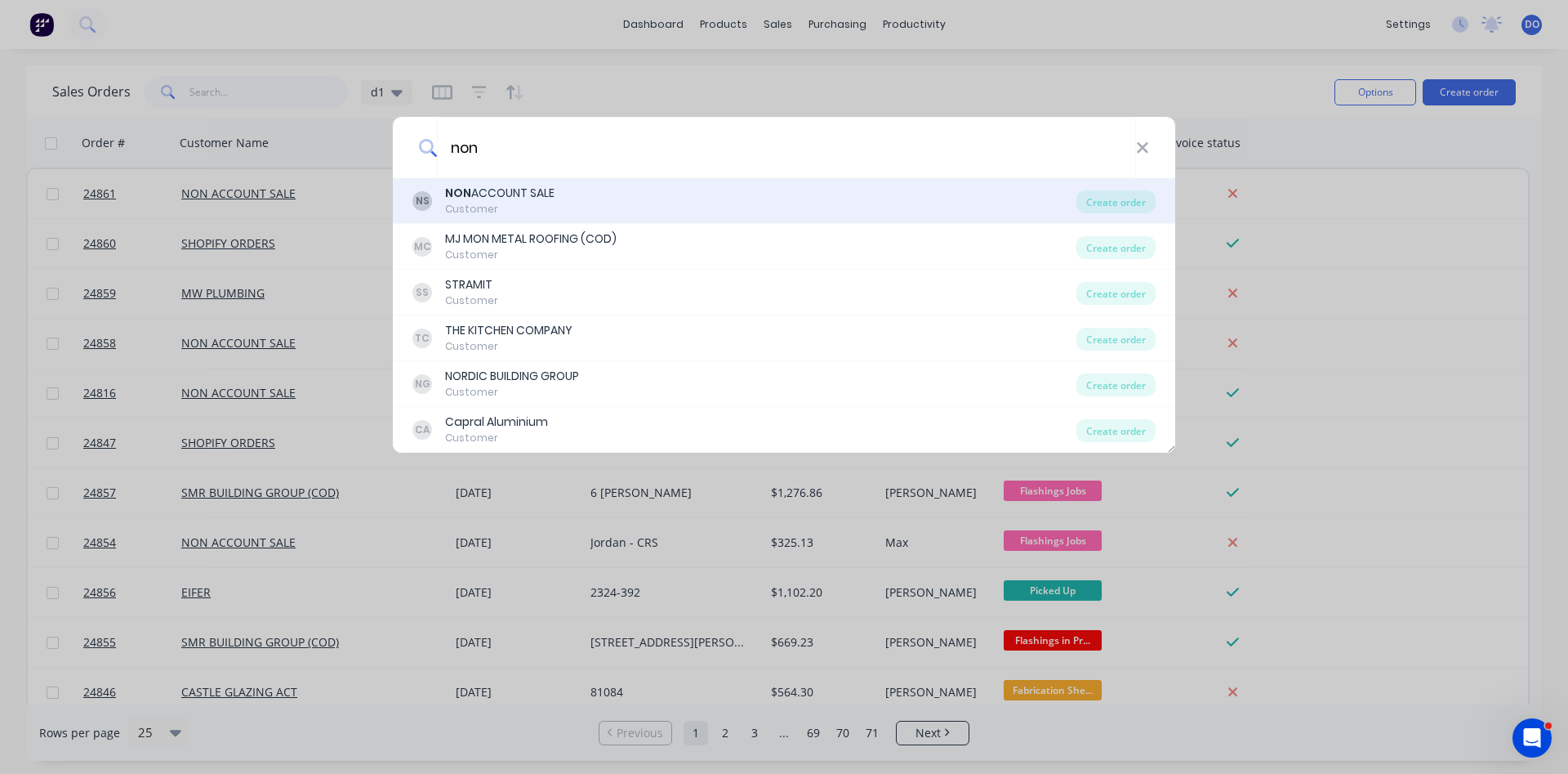
type input "non"
click at [746, 194] on div "NS NON ACCOUNT SALE Customer" at bounding box center [745, 201] width 664 height 32
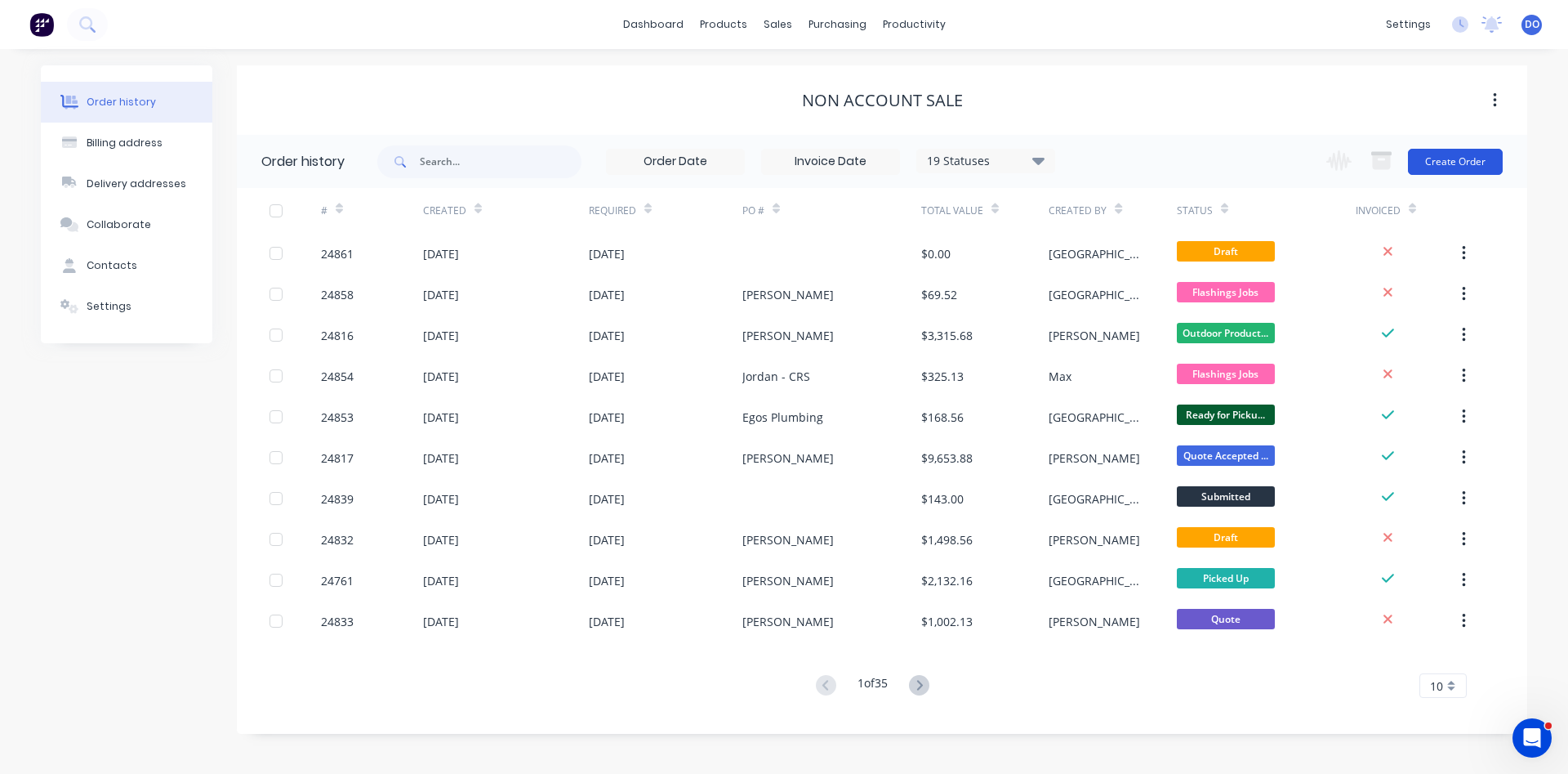
click at [1436, 165] on button "Create Order" at bounding box center [1454, 162] width 94 height 26
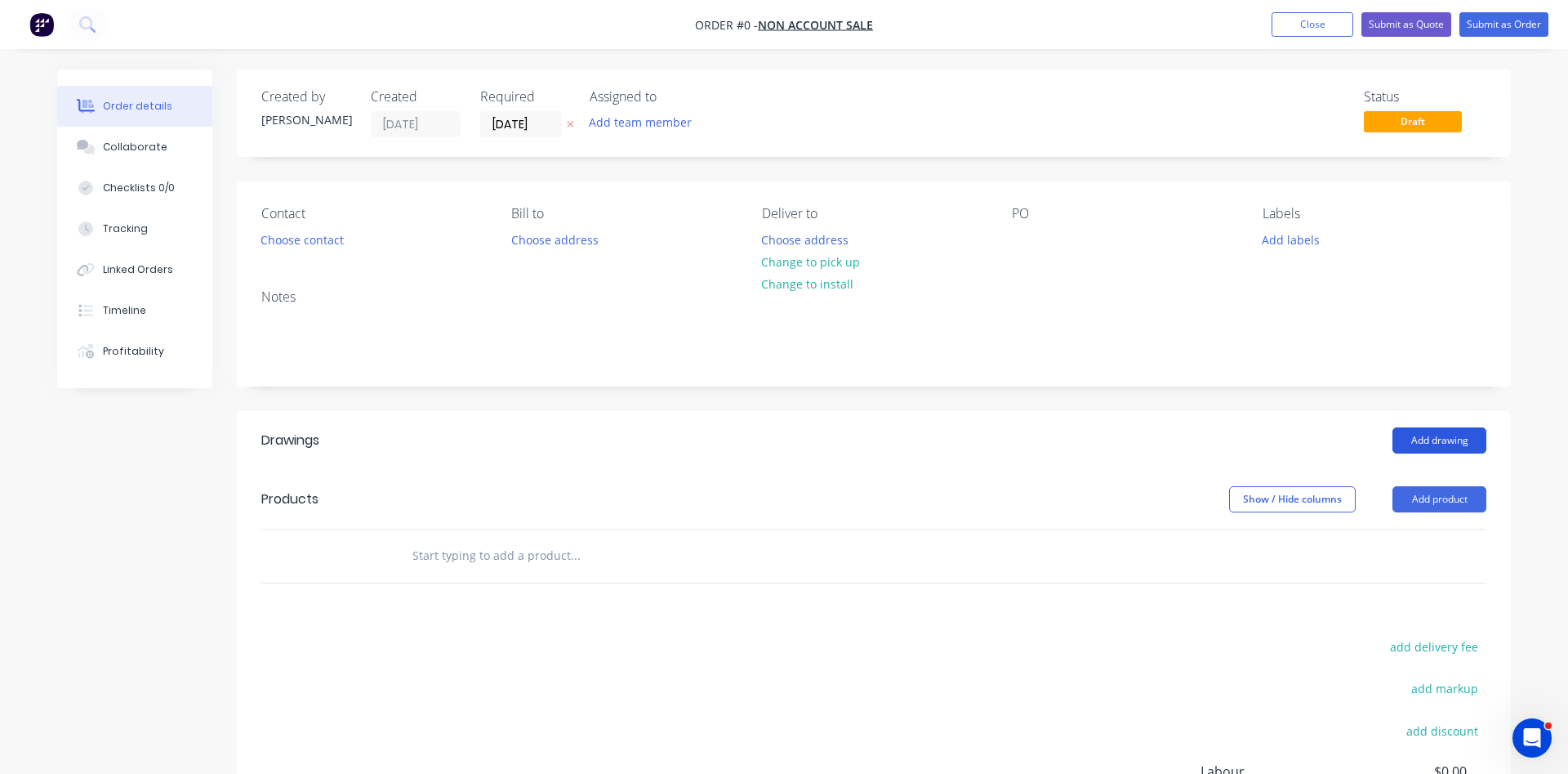
click at [1450, 450] on button "Add drawing" at bounding box center [1440, 440] width 93 height 26
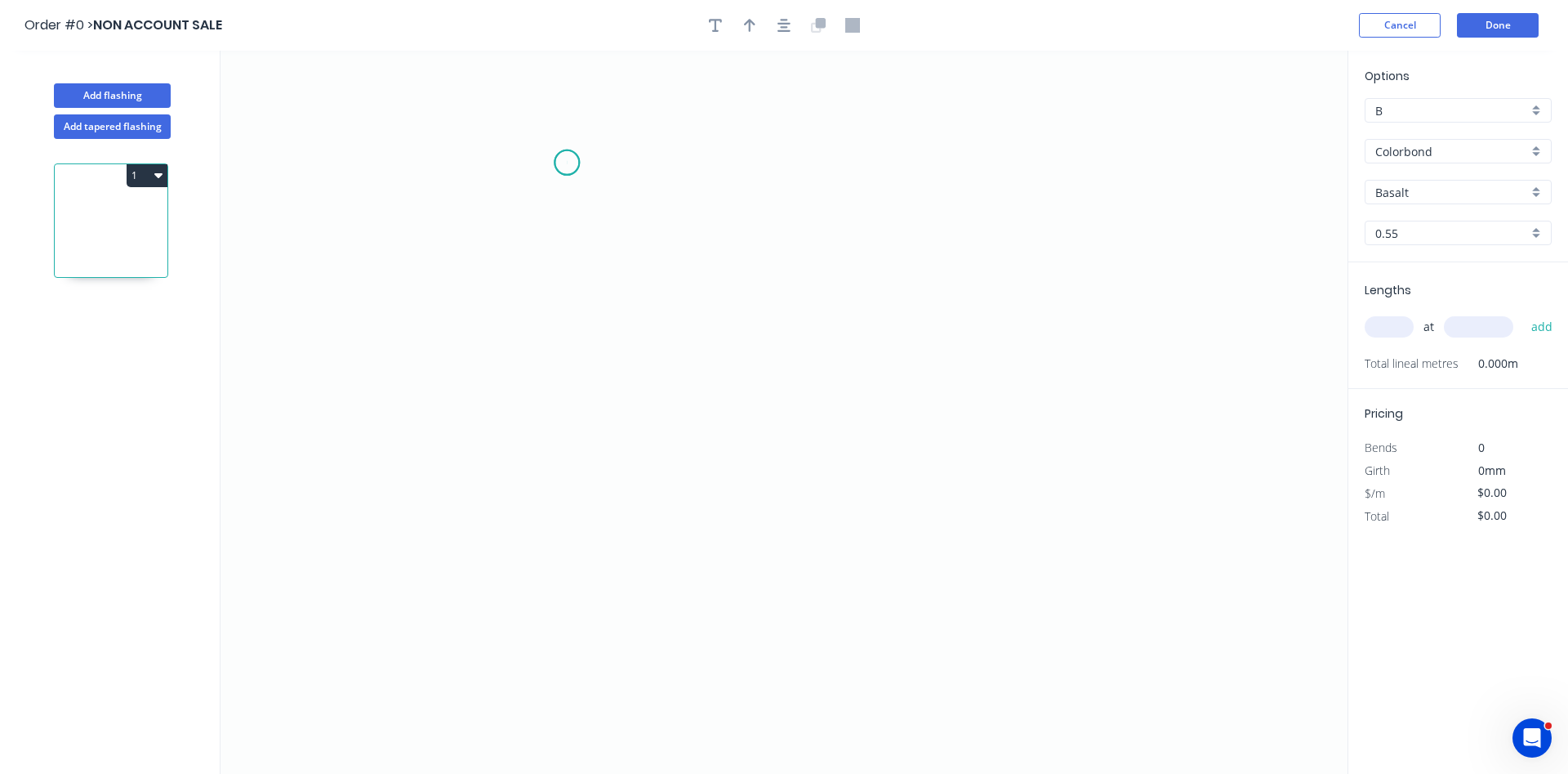
click at [566, 162] on icon "0" at bounding box center [784, 412] width 1127 height 723
click at [581, 556] on icon "0" at bounding box center [784, 412] width 1127 height 723
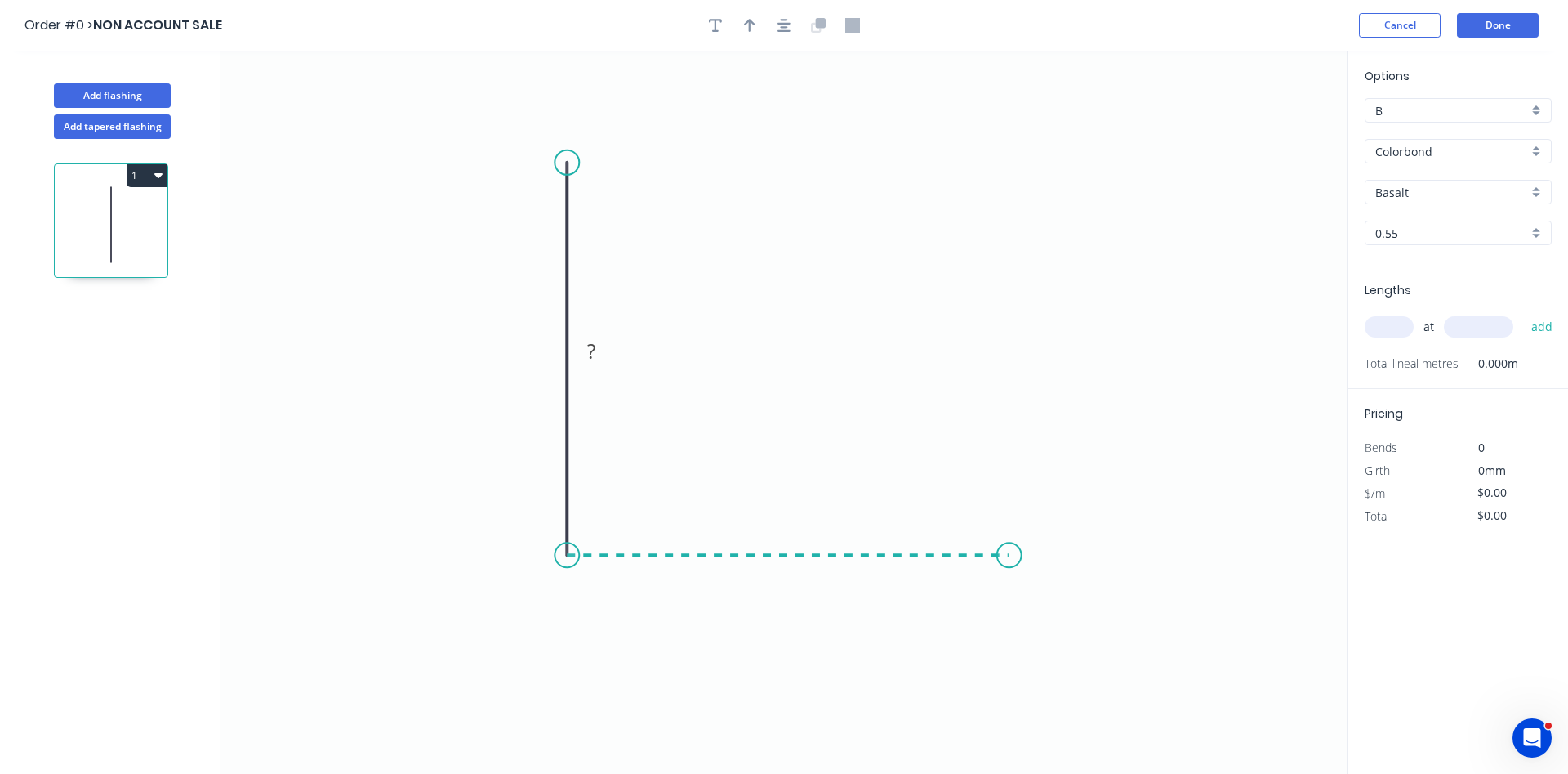
click at [1009, 568] on icon "0 ?" at bounding box center [784, 412] width 1127 height 723
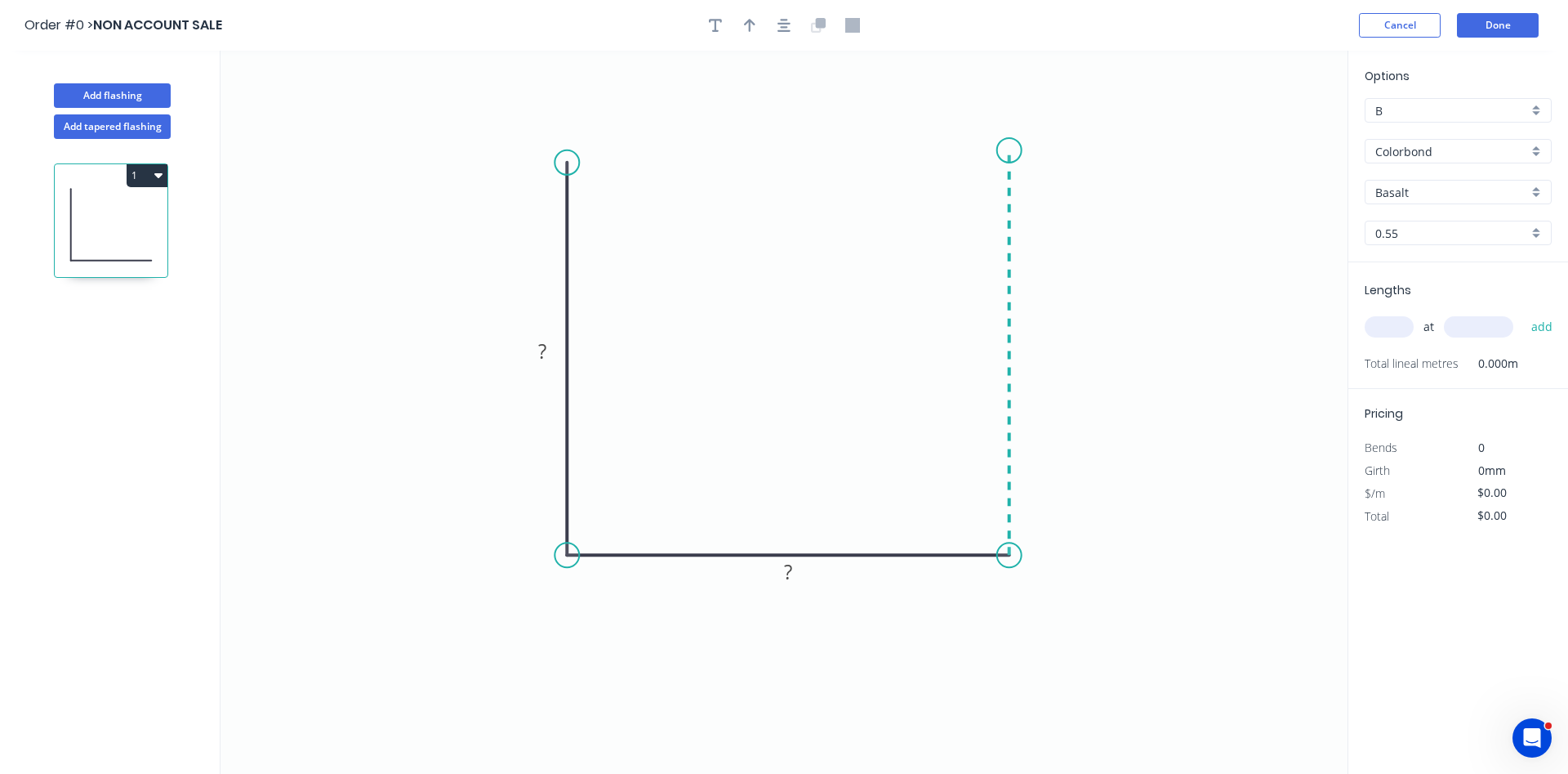
click at [1014, 150] on icon "0 ? ?" at bounding box center [784, 412] width 1127 height 723
click at [554, 349] on rect at bounding box center [542, 351] width 33 height 22
click at [1241, 402] on icon "0 230 465 230" at bounding box center [784, 412] width 1127 height 723
type input "$55.76"
click at [1372, 327] on input "text" at bounding box center [1389, 327] width 49 height 21
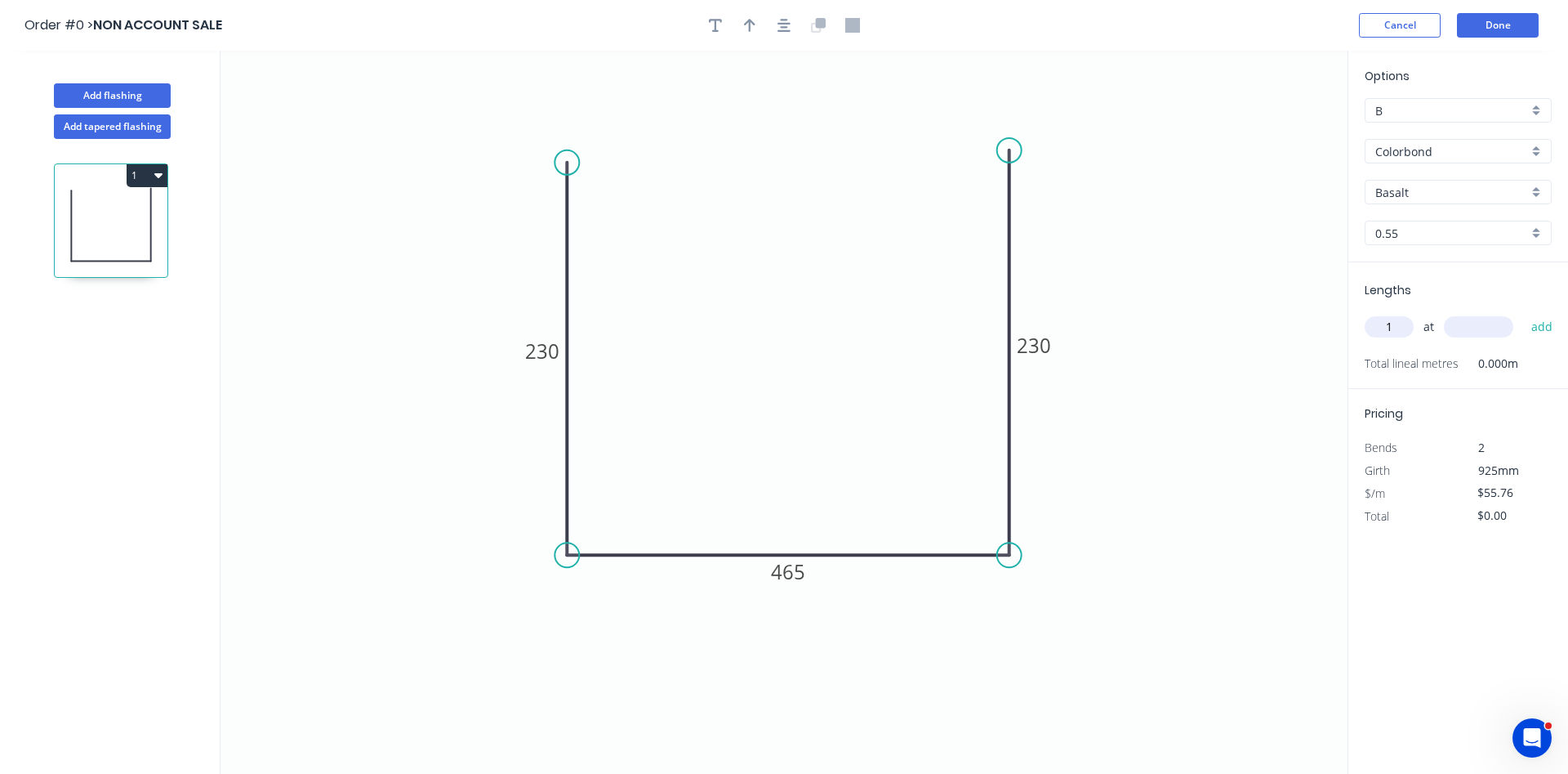
type input "1"
type input "705"
click at [1523, 313] on button "add" at bounding box center [1542, 326] width 38 height 28
type input "$66.91"
click at [1531, 115] on div "B" at bounding box center [1458, 110] width 187 height 24
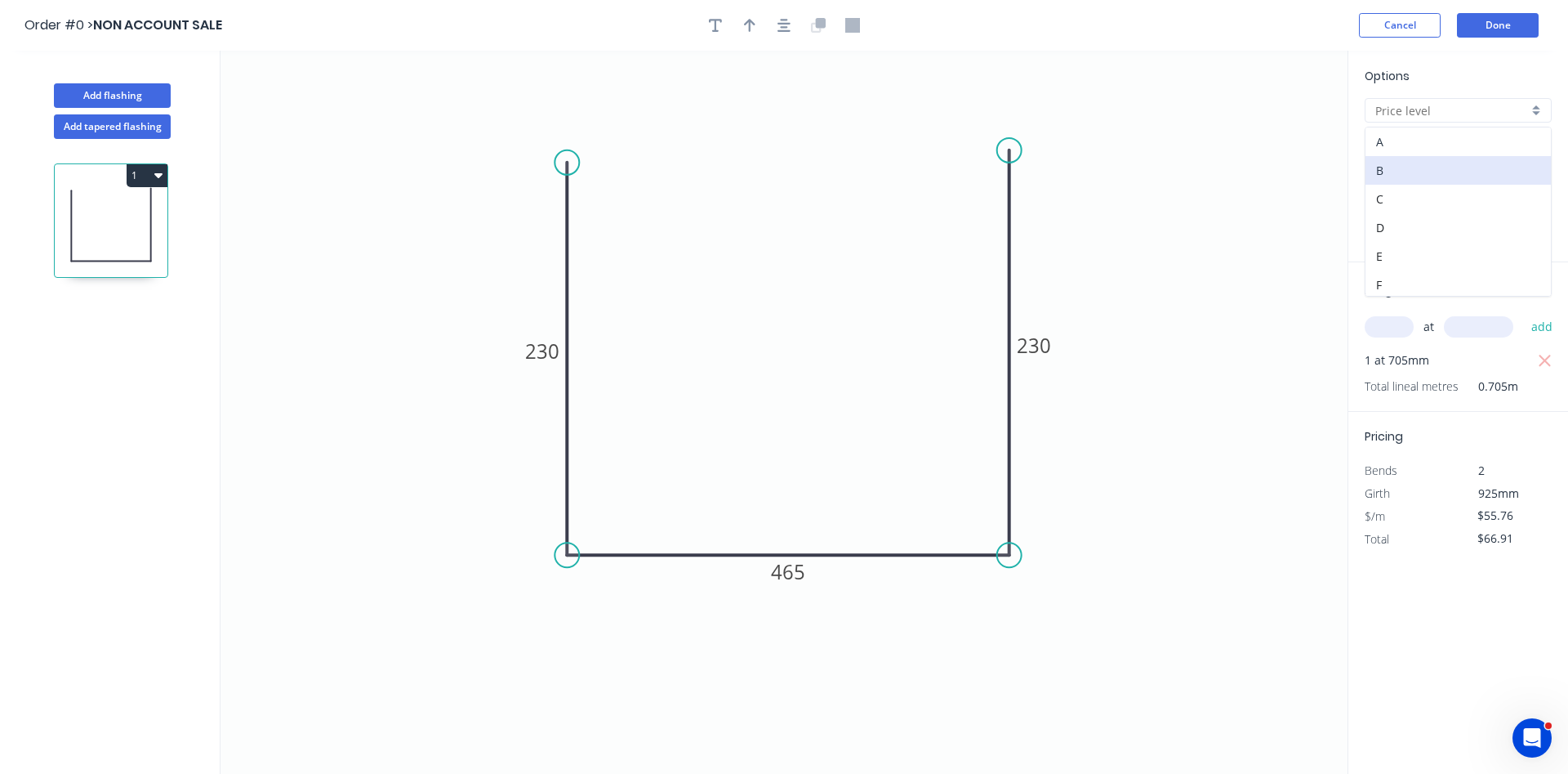
click at [1461, 143] on div "A" at bounding box center [1458, 141] width 185 height 28
type input "A"
type input "$65.61"
type input "$78.73"
click at [1534, 150] on div "Colorbond" at bounding box center [1458, 151] width 187 height 24
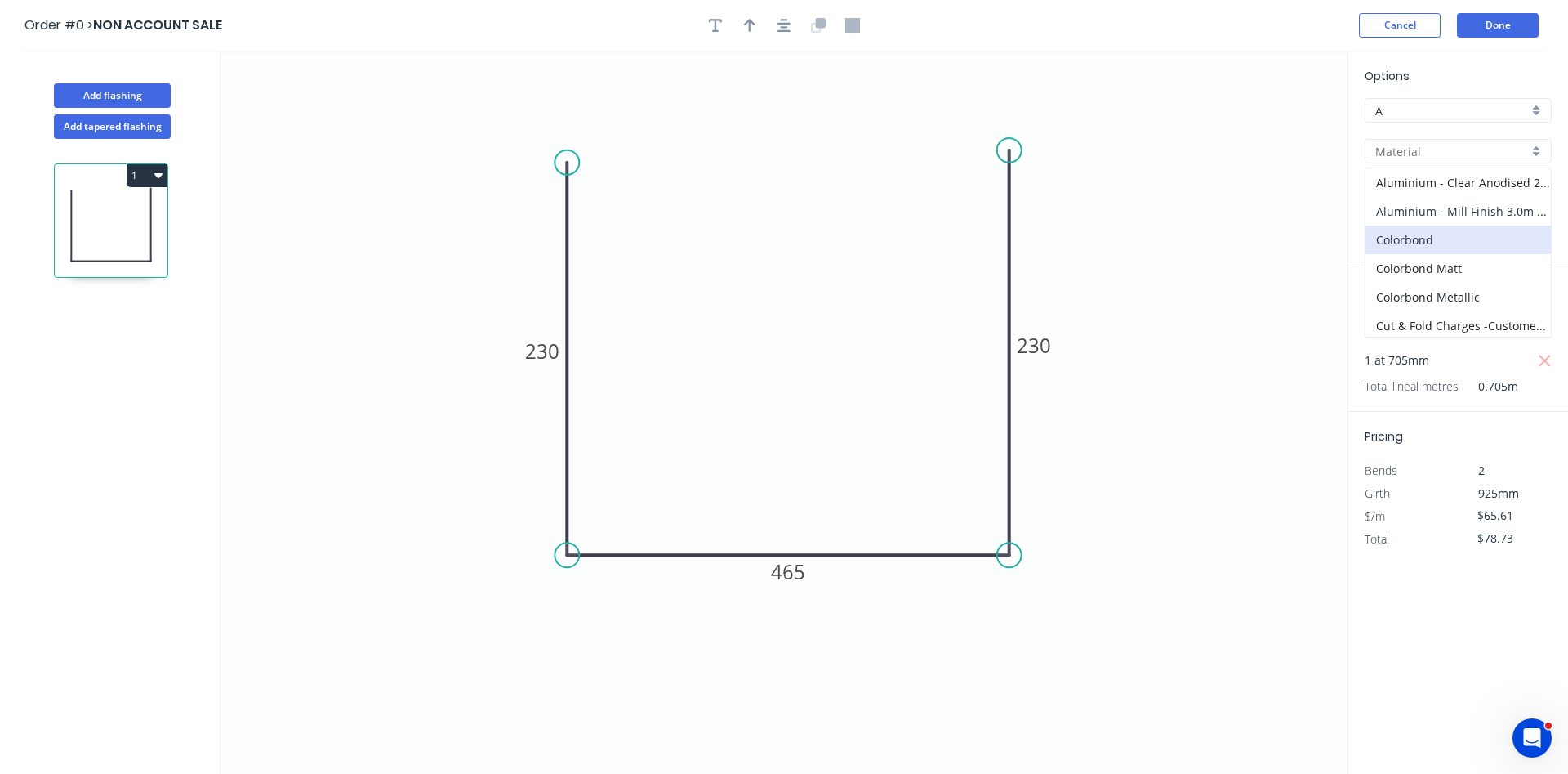
click at [1478, 210] on div "Aluminium - Mill Finish 3.0m Max" at bounding box center [1458, 210] width 185 height 28
type input "Aluminium - Mill Finish 3.0m Max"
type input "Mill Finish"
type input "1.2"
type input "$56.60"
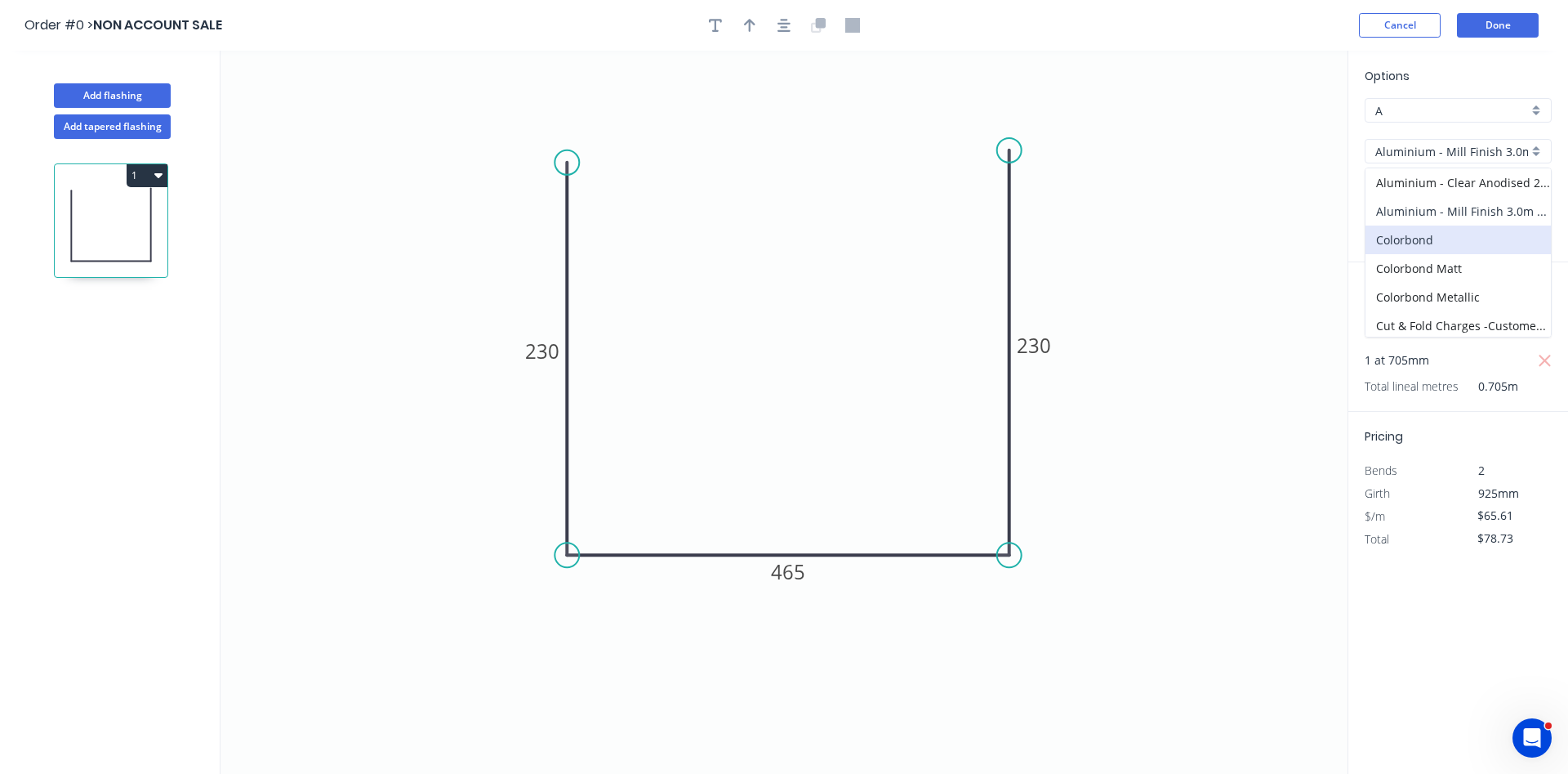
type input "$67.92"
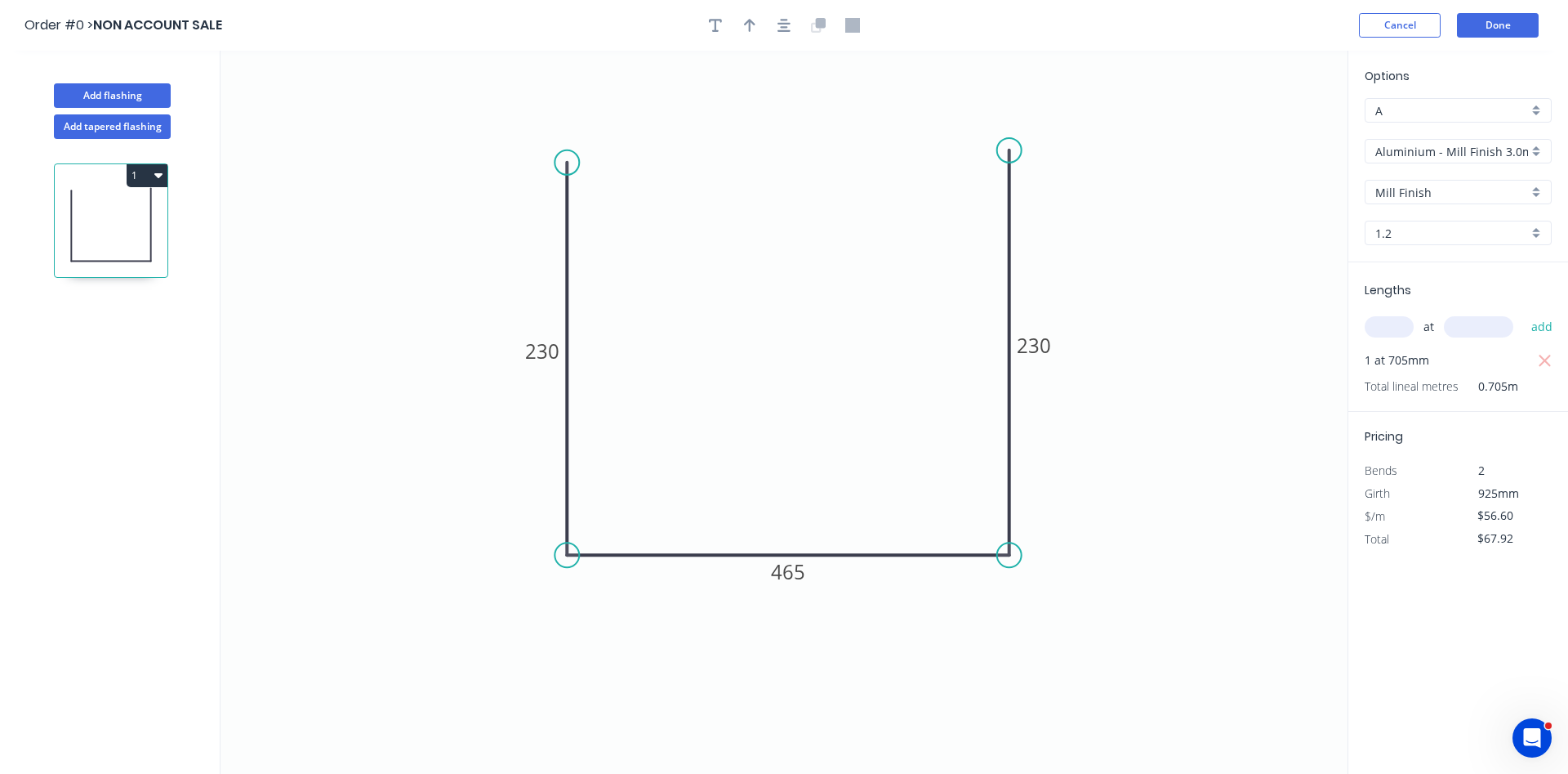
click at [1532, 232] on div "1.2" at bounding box center [1458, 233] width 187 height 24
click at [1430, 341] on div "3.0" at bounding box center [1458, 350] width 185 height 28
type input "3.0"
type input "$124.55"
type input "$149.46"
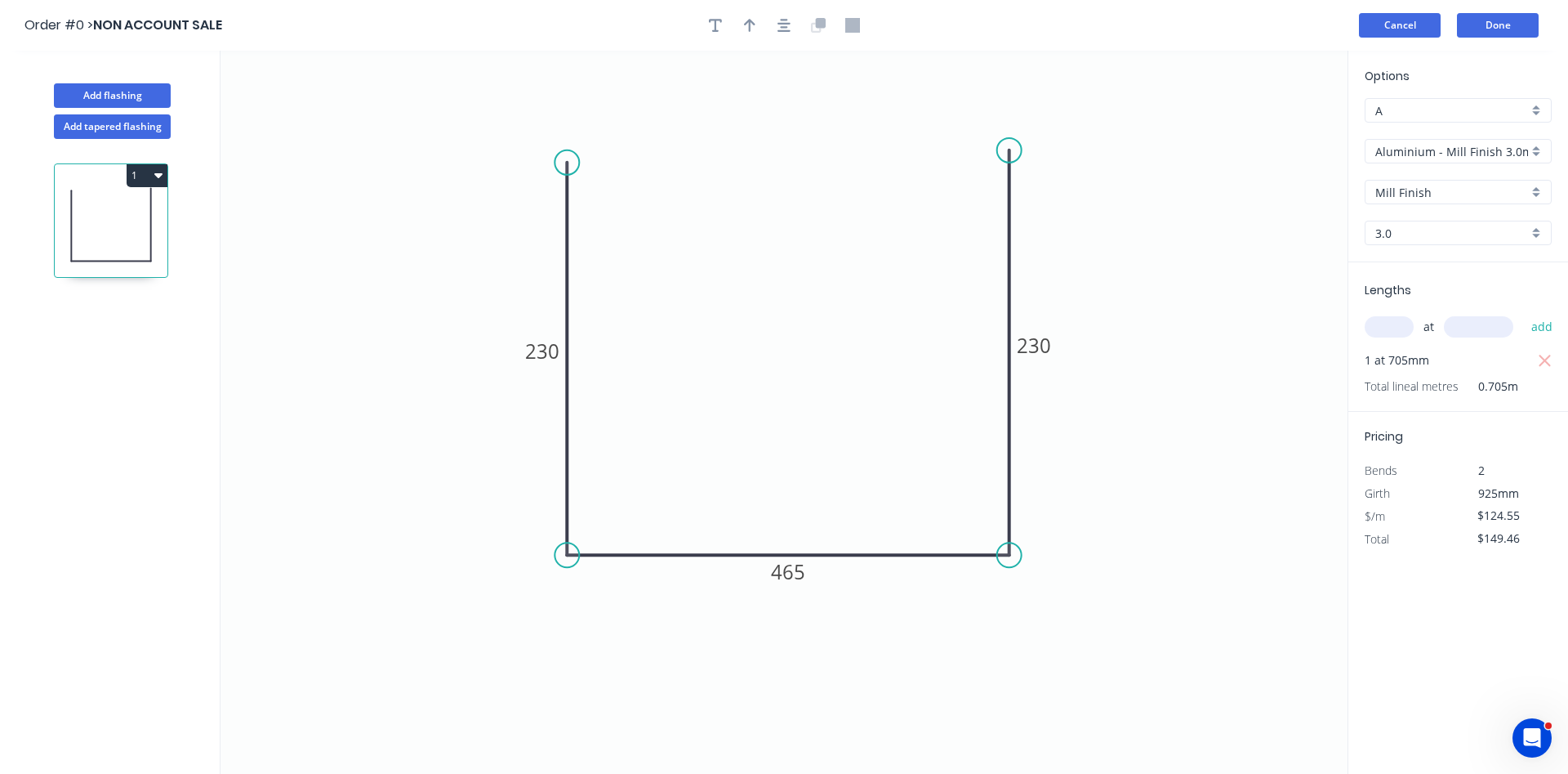
click at [1390, 24] on button "Cancel" at bounding box center [1400, 24] width 82 height 24
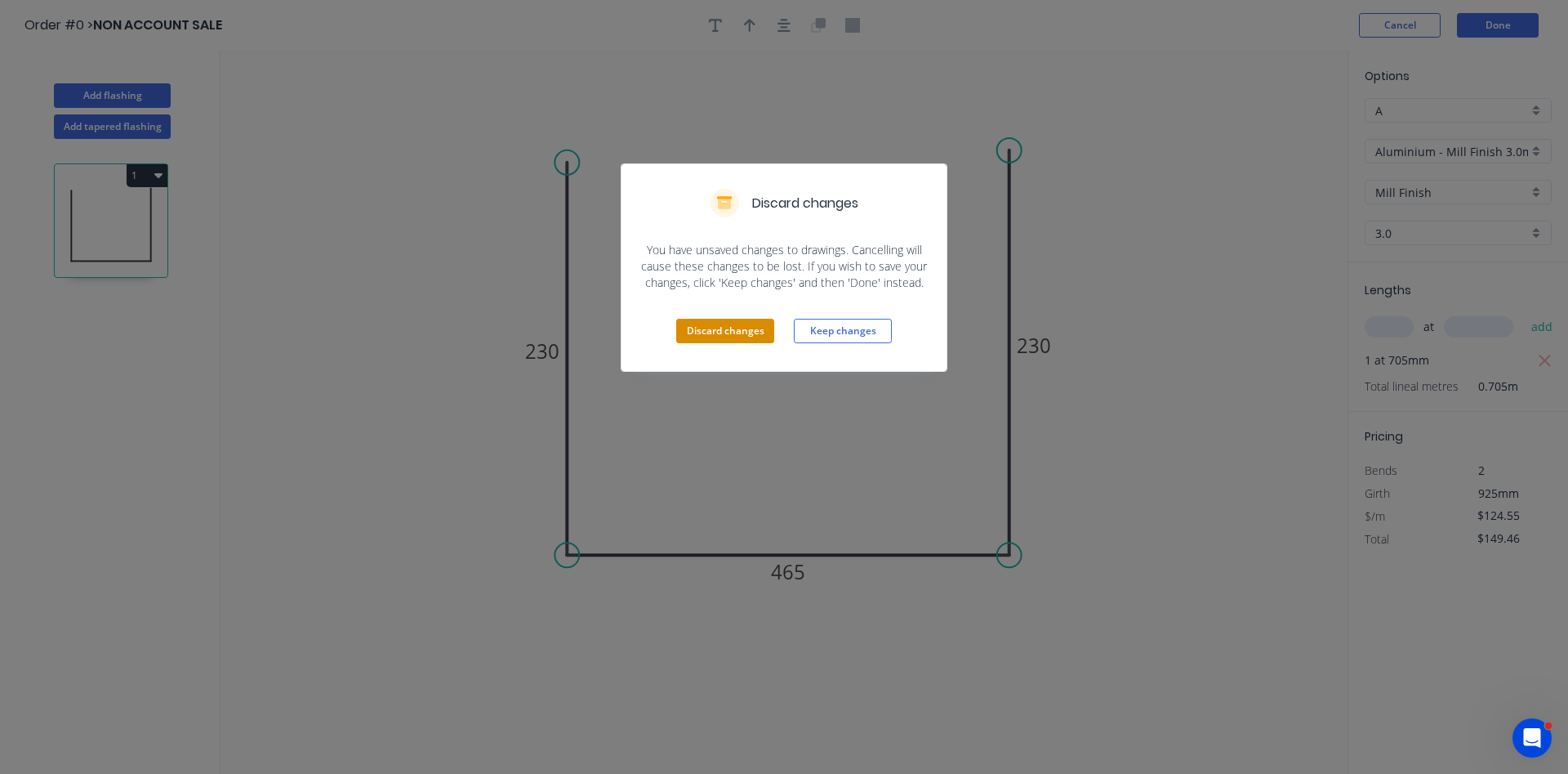
click at [737, 329] on button "Discard changes" at bounding box center [725, 330] width 98 height 24
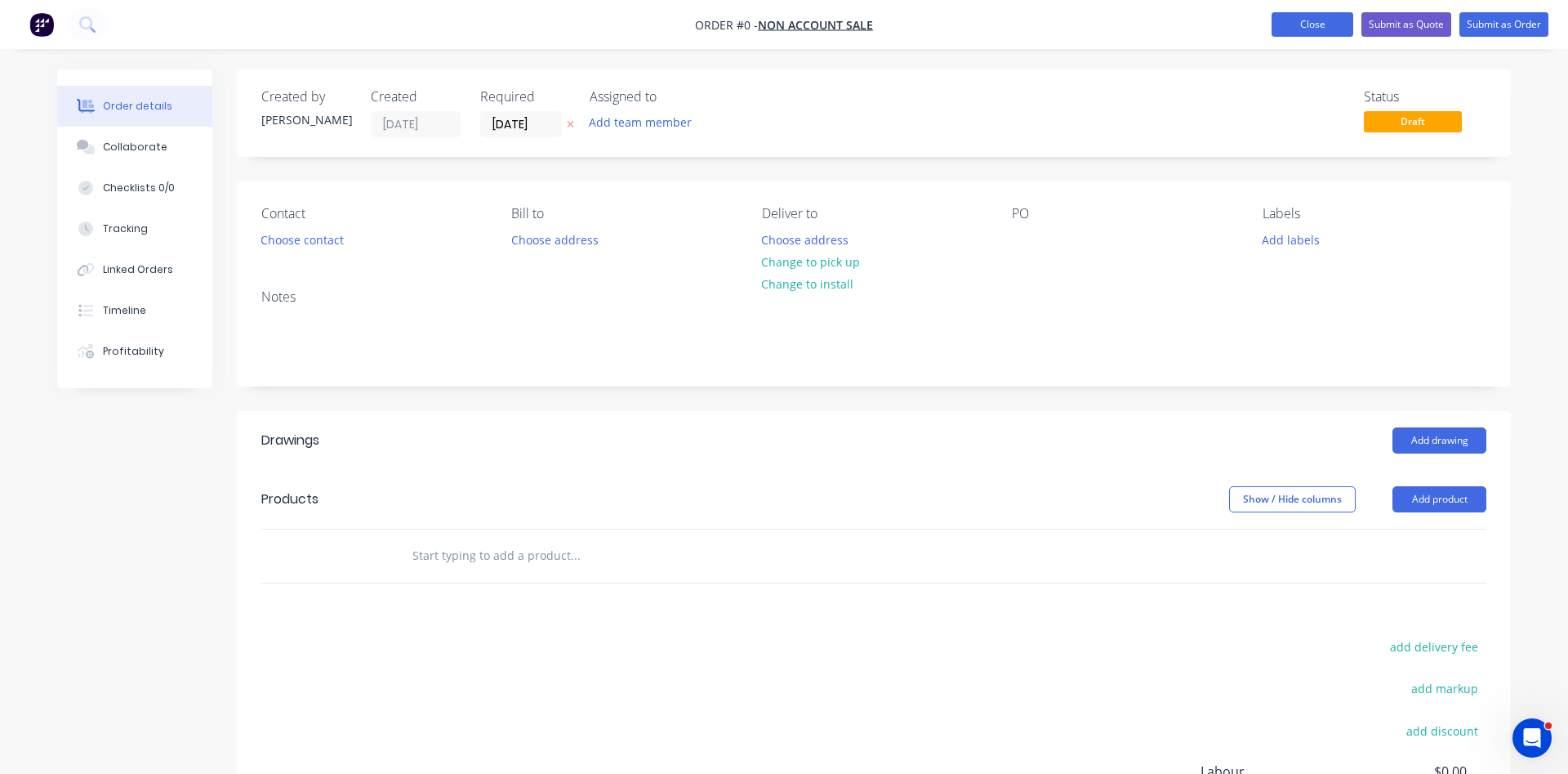
click at [1290, 24] on button "Close" at bounding box center [1312, 24] width 82 height 24
